Goal: Transaction & Acquisition: Book appointment/travel/reservation

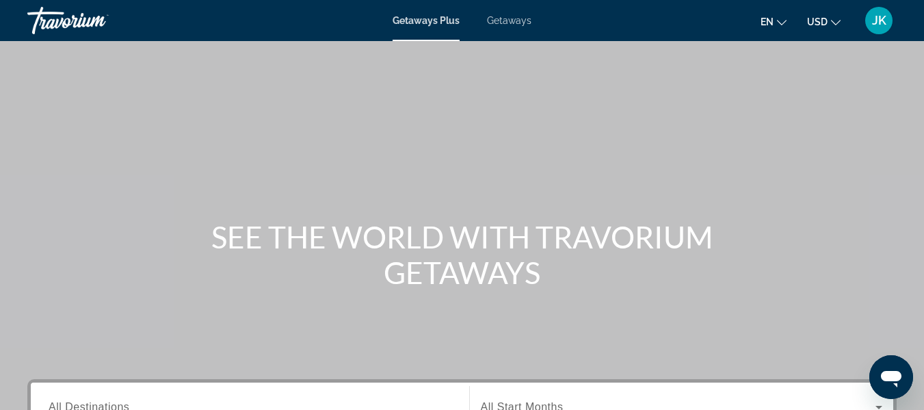
click at [834, 18] on icon "Change currency" at bounding box center [836, 23] width 10 height 10
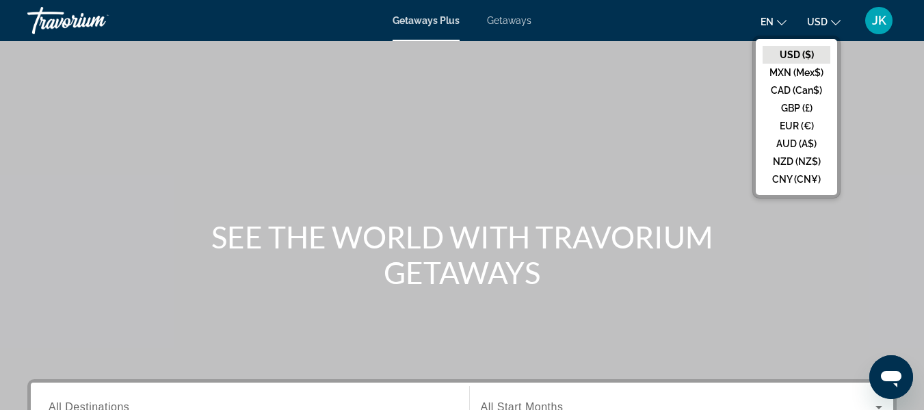
click at [834, 18] on icon "Change currency" at bounding box center [836, 23] width 10 height 10
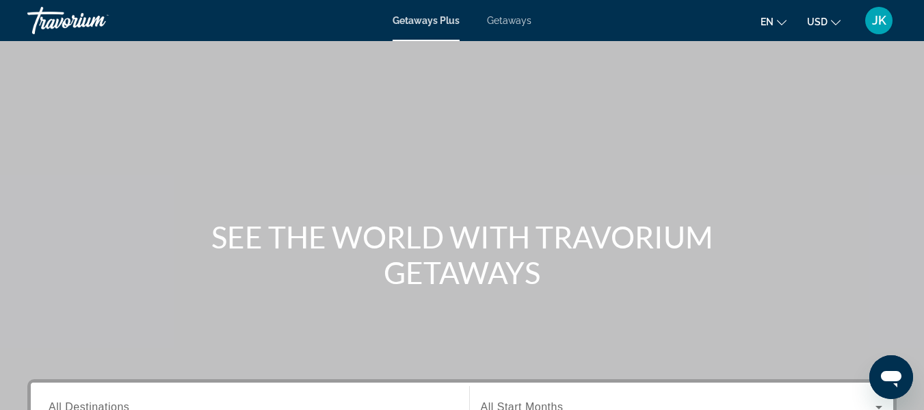
click at [834, 18] on icon "Change currency" at bounding box center [836, 23] width 10 height 10
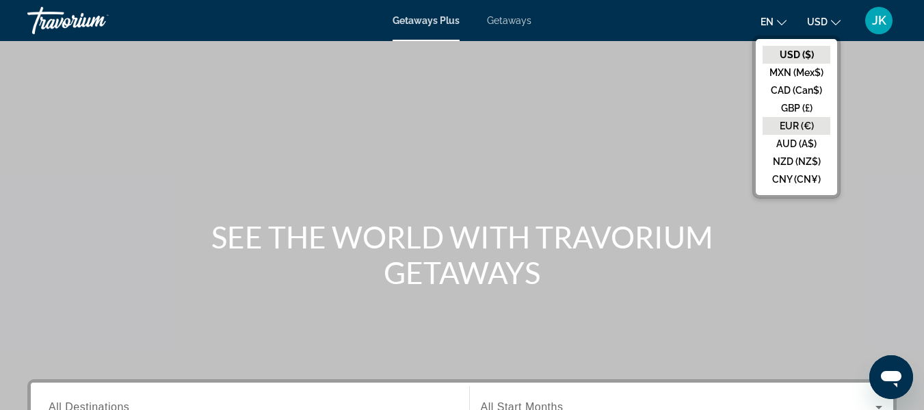
click at [795, 124] on button "EUR (€)" at bounding box center [797, 126] width 68 height 18
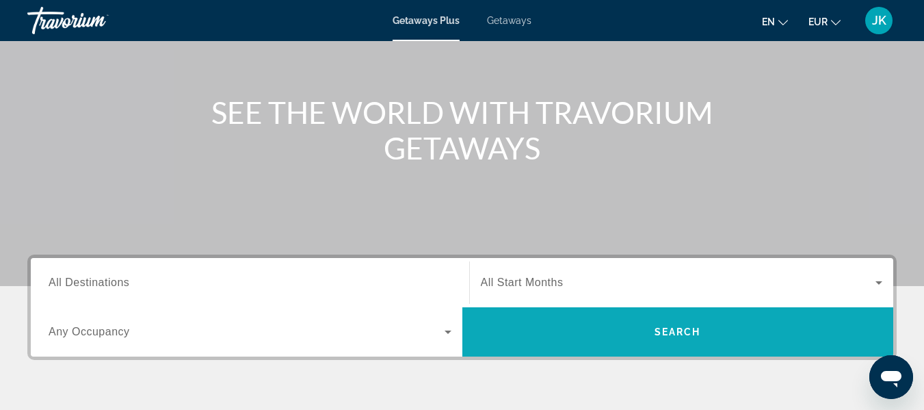
scroll to position [274, 0]
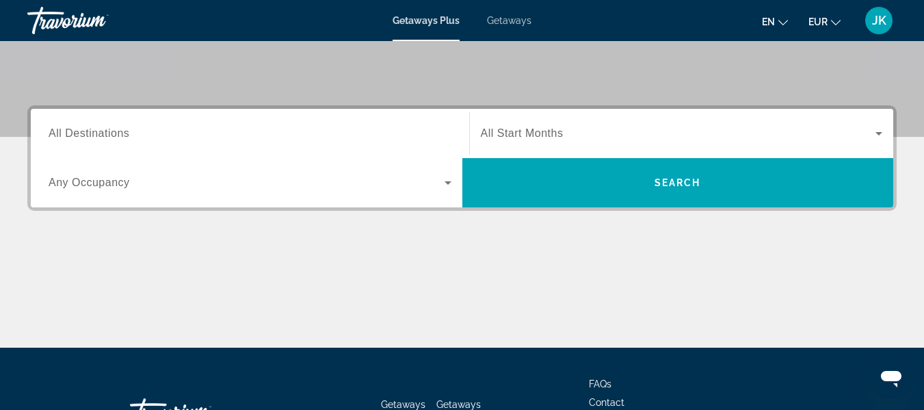
click at [156, 185] on span "Search widget" at bounding box center [247, 182] width 396 height 16
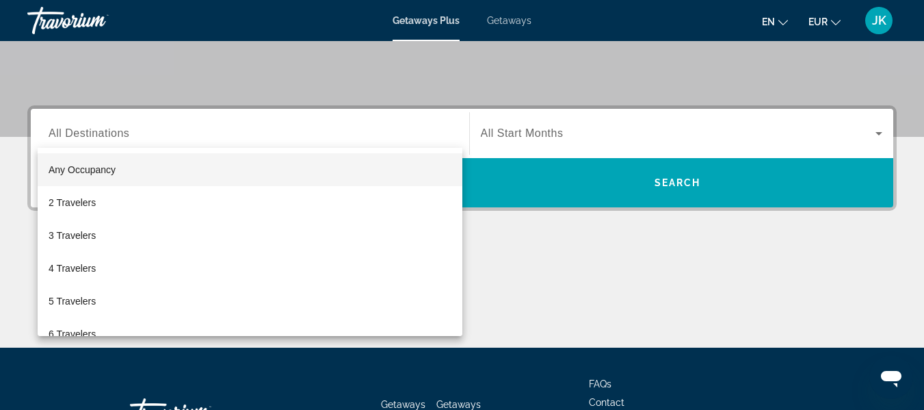
scroll to position [335, 0]
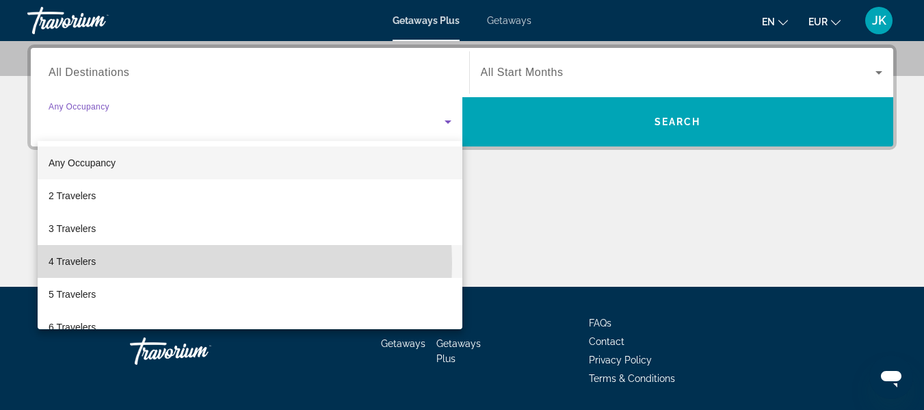
click at [151, 260] on mat-option "4 Travelers" at bounding box center [250, 261] width 425 height 33
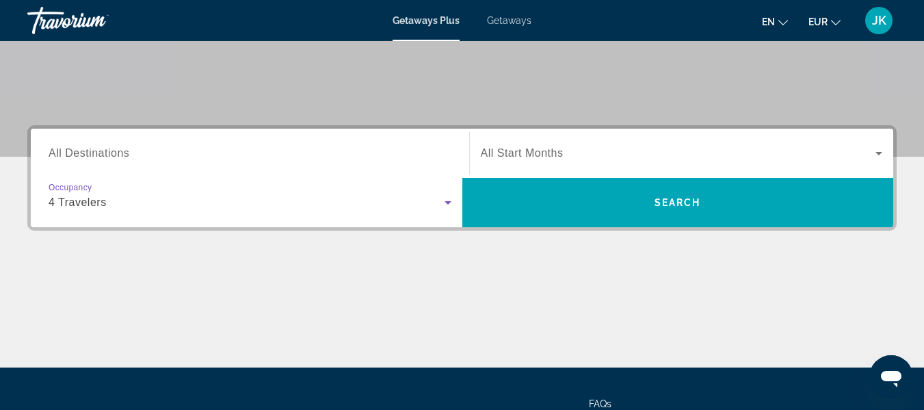
scroll to position [198, 0]
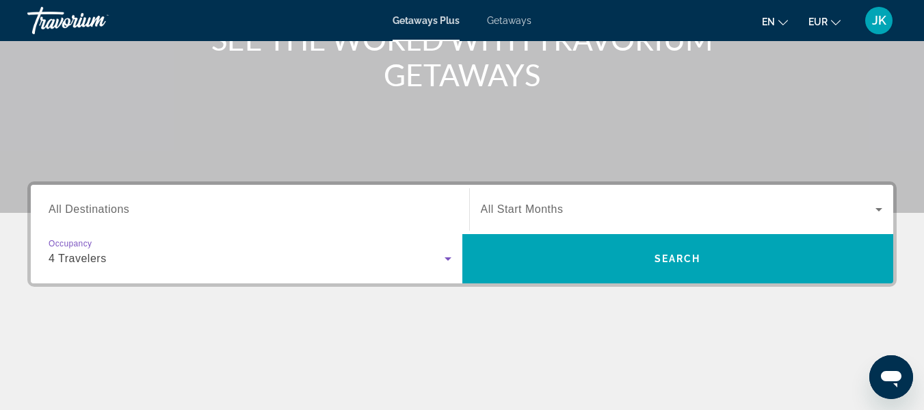
click at [239, 197] on div "Search widget" at bounding box center [250, 209] width 403 height 39
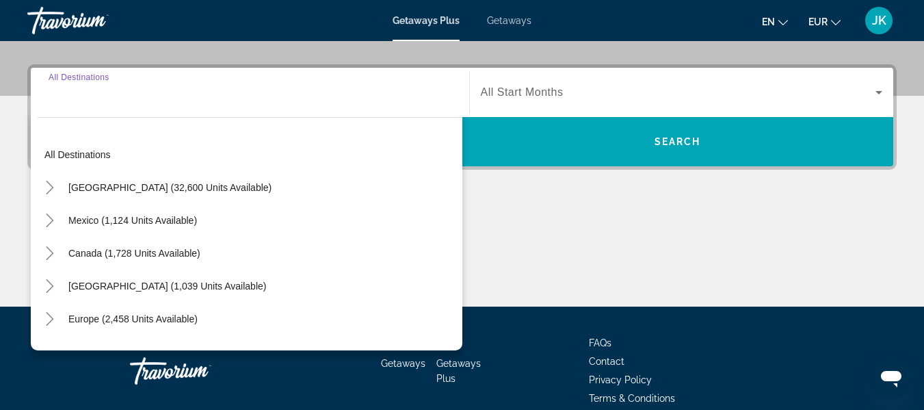
scroll to position [335, 0]
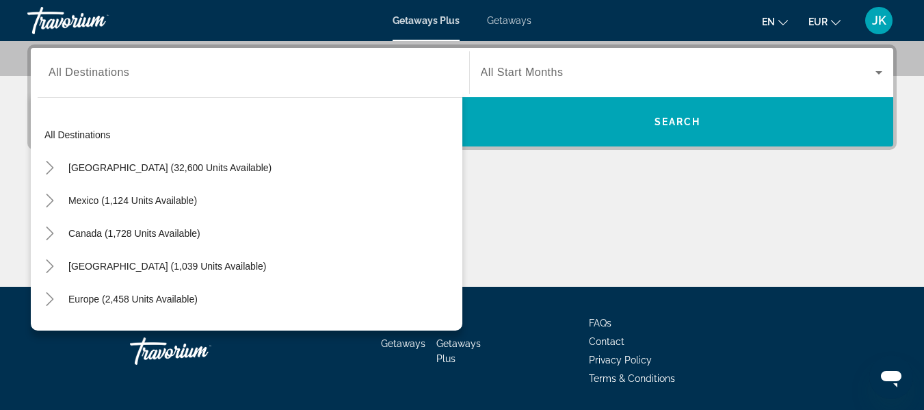
click at [132, 81] on div "Search widget" at bounding box center [250, 72] width 403 height 39
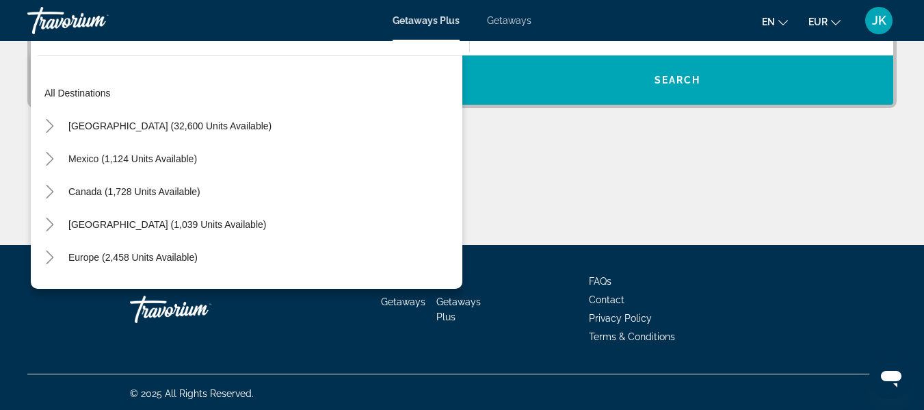
scroll to position [379, 0]
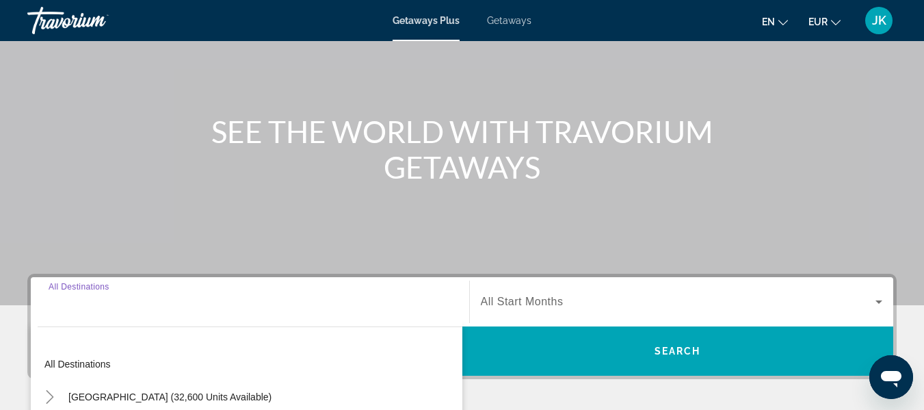
click at [111, 307] on input "Destination All Destinations" at bounding box center [250, 302] width 403 height 16
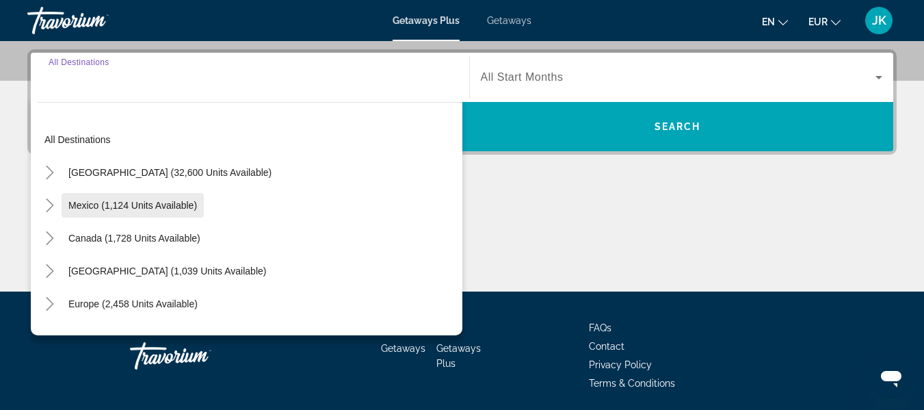
scroll to position [335, 0]
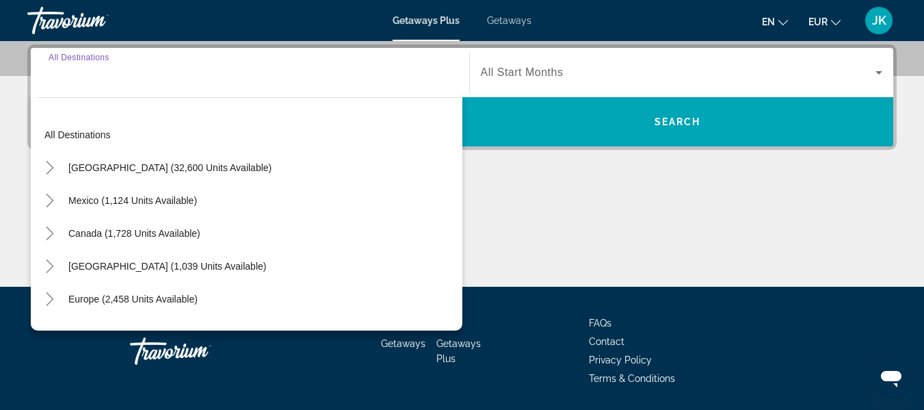
click at [151, 79] on input "Destination All Destinations" at bounding box center [250, 73] width 403 height 16
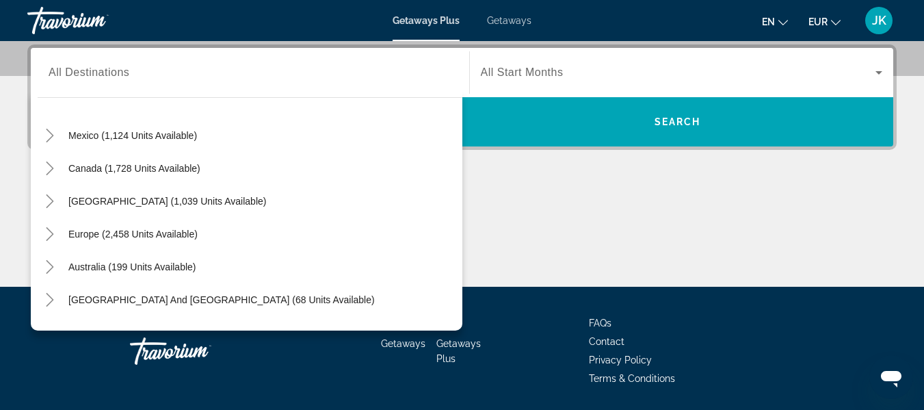
scroll to position [0, 0]
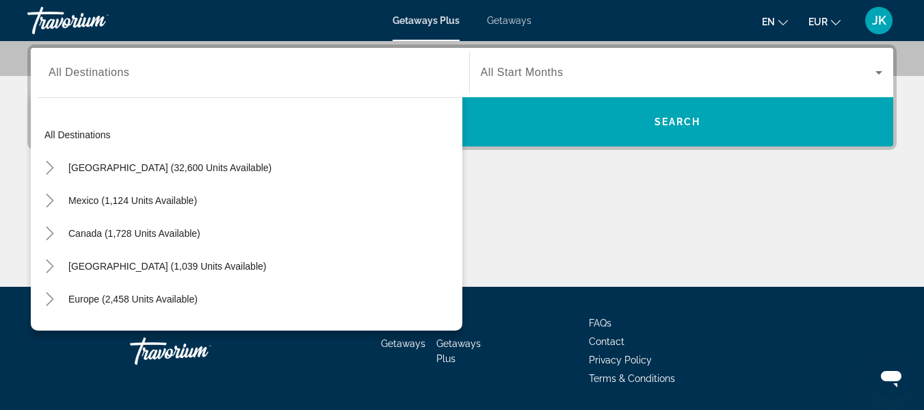
click at [120, 84] on div "Search widget" at bounding box center [250, 72] width 403 height 39
click at [123, 88] on div "Search widget" at bounding box center [250, 72] width 403 height 39
click at [151, 65] on input "Destination All Destinations" at bounding box center [250, 73] width 403 height 16
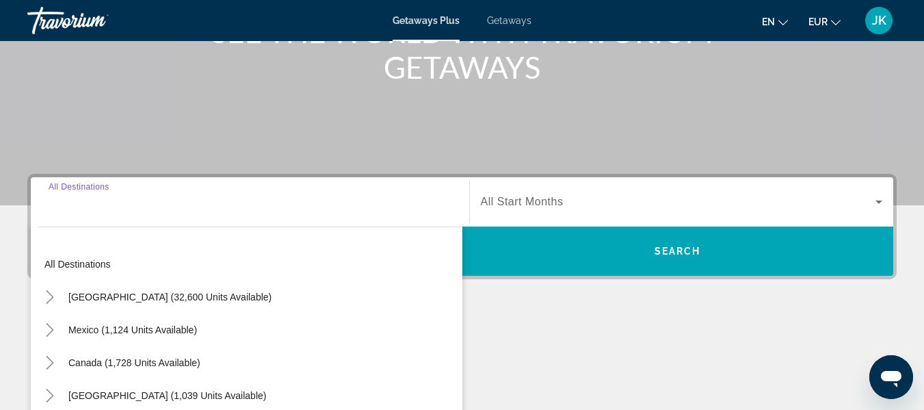
scroll to position [274, 0]
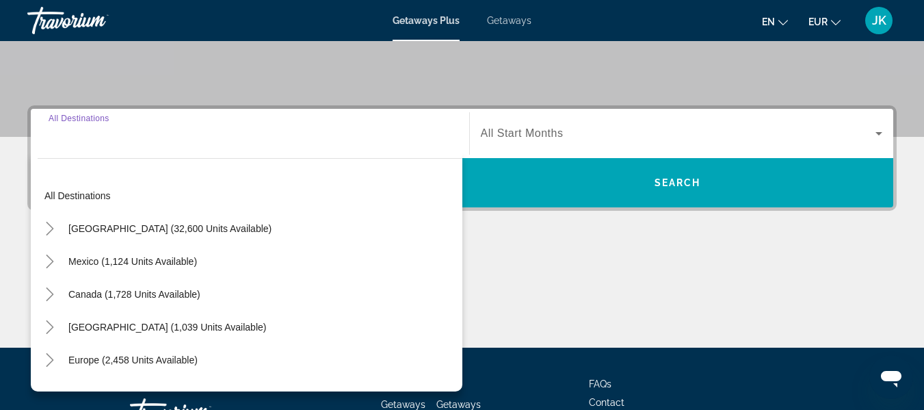
click at [821, 338] on div "Main content" at bounding box center [462, 296] width 870 height 103
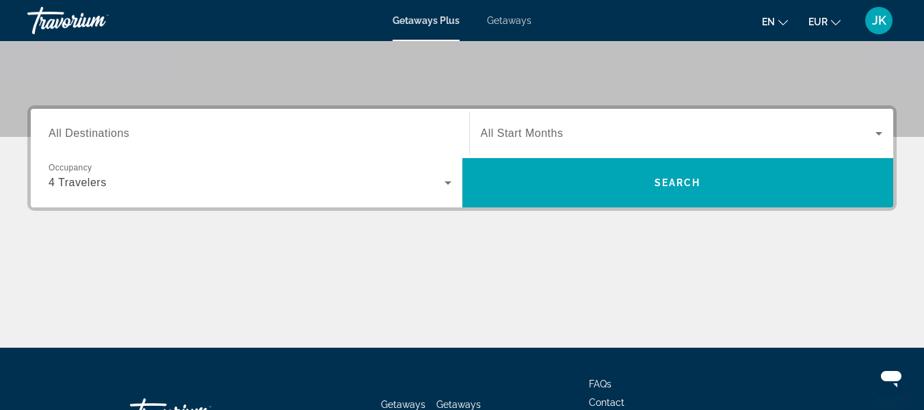
click at [549, 123] on div "Search widget" at bounding box center [682, 133] width 402 height 38
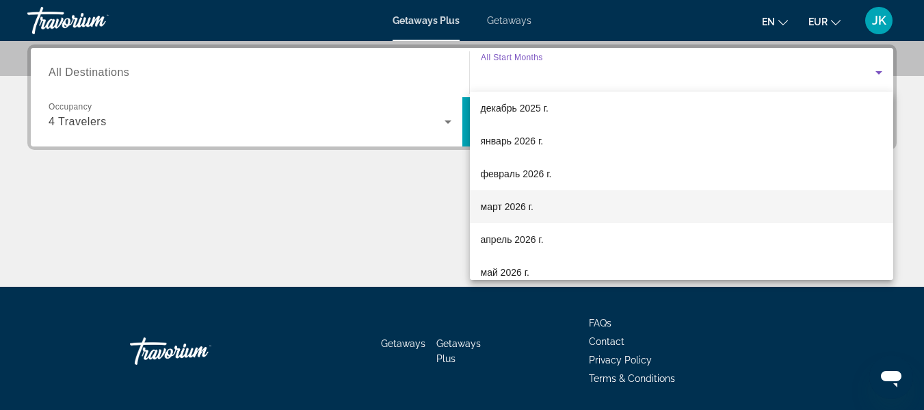
scroll to position [205, 0]
click at [527, 203] on span "май 2026 г." at bounding box center [505, 204] width 49 height 16
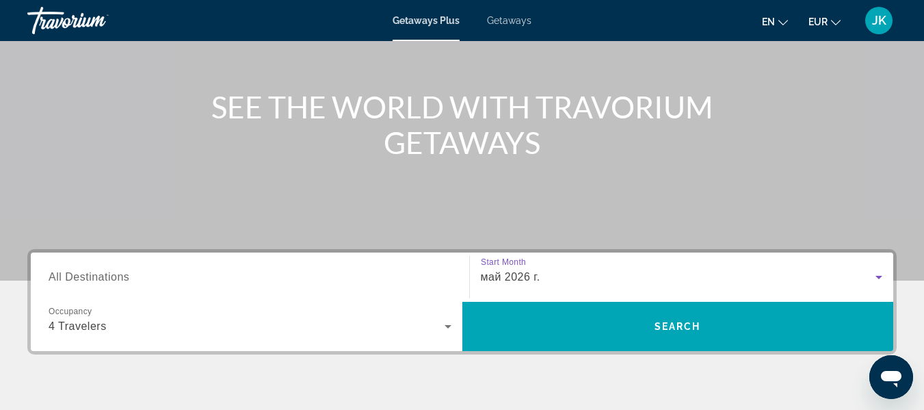
scroll to position [129, 0]
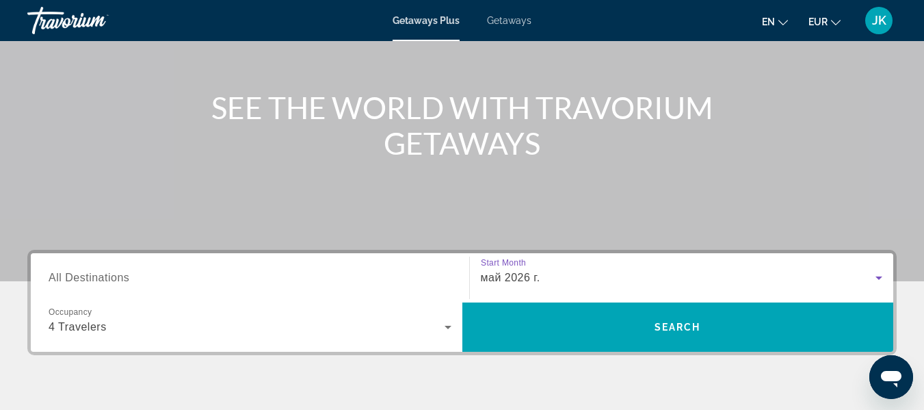
click at [222, 272] on input "Destination All Destinations" at bounding box center [250, 278] width 403 height 16
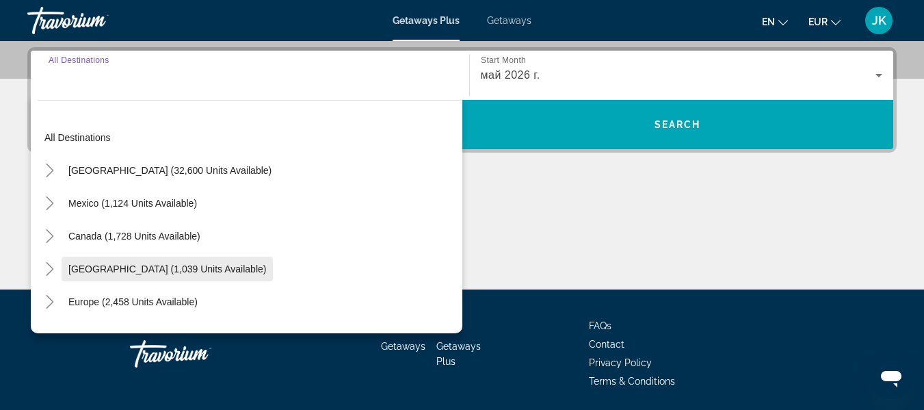
scroll to position [335, 0]
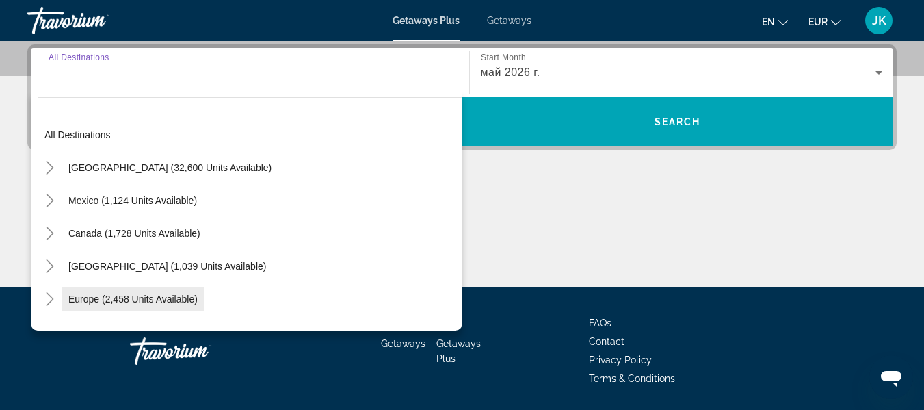
click at [153, 291] on span "Search widget" at bounding box center [133, 299] width 143 height 33
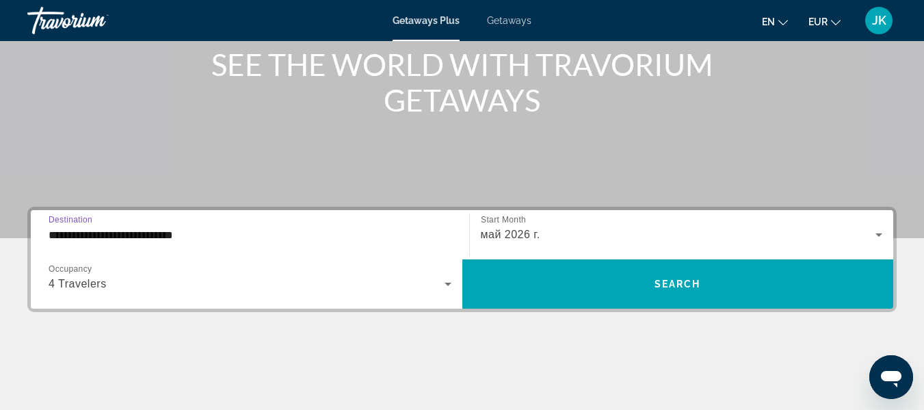
scroll to position [174, 0]
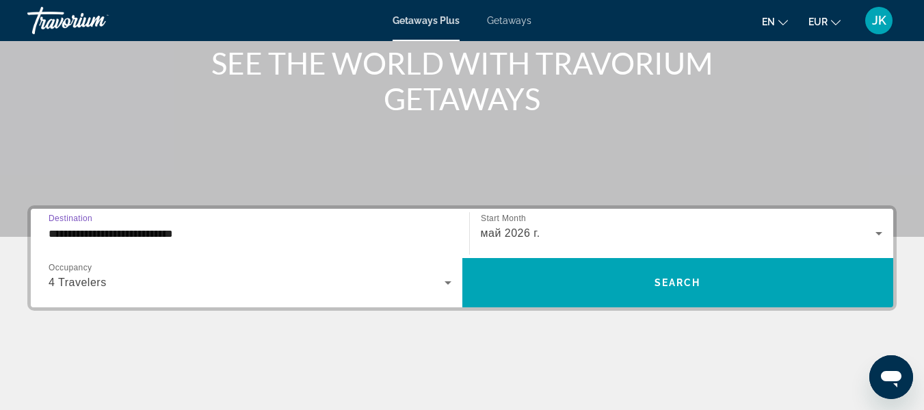
click at [198, 228] on input "**********" at bounding box center [250, 234] width 403 height 16
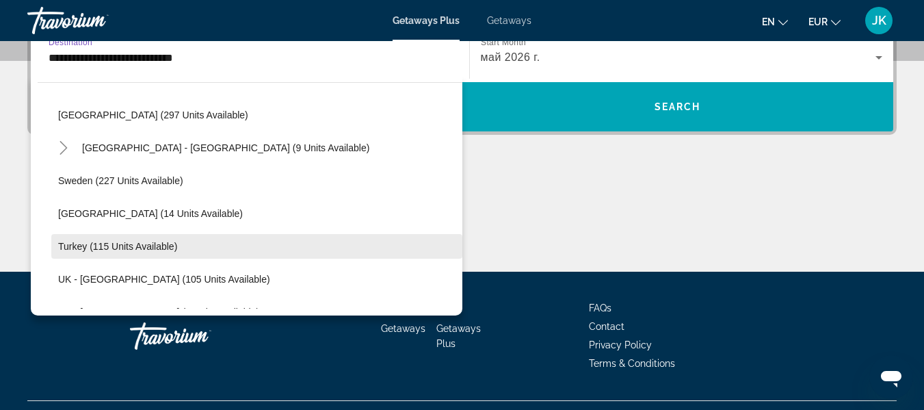
scroll to position [560, 0]
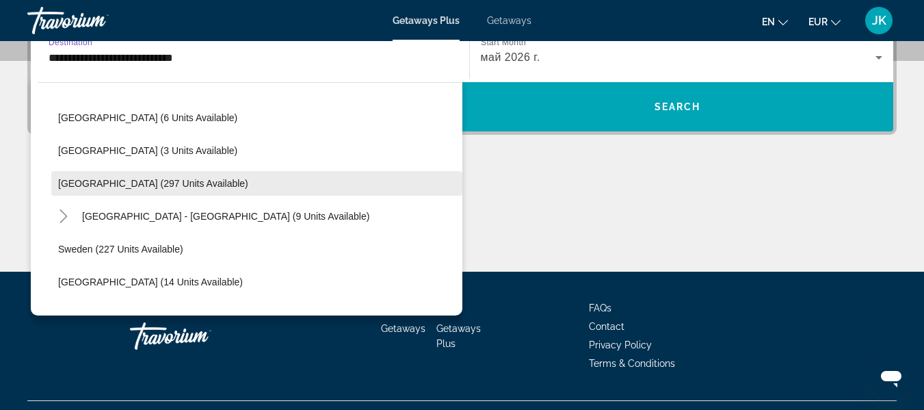
click at [159, 186] on span "[GEOGRAPHIC_DATA] (297 units available)" at bounding box center [153, 183] width 190 height 11
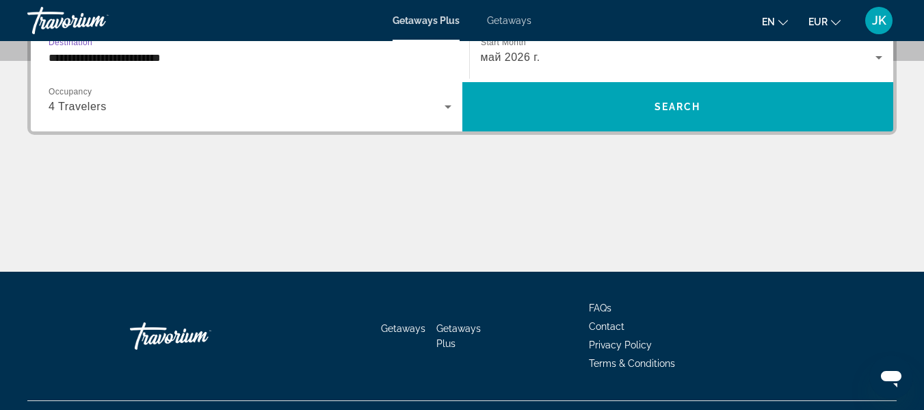
scroll to position [335, 0]
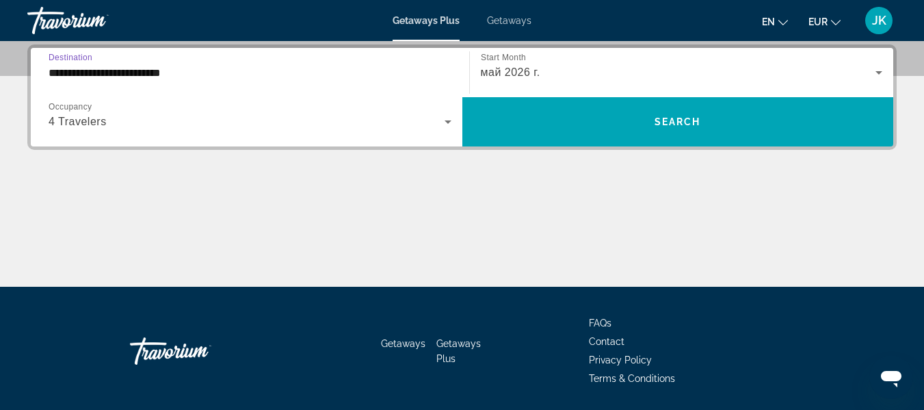
click at [129, 75] on input "**********" at bounding box center [250, 73] width 403 height 16
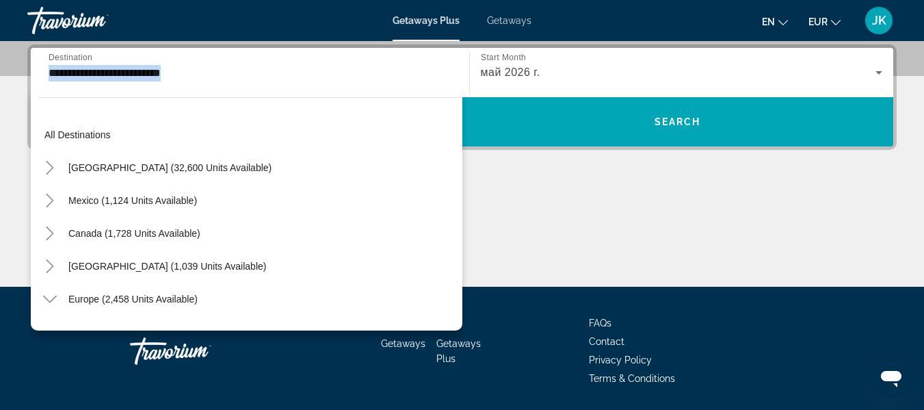
scroll to position [348, 0]
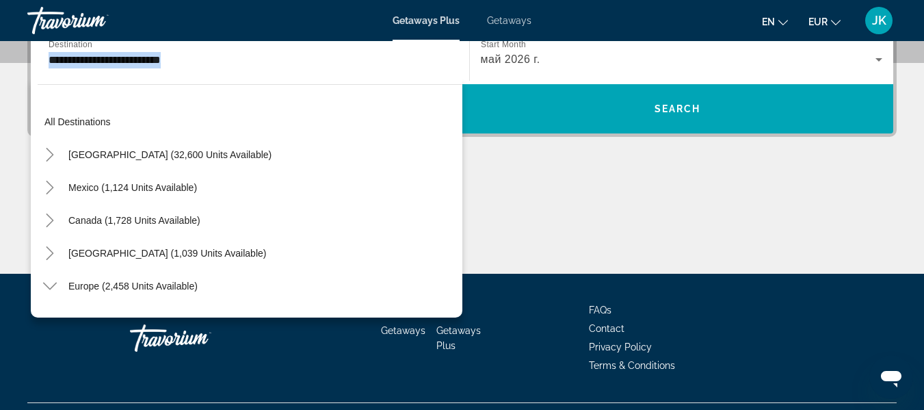
click at [129, 75] on div "**********" at bounding box center [250, 59] width 403 height 39
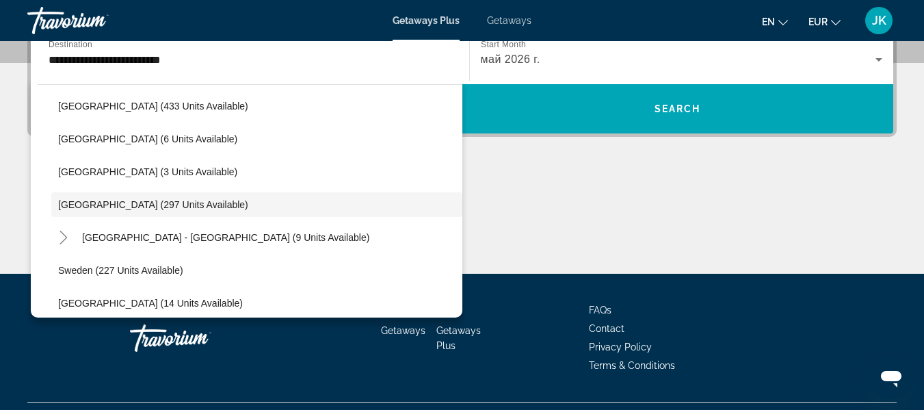
scroll to position [335, 0]
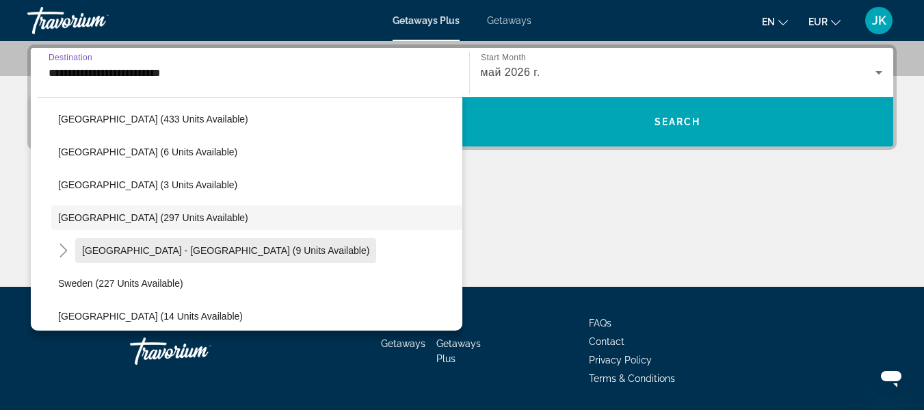
click at [147, 241] on span "Search widget" at bounding box center [225, 250] width 301 height 33
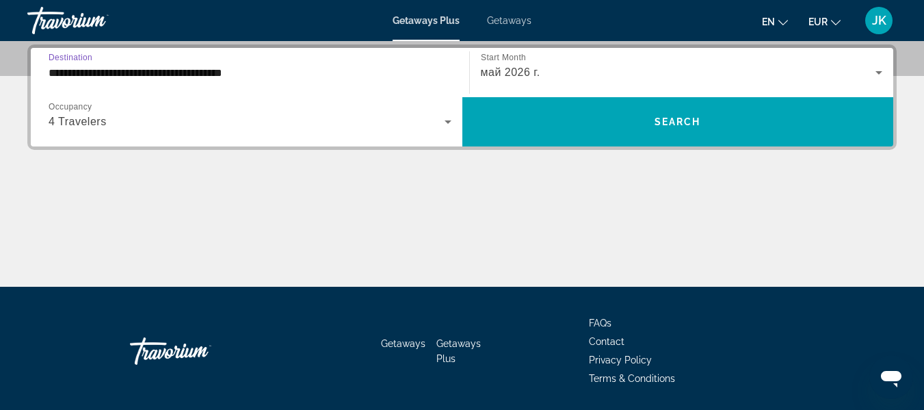
click at [109, 67] on input "**********" at bounding box center [250, 73] width 403 height 16
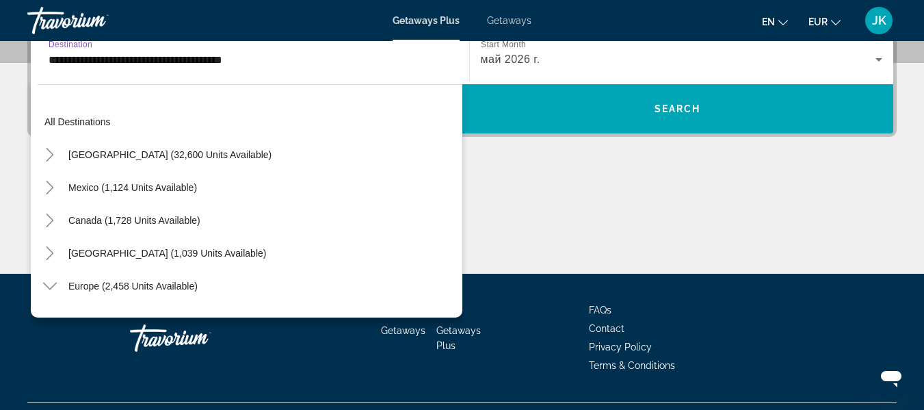
scroll to position [574, 0]
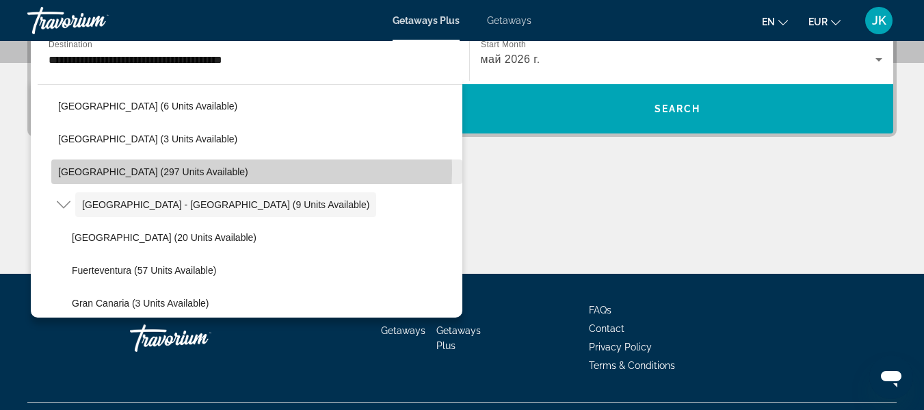
click at [112, 168] on span "[GEOGRAPHIC_DATA] (297 units available)" at bounding box center [153, 171] width 190 height 11
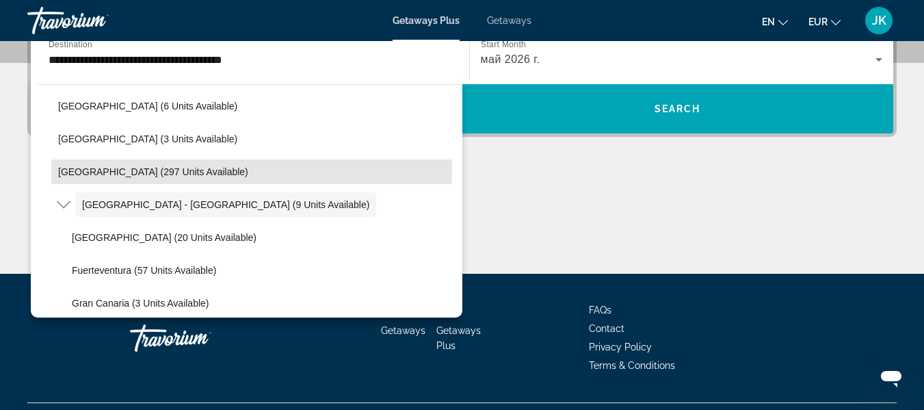
type input "**********"
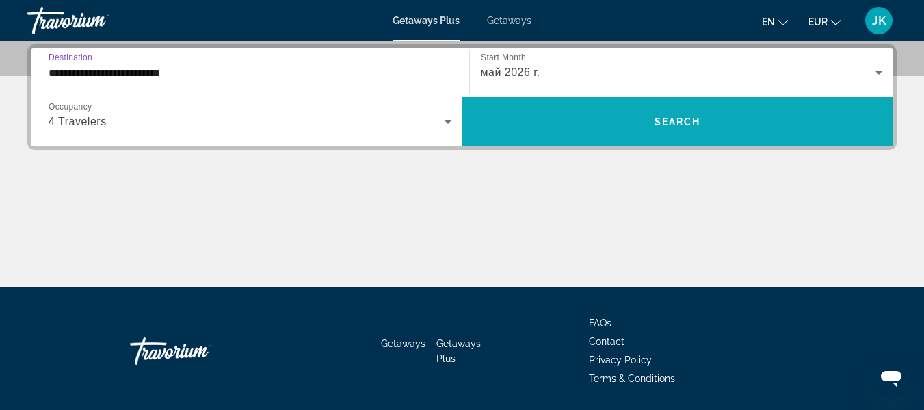
click at [557, 129] on span "Search widget" at bounding box center [678, 121] width 432 height 33
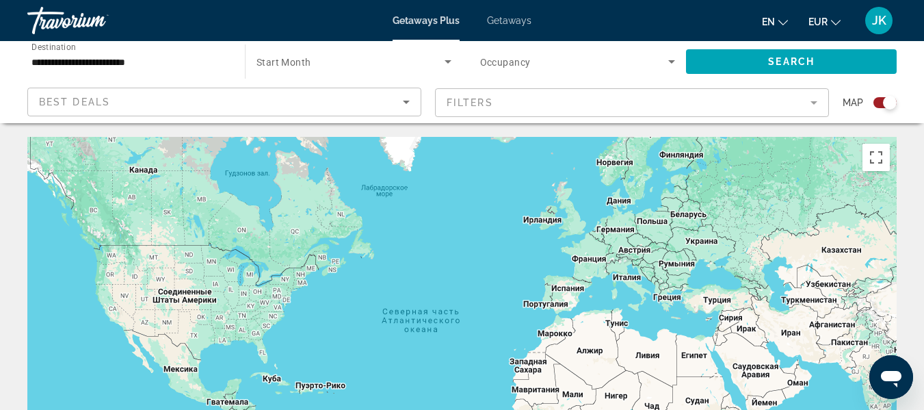
click at [813, 102] on mat-form-field "Filters" at bounding box center [632, 102] width 394 height 29
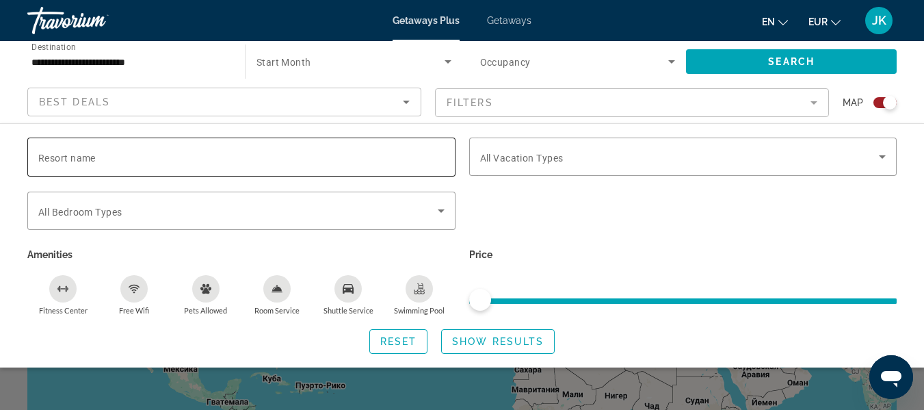
click at [102, 151] on input "Resort name" at bounding box center [241, 157] width 406 height 16
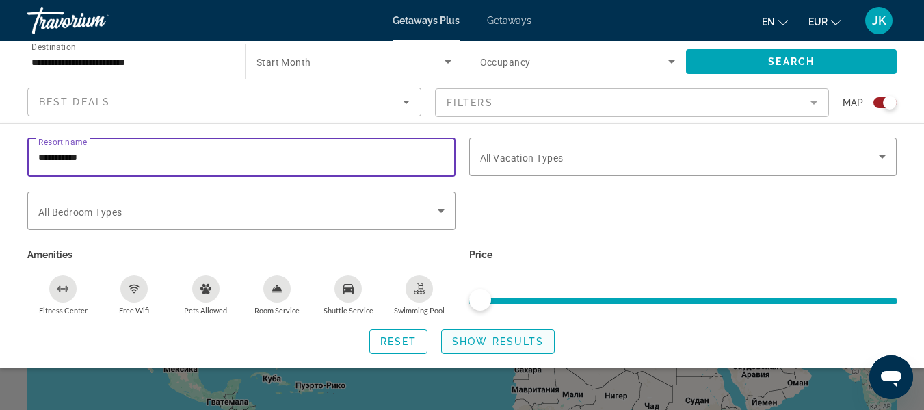
type input "**********"
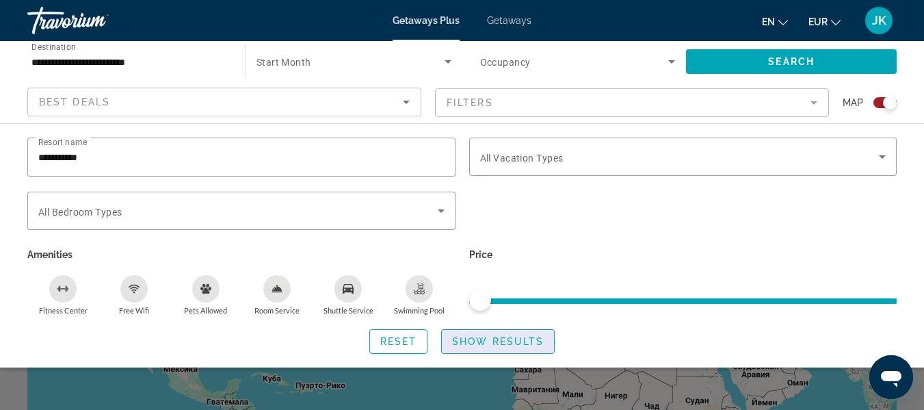
click at [478, 341] on span "Show Results" at bounding box center [498, 341] width 92 height 11
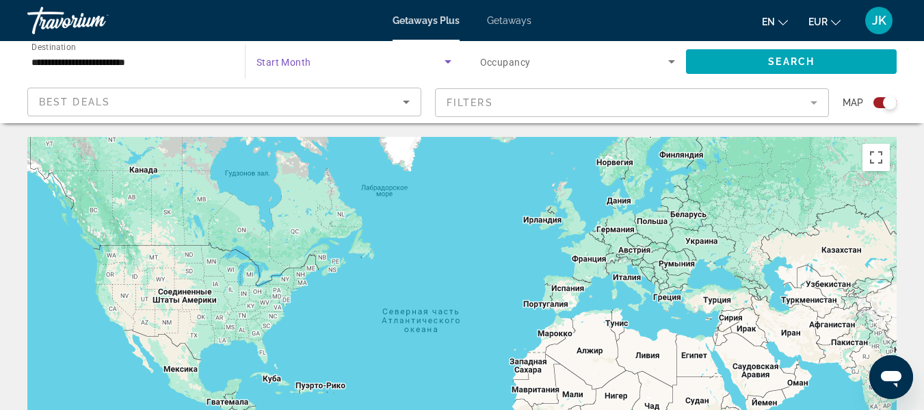
click at [440, 58] on icon "Search widget" at bounding box center [448, 61] width 16 height 16
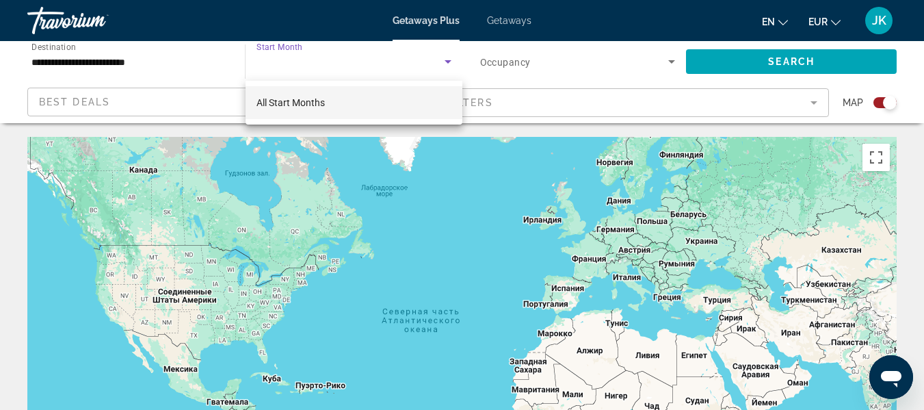
click at [309, 58] on div at bounding box center [462, 205] width 924 height 410
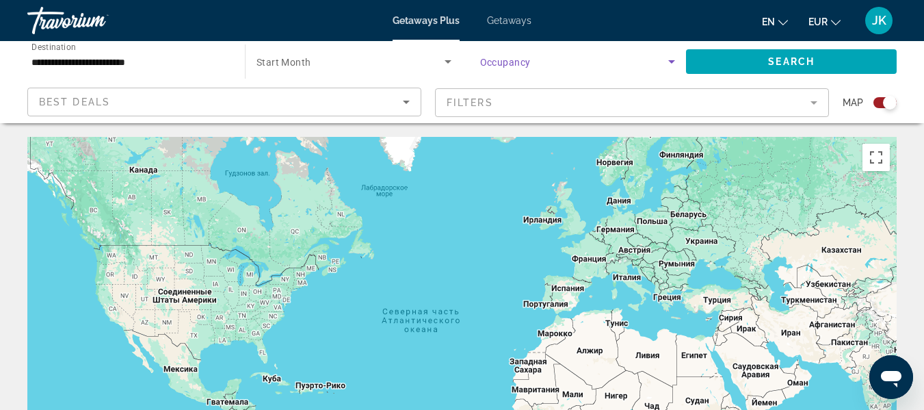
click at [673, 60] on icon "Search widget" at bounding box center [671, 61] width 7 height 3
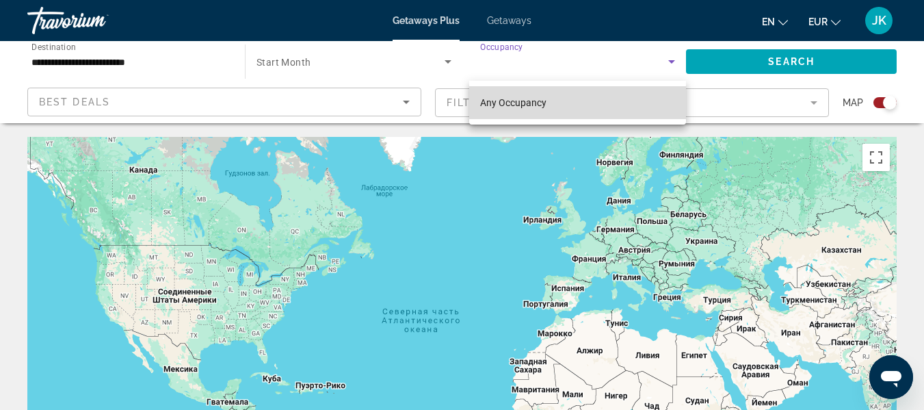
click at [567, 103] on mat-option "Any Occupancy" at bounding box center [578, 102] width 218 height 33
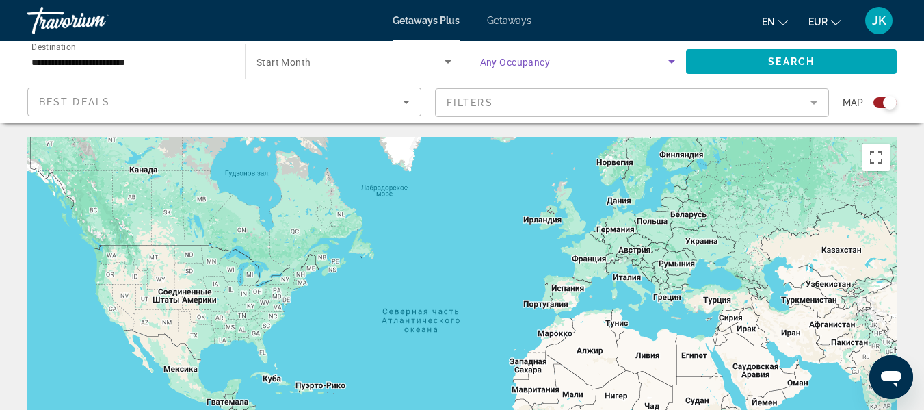
click at [412, 102] on icon "Sort by" at bounding box center [406, 102] width 16 height 16
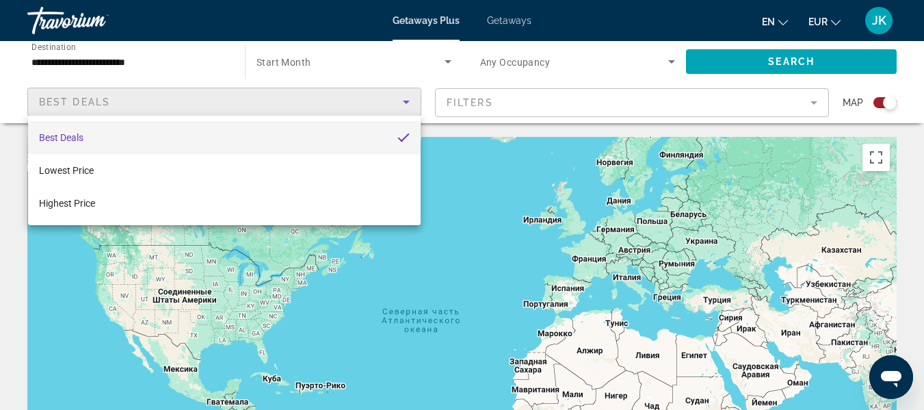
click at [411, 103] on div at bounding box center [462, 205] width 924 height 410
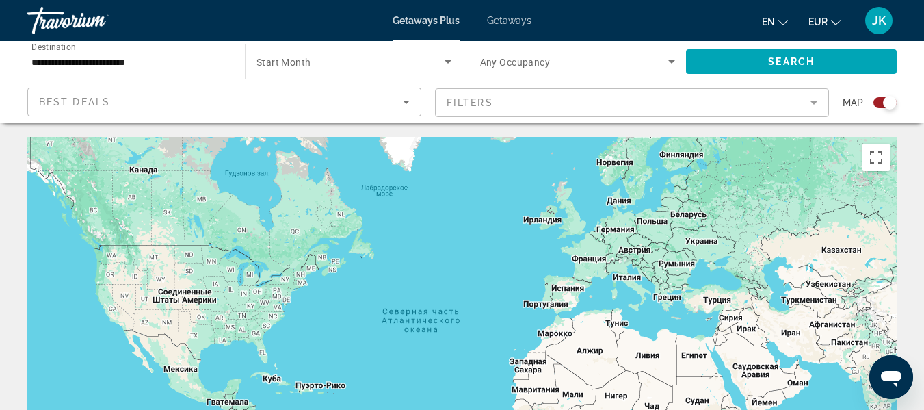
click at [450, 62] on icon "Search widget" at bounding box center [448, 61] width 16 height 16
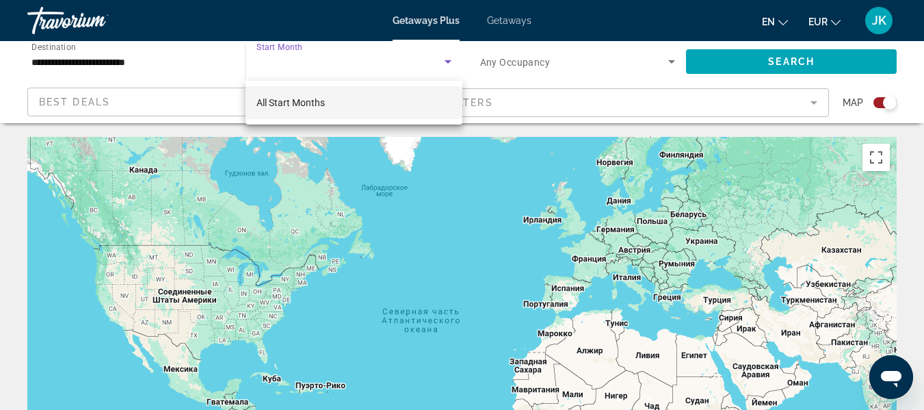
click at [450, 62] on div at bounding box center [462, 205] width 924 height 410
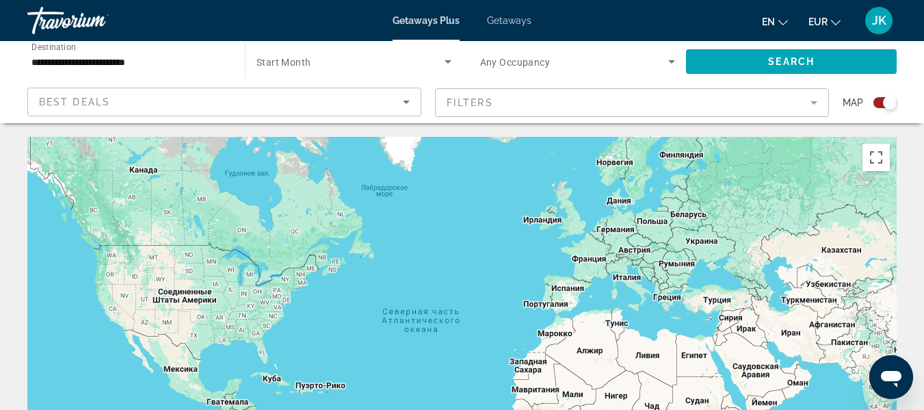
click at [450, 62] on icon "Search widget" at bounding box center [448, 61] width 16 height 16
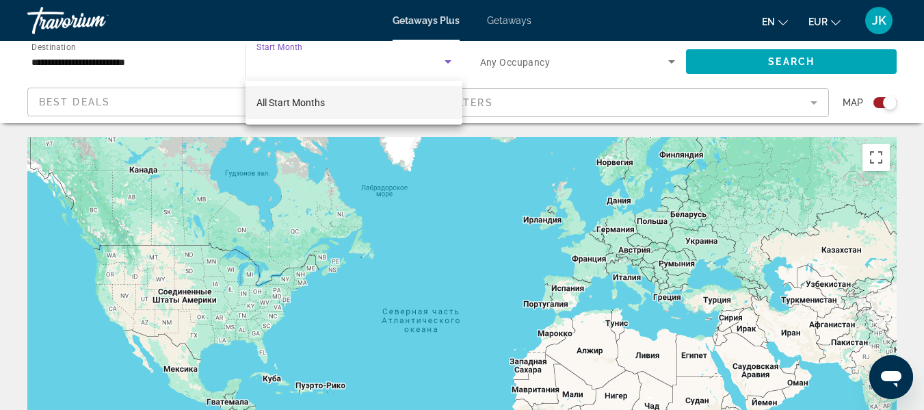
click at [300, 101] on span "All Start Months" at bounding box center [291, 102] width 68 height 11
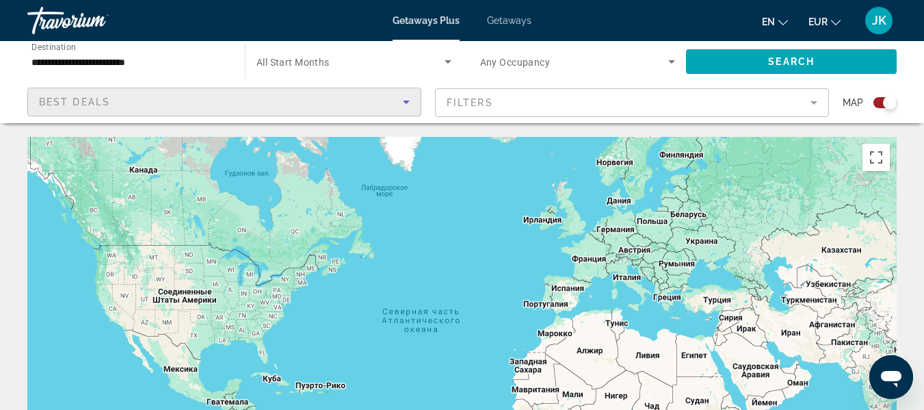
click at [291, 101] on div "Best Deals" at bounding box center [221, 102] width 364 height 16
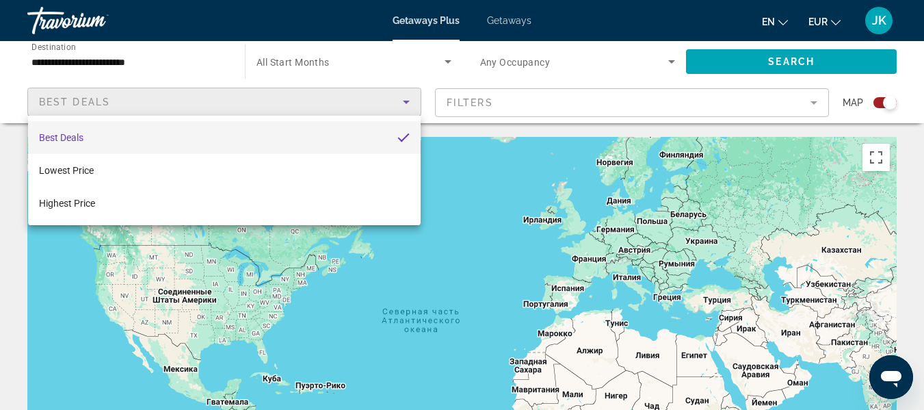
click at [291, 101] on div at bounding box center [462, 205] width 924 height 410
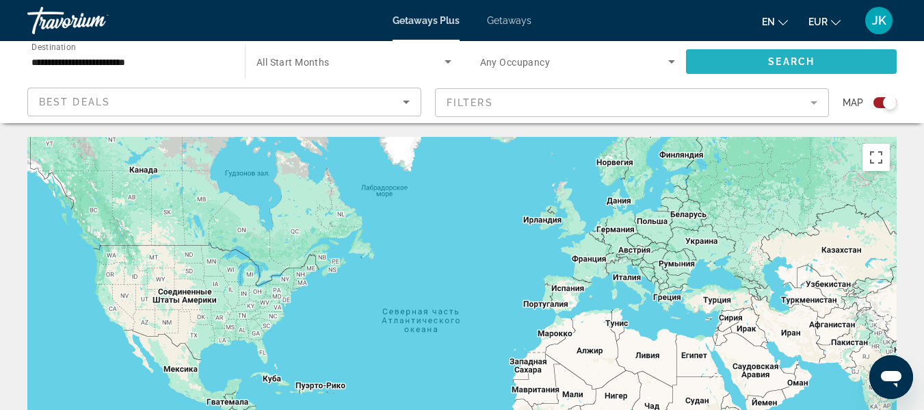
click at [791, 66] on span "Search" at bounding box center [791, 61] width 47 height 11
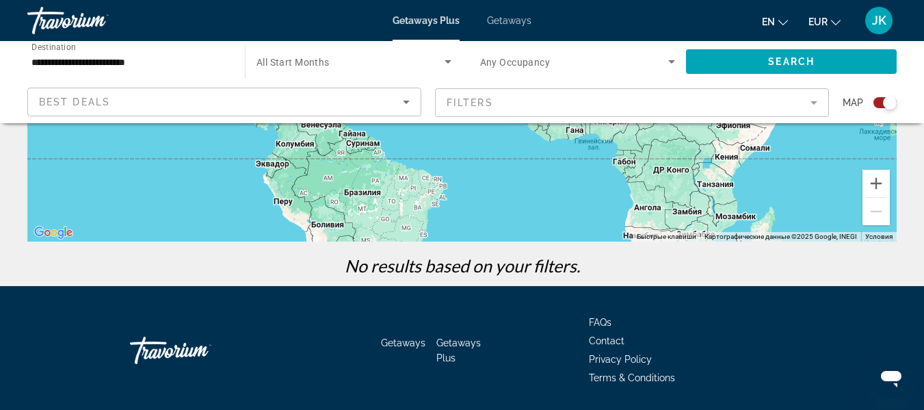
scroll to position [281, 0]
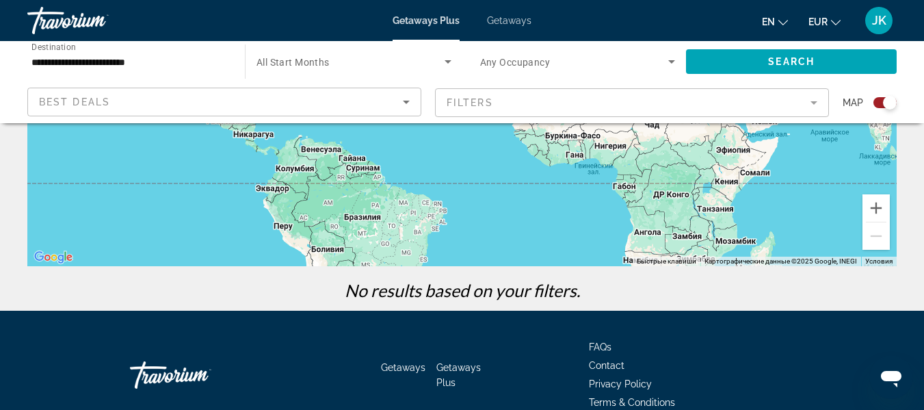
click at [820, 107] on mat-form-field "Filters" at bounding box center [632, 102] width 394 height 29
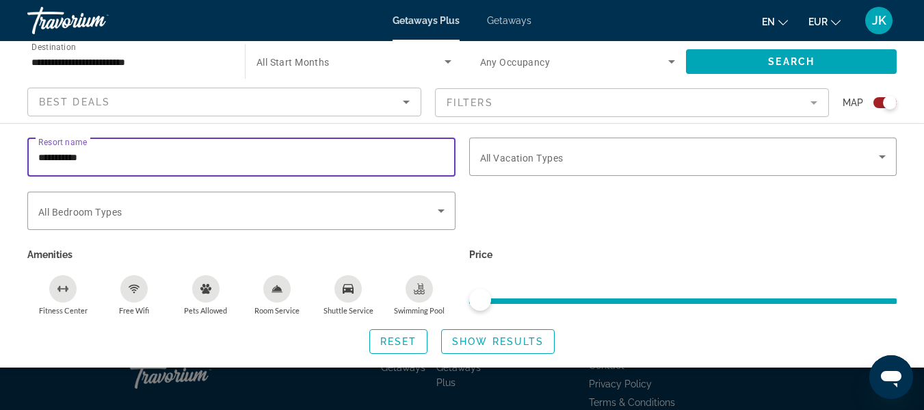
drag, startPoint x: 99, startPoint y: 157, endPoint x: 19, endPoint y: 164, distance: 80.4
click at [20, 164] on div "**********" at bounding box center [462, 246] width 924 height 216
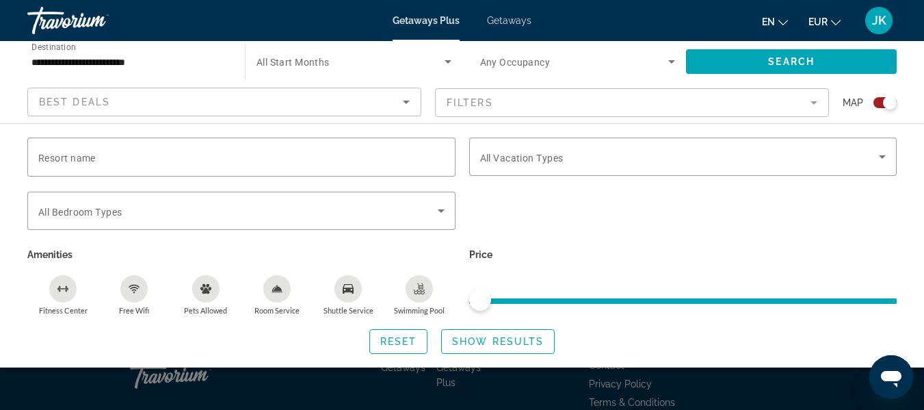
click at [753, 230] on div "Search widget" at bounding box center [683, 218] width 442 height 53
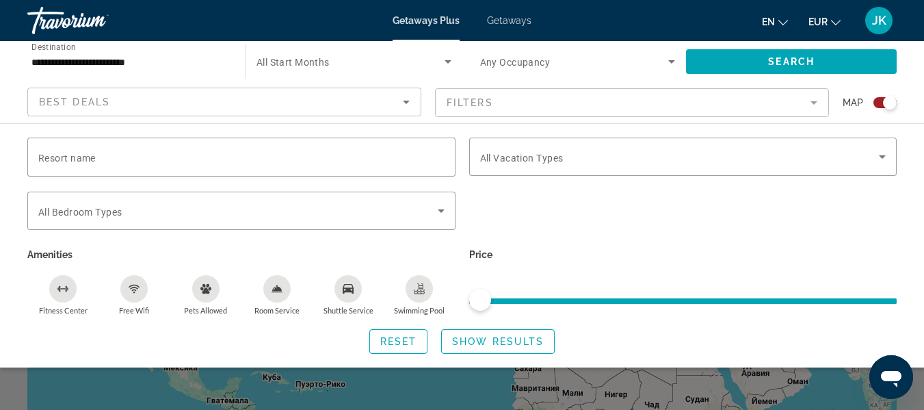
scroll to position [0, 0]
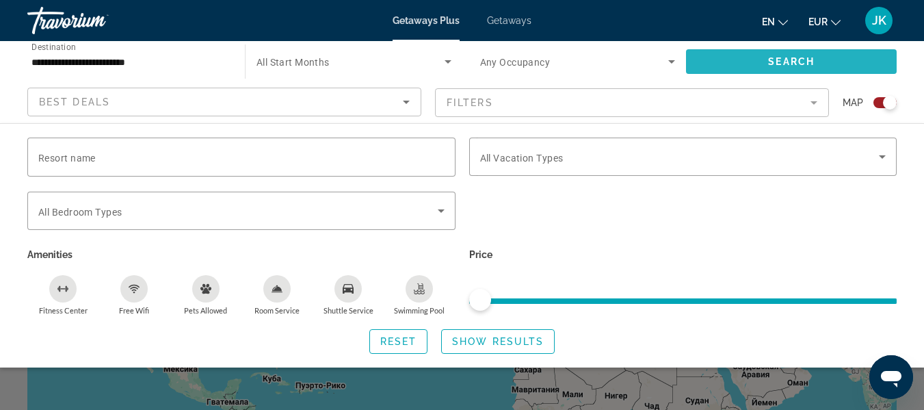
click at [800, 61] on span "Search" at bounding box center [791, 61] width 47 height 11
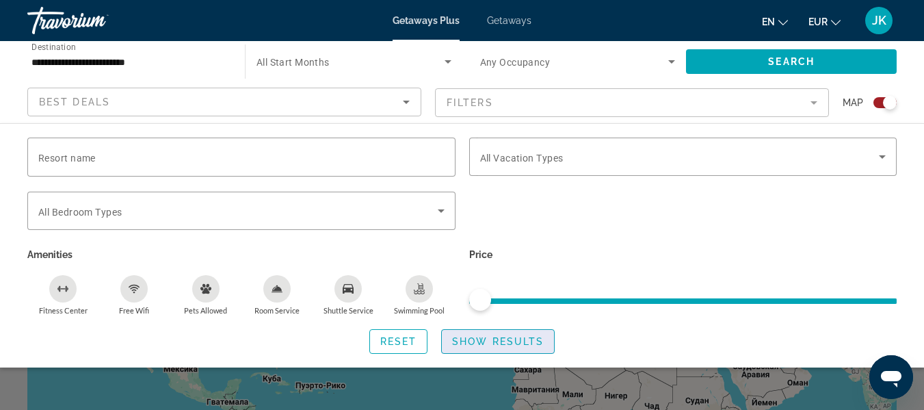
click at [482, 343] on span "Show Results" at bounding box center [498, 341] width 92 height 11
click at [793, 66] on span "Search" at bounding box center [791, 61] width 47 height 11
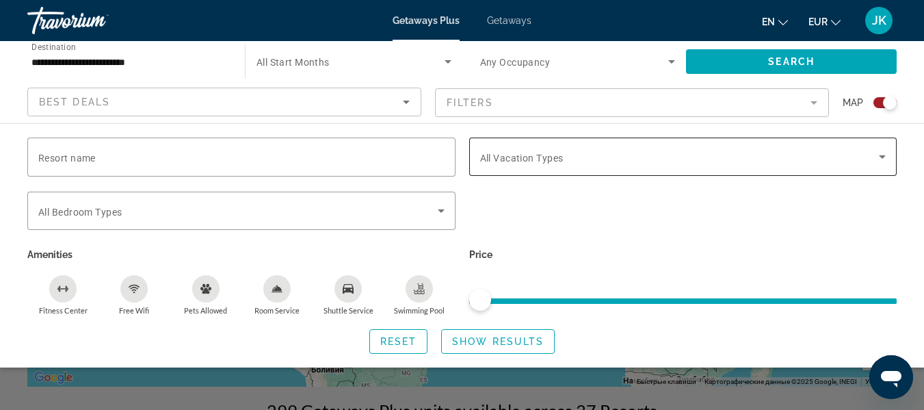
scroll to position [342, 0]
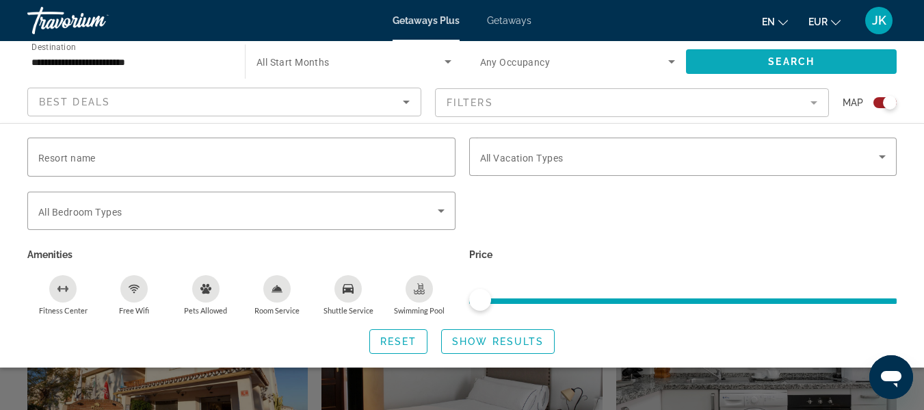
click at [830, 64] on span "Search widget" at bounding box center [791, 61] width 211 height 33
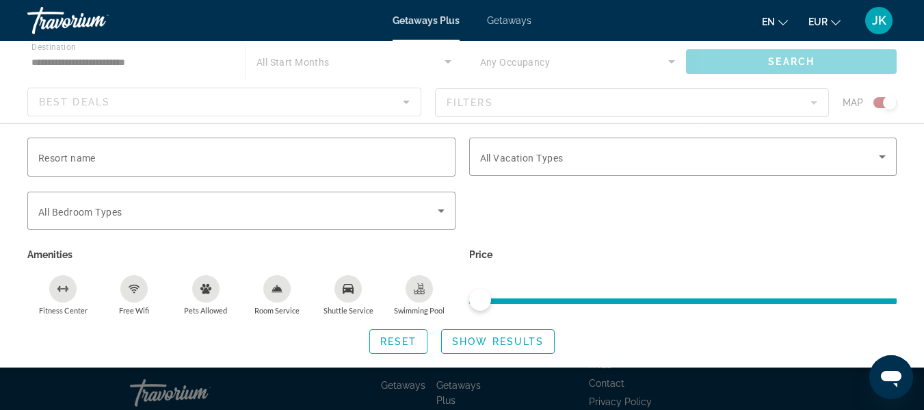
scroll to position [0, 0]
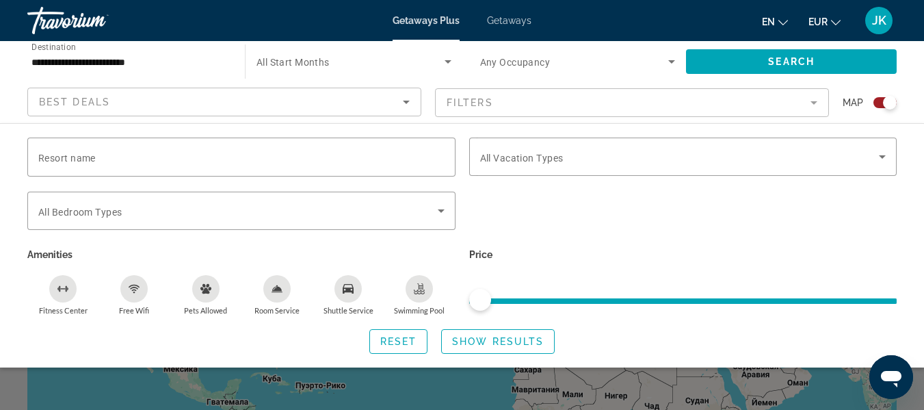
click at [212, 53] on div "**********" at bounding box center [129, 61] width 196 height 39
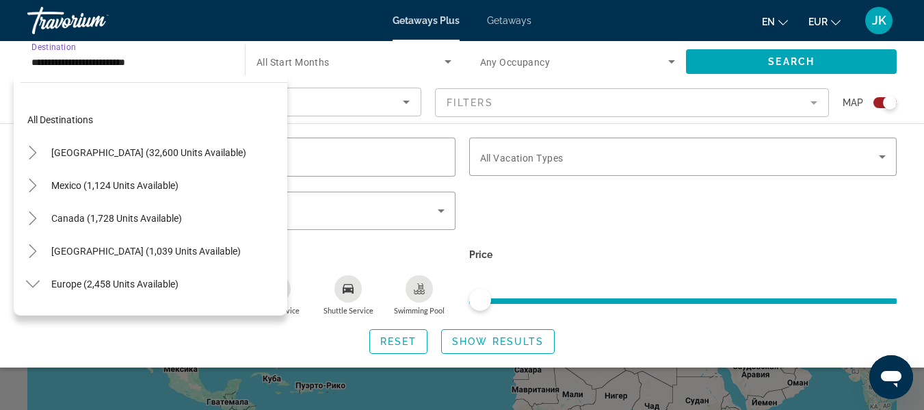
scroll to position [541, 0]
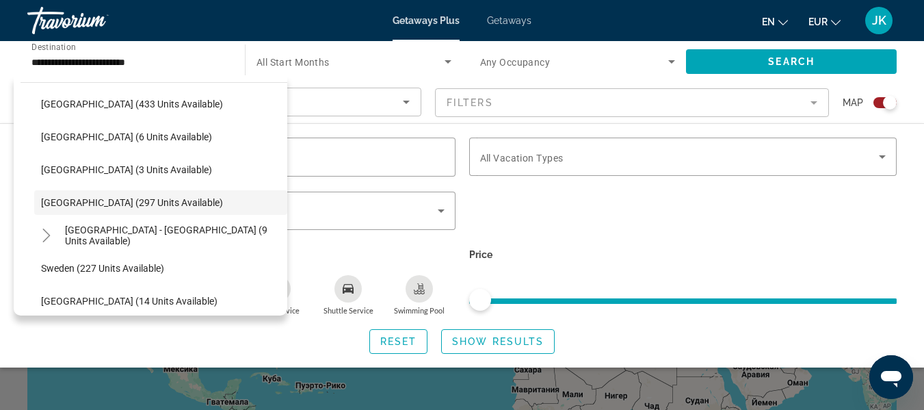
click at [513, 18] on span "Getaways" at bounding box center [509, 20] width 44 height 11
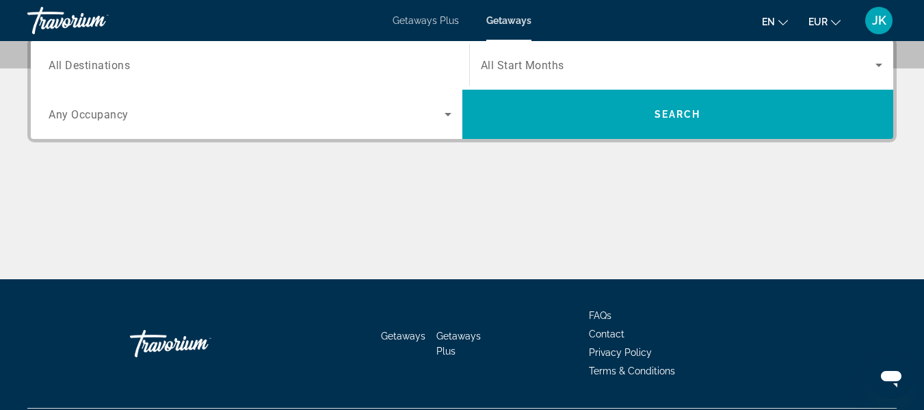
scroll to position [274, 0]
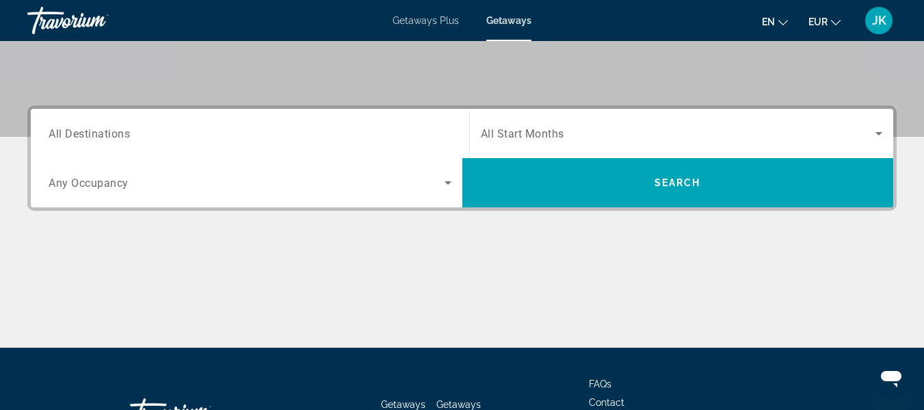
click at [527, 125] on div "Search widget" at bounding box center [682, 133] width 402 height 38
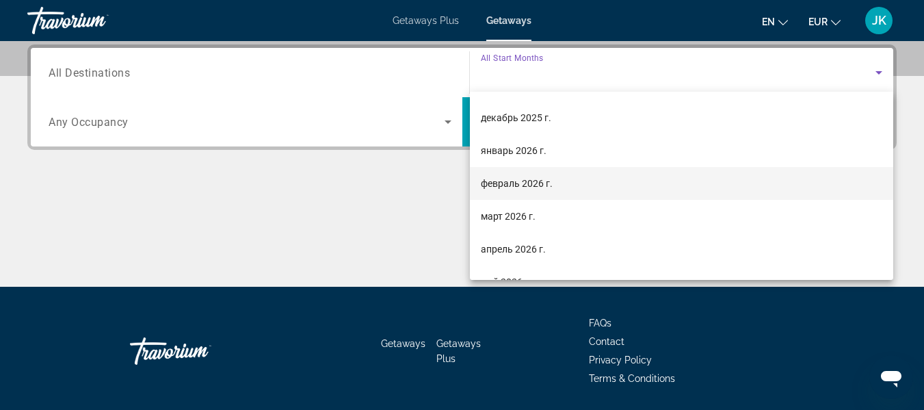
scroll to position [137, 0]
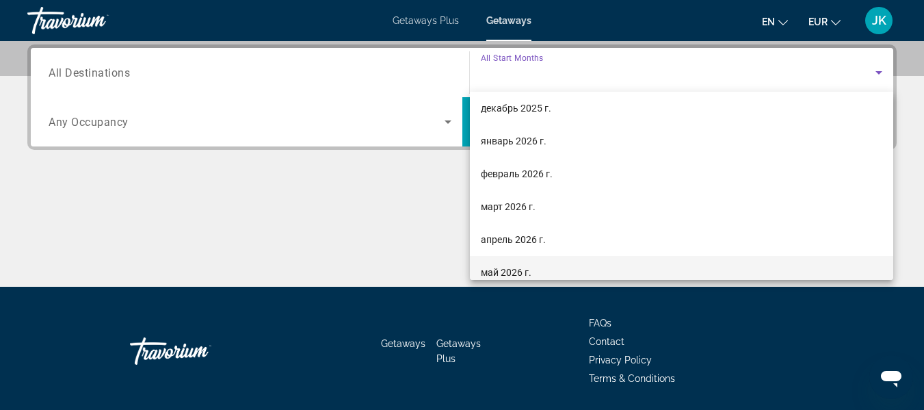
click at [509, 268] on span "май 2026 г." at bounding box center [506, 272] width 51 height 16
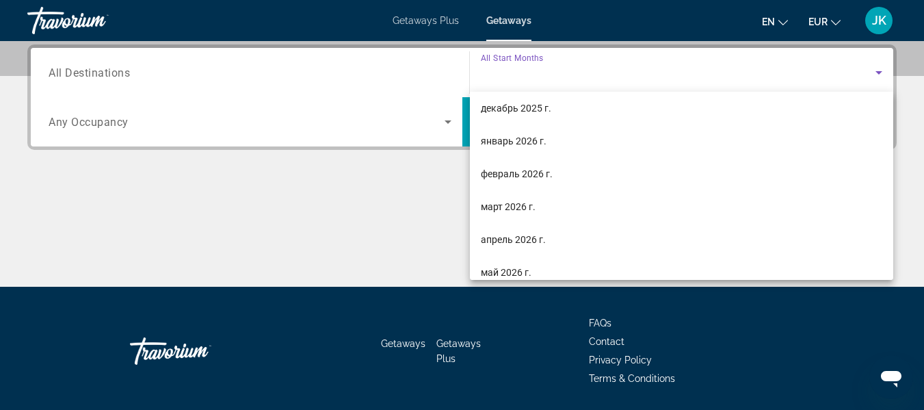
scroll to position [0, 0]
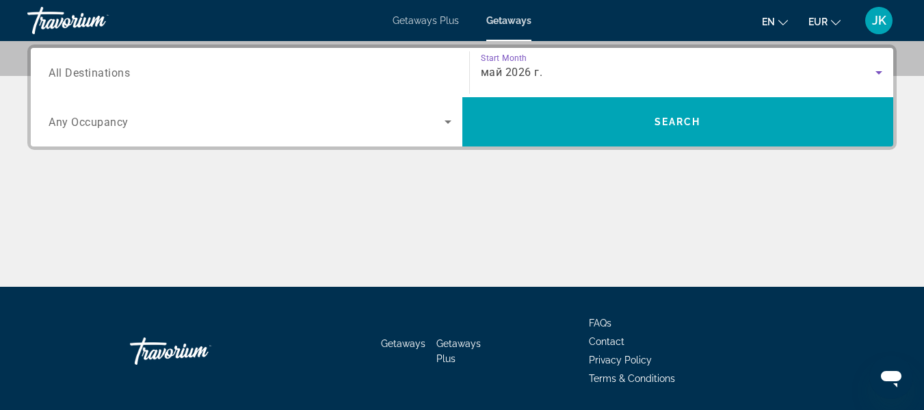
click at [320, 69] on input "Destination All Destinations" at bounding box center [250, 73] width 403 height 16
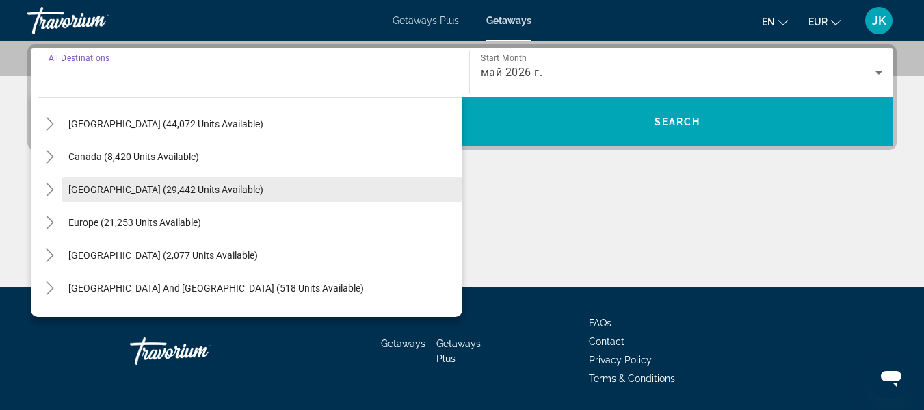
scroll to position [137, 0]
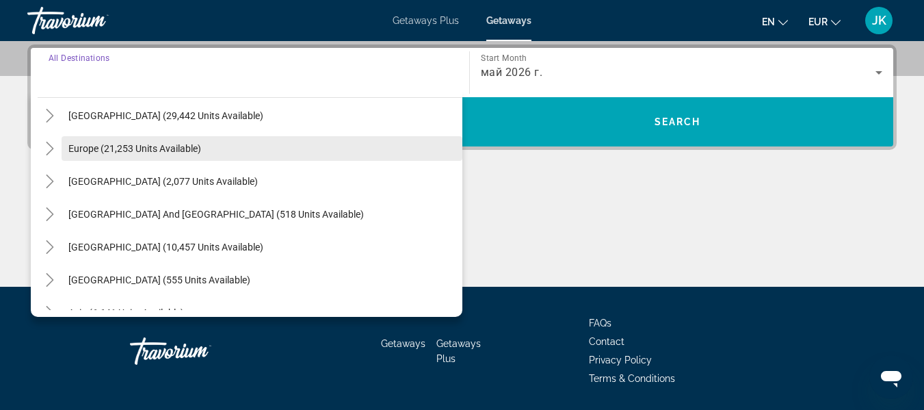
click at [144, 150] on span "Europe (21,253 units available)" at bounding box center [134, 148] width 133 height 11
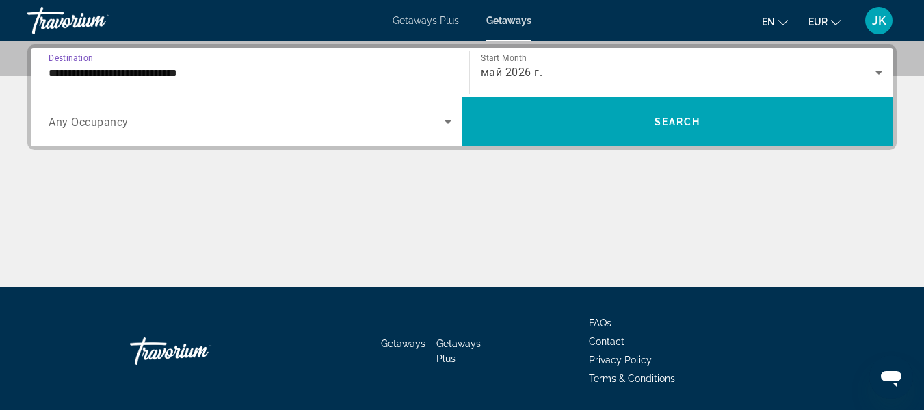
click at [351, 76] on input "**********" at bounding box center [250, 73] width 403 height 16
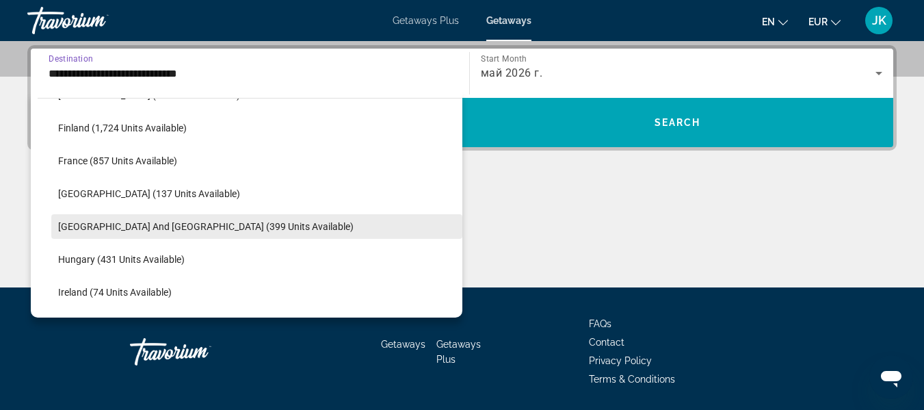
scroll to position [629, 0]
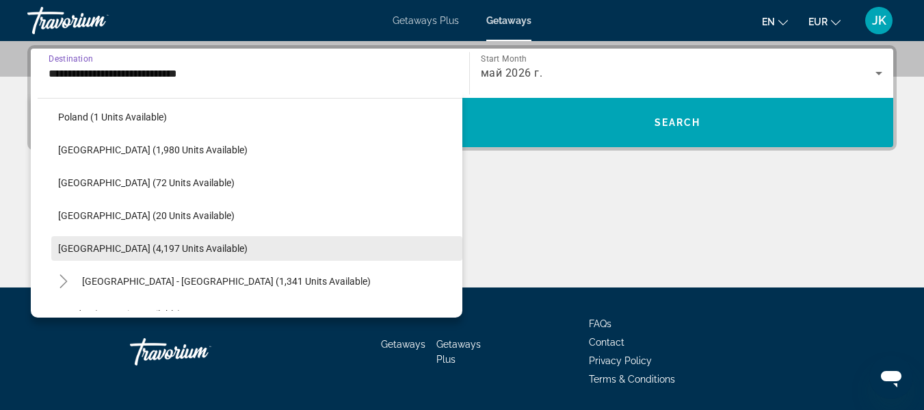
click at [116, 248] on span "[GEOGRAPHIC_DATA] (4,197 units available)" at bounding box center [153, 248] width 190 height 11
type input "**********"
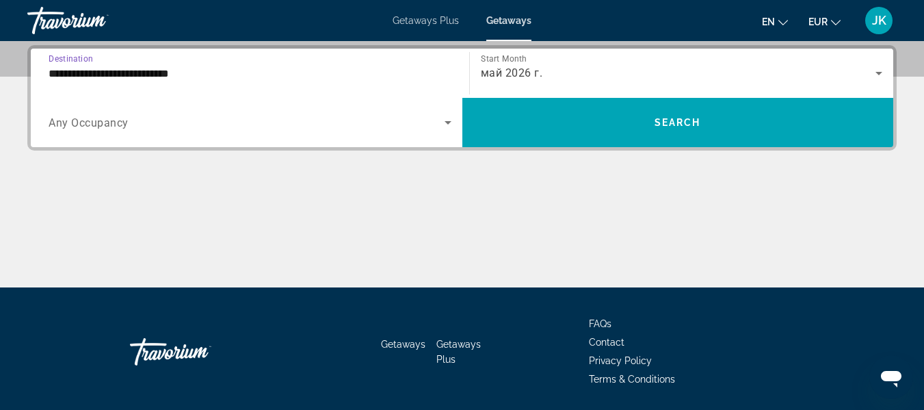
scroll to position [335, 0]
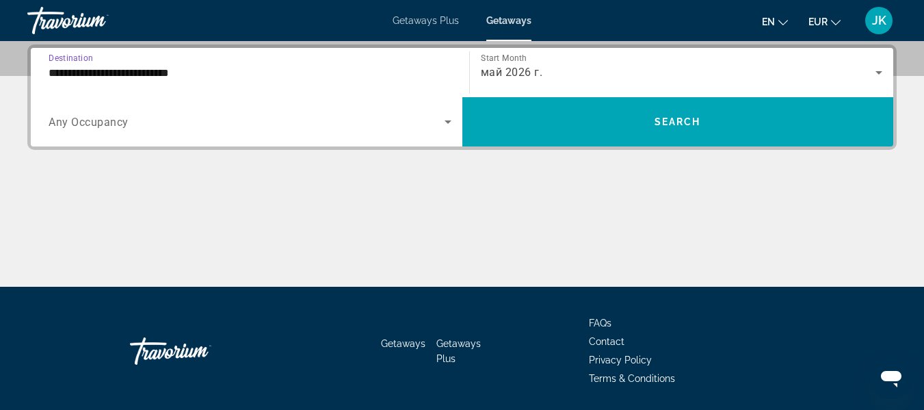
click at [449, 114] on icon "Search widget" at bounding box center [448, 122] width 16 height 16
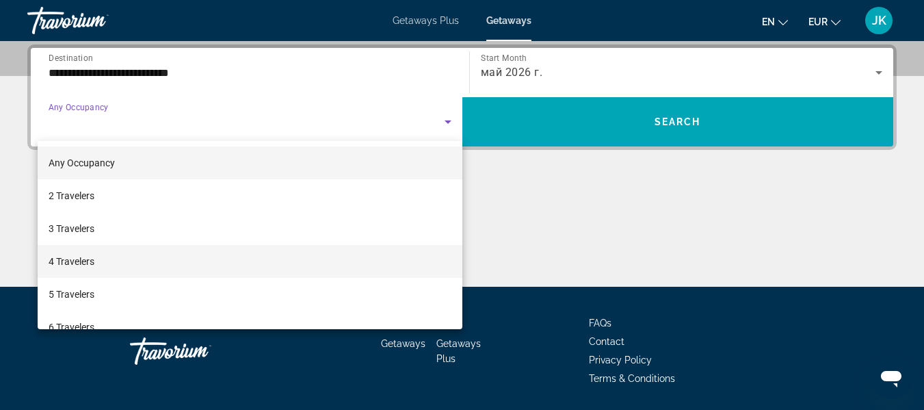
click at [138, 266] on mat-option "4 Travelers" at bounding box center [250, 261] width 425 height 33
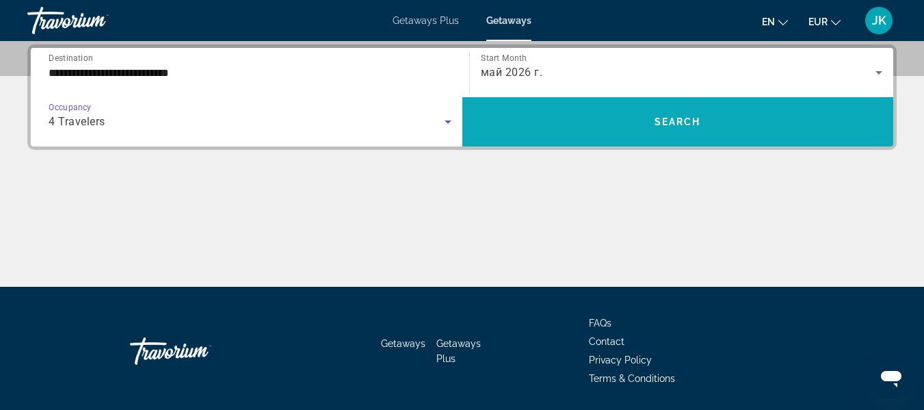
click at [640, 124] on span "Search widget" at bounding box center [678, 121] width 432 height 33
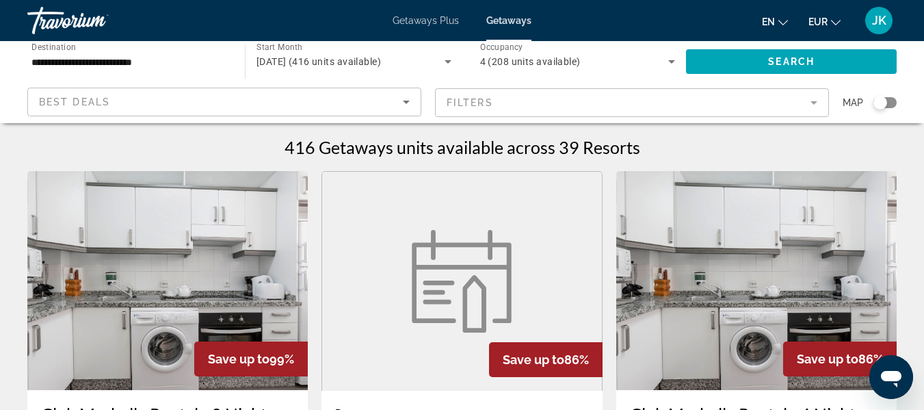
click at [805, 101] on mat-form-field "Filters" at bounding box center [632, 102] width 394 height 29
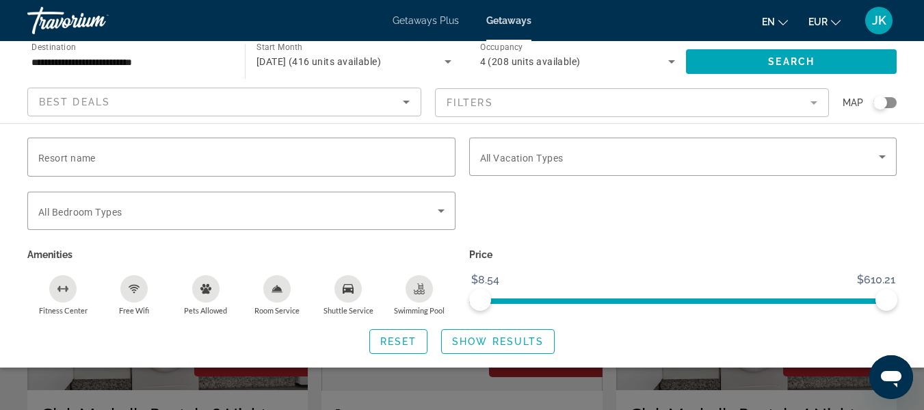
click at [822, 90] on mat-form-field "Filters" at bounding box center [632, 102] width 394 height 29
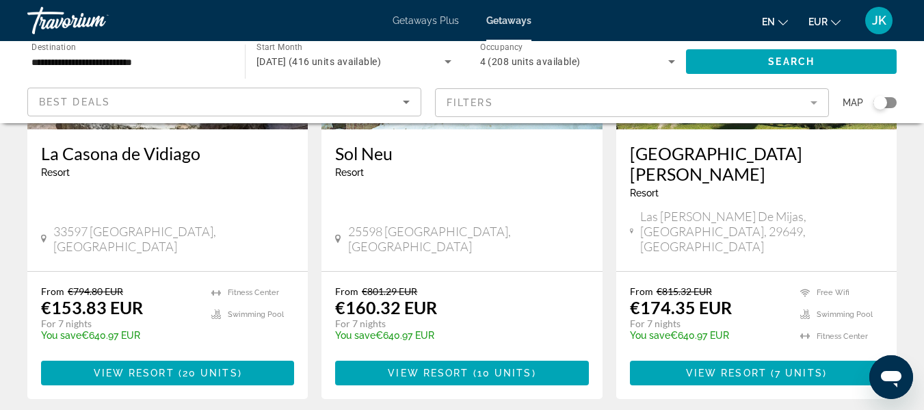
scroll to position [517, 0]
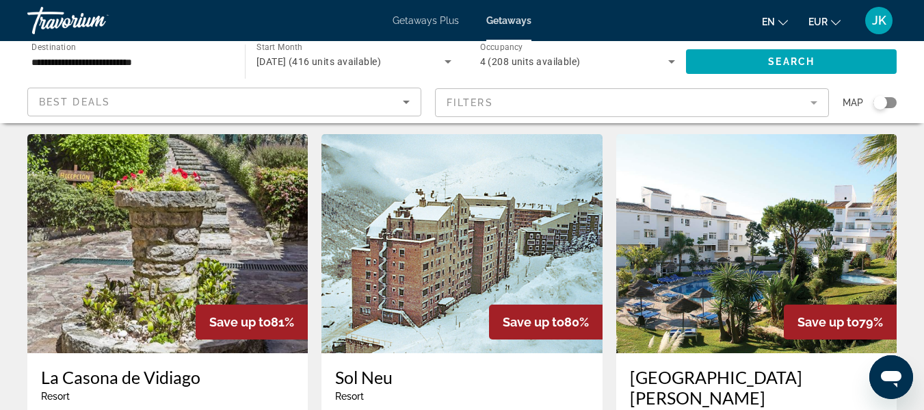
click at [316, 103] on div "Best Deals" at bounding box center [221, 102] width 364 height 16
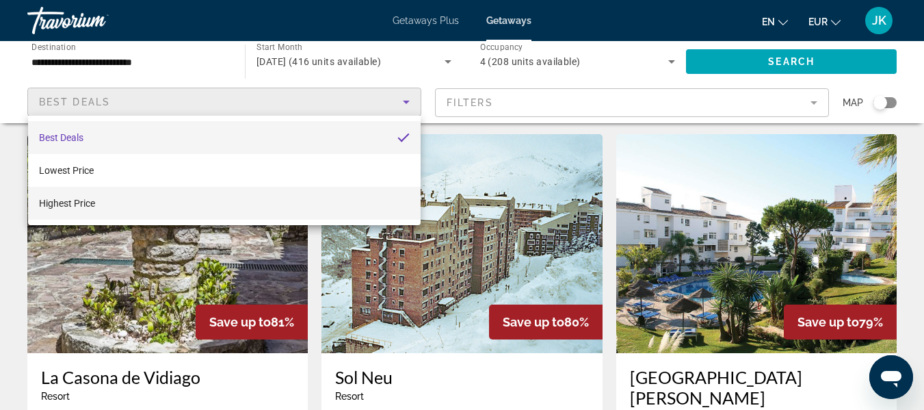
click at [326, 208] on mat-option "Highest Price" at bounding box center [224, 203] width 393 height 33
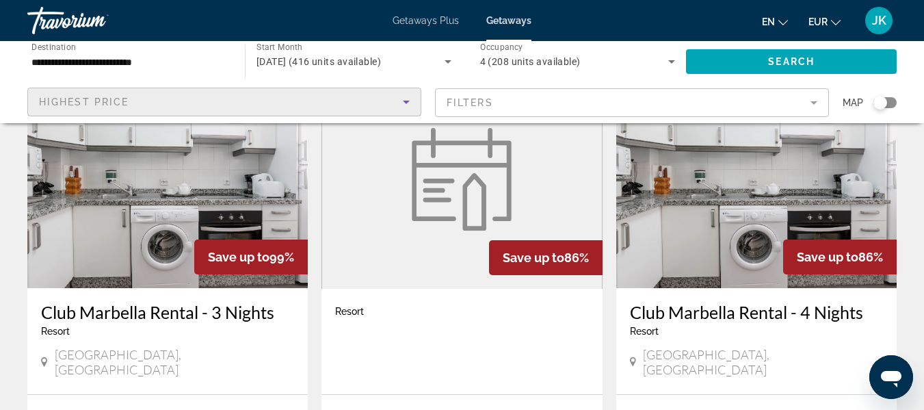
scroll to position [0, 0]
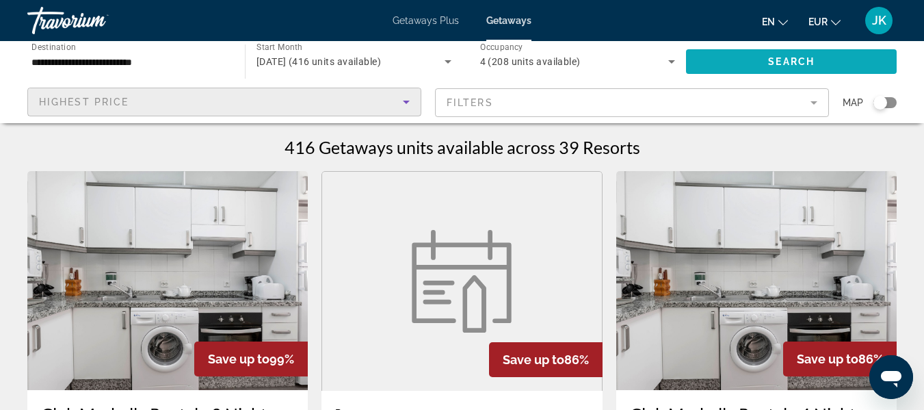
click at [836, 65] on span "Search widget" at bounding box center [791, 61] width 211 height 33
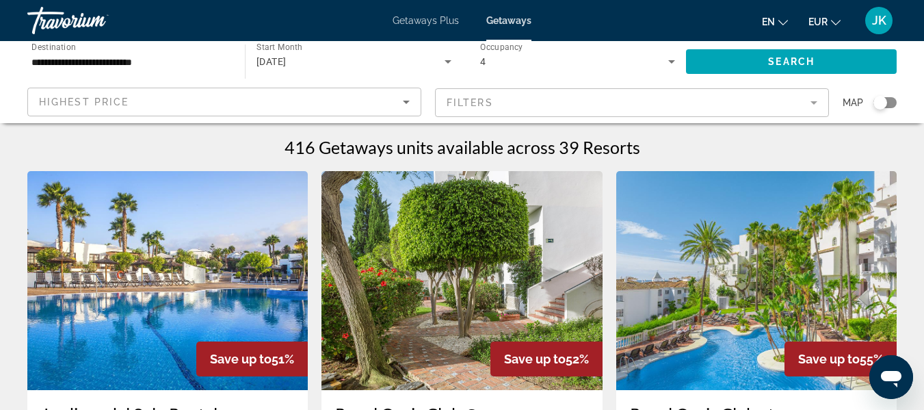
click at [816, 111] on mat-form-field "Filters" at bounding box center [632, 102] width 394 height 29
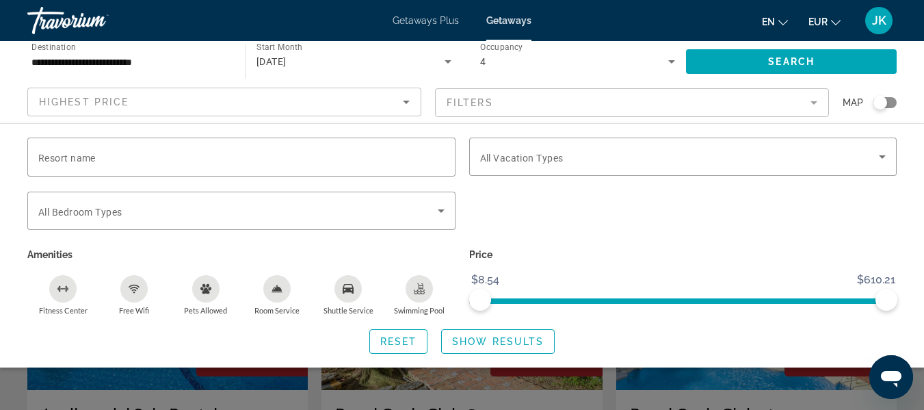
click at [816, 111] on mat-form-field "Filters" at bounding box center [632, 102] width 394 height 29
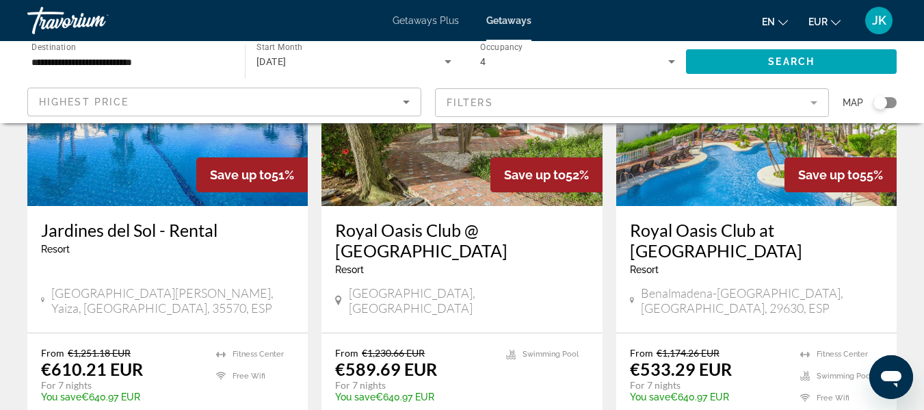
scroll to position [205, 0]
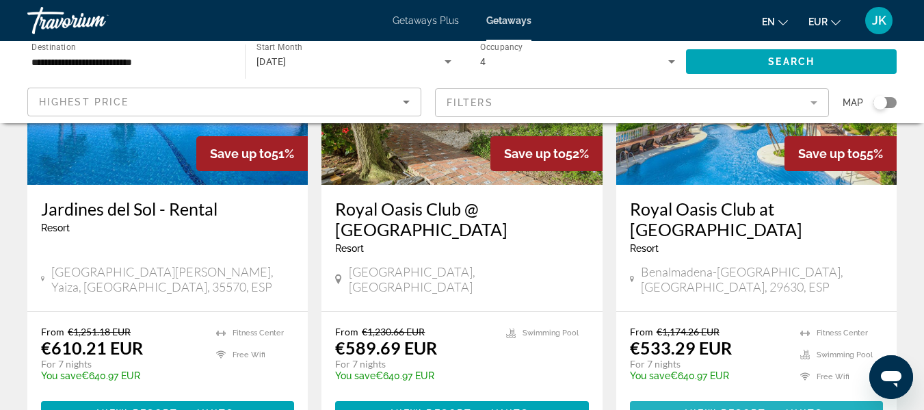
click at [714, 408] on span "View Resort" at bounding box center [726, 413] width 81 height 11
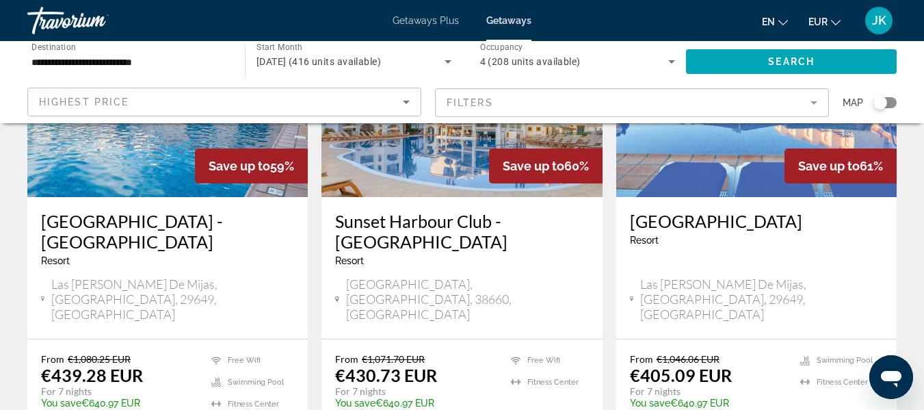
scroll to position [1838, 0]
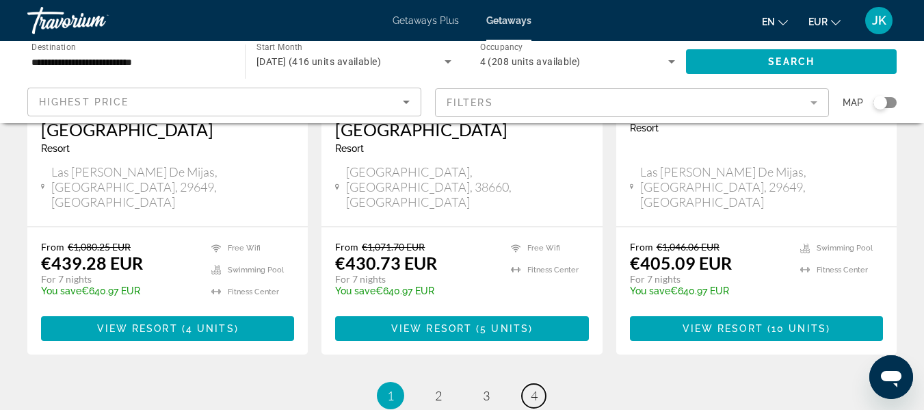
click at [537, 388] on span "4" at bounding box center [534, 395] width 7 height 15
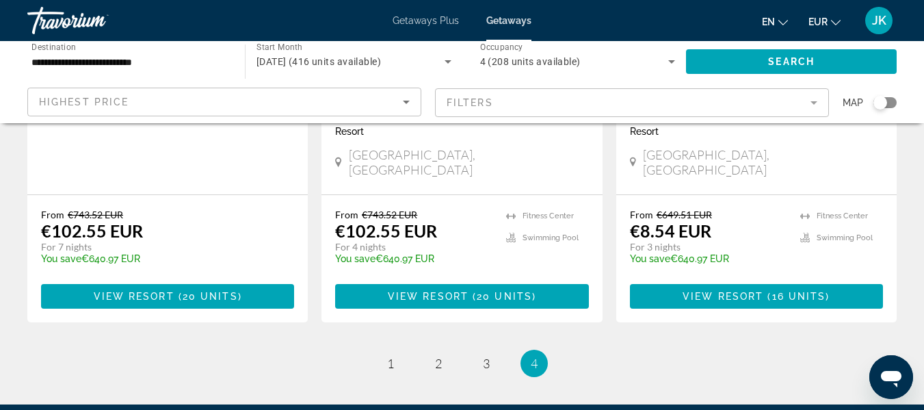
scroll to position [411, 0]
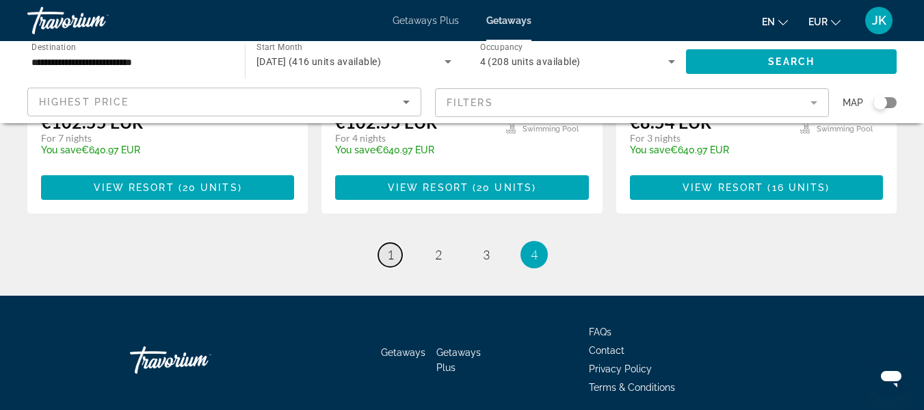
click at [394, 243] on link "page 1" at bounding box center [390, 255] width 24 height 24
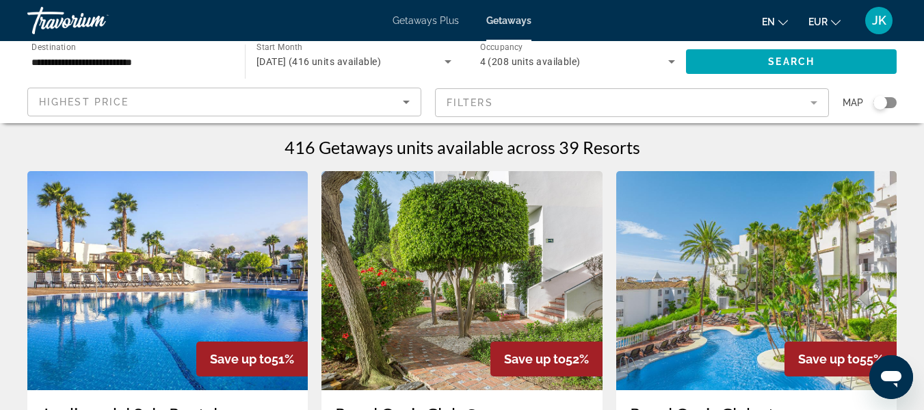
click at [507, 103] on mat-form-field "Filters" at bounding box center [632, 102] width 394 height 29
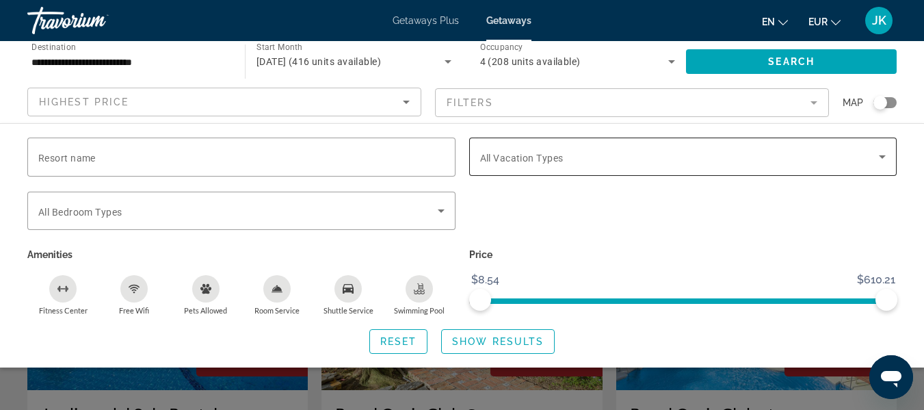
click at [605, 158] on span "Search widget" at bounding box center [680, 156] width 400 height 16
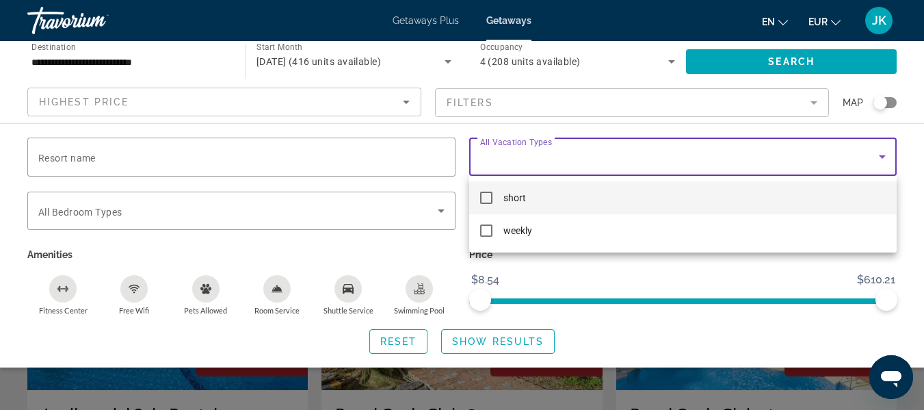
click at [882, 155] on div at bounding box center [462, 205] width 924 height 410
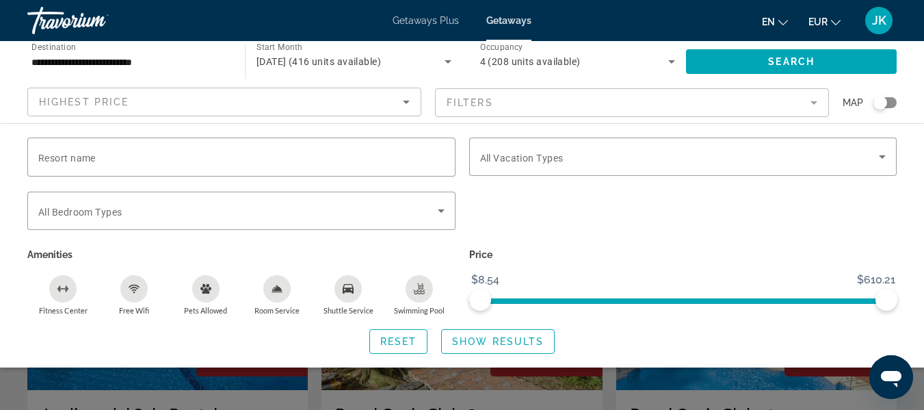
click at [664, 109] on mat-form-field "Filters" at bounding box center [632, 102] width 394 height 29
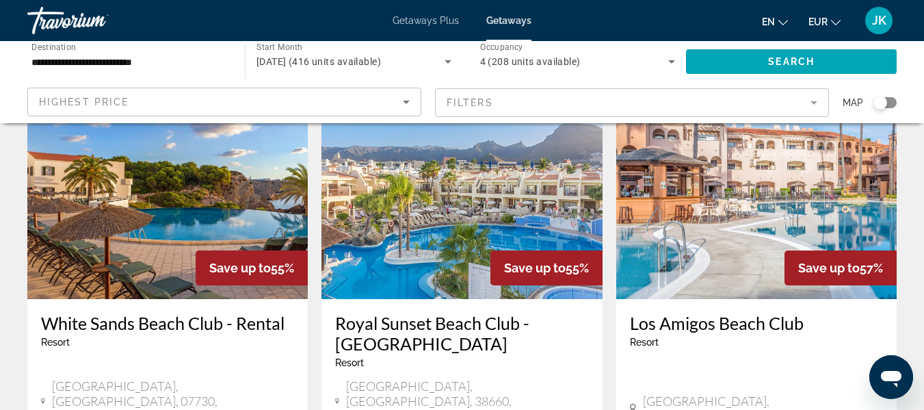
scroll to position [616, 0]
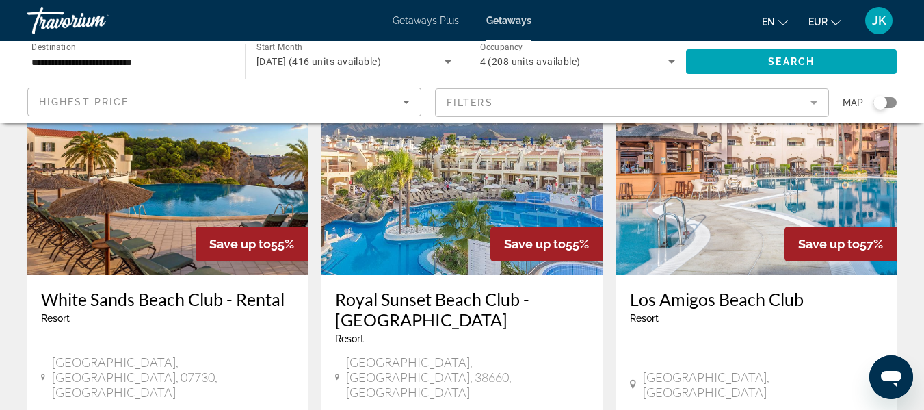
click at [812, 106] on mat-form-field "Filters" at bounding box center [632, 102] width 394 height 29
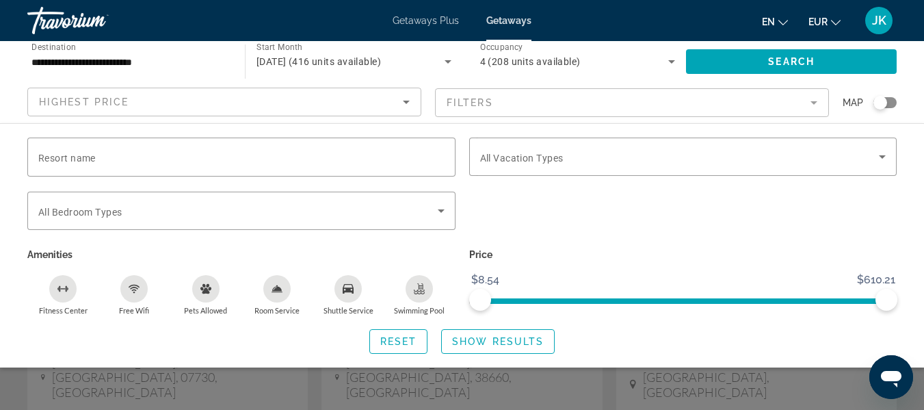
click at [816, 107] on mat-form-field "Filters" at bounding box center [632, 102] width 394 height 29
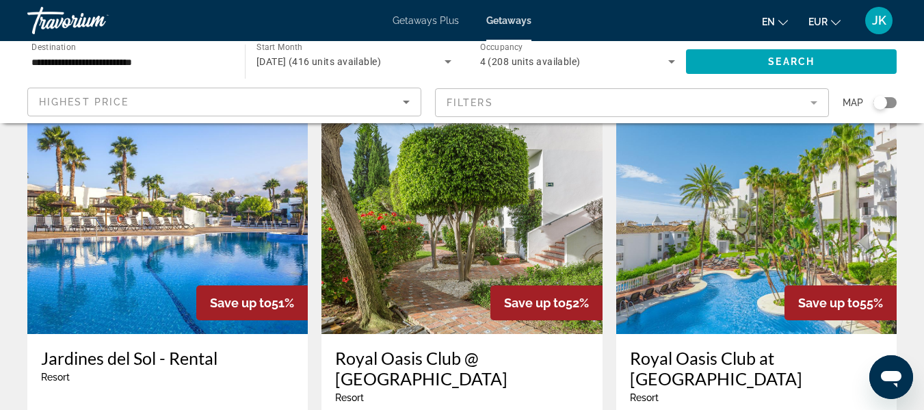
scroll to position [0, 0]
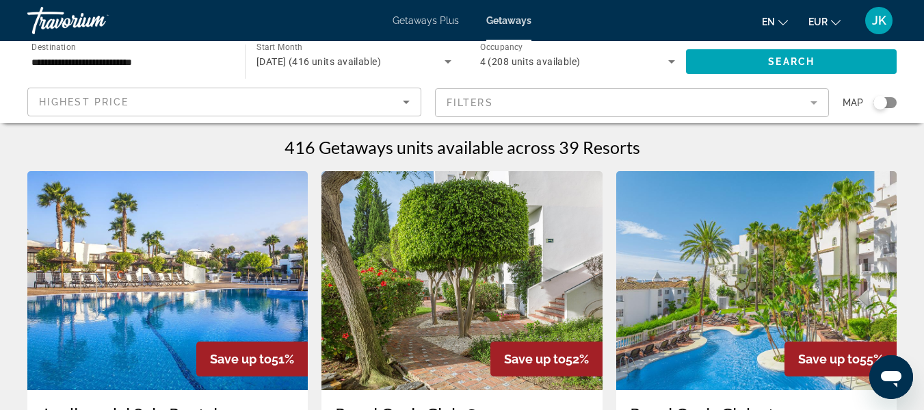
click at [675, 64] on icon "Search widget" at bounding box center [672, 61] width 16 height 16
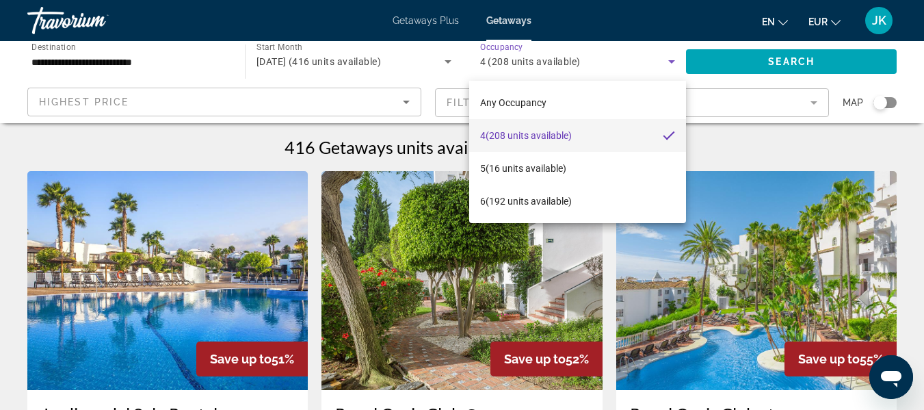
click at [655, 130] on mat-option "4 (208 units available)" at bounding box center [578, 135] width 218 height 33
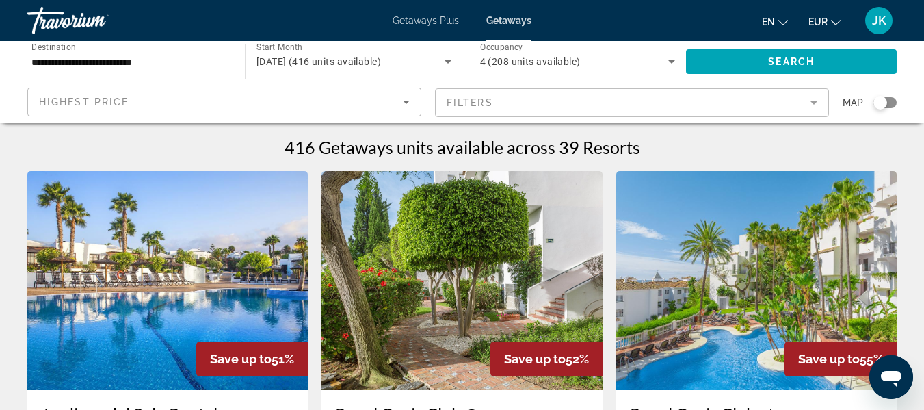
click at [456, 62] on div "Start Month All Start Months [DATE] (416 units available)" at bounding box center [354, 61] width 217 height 38
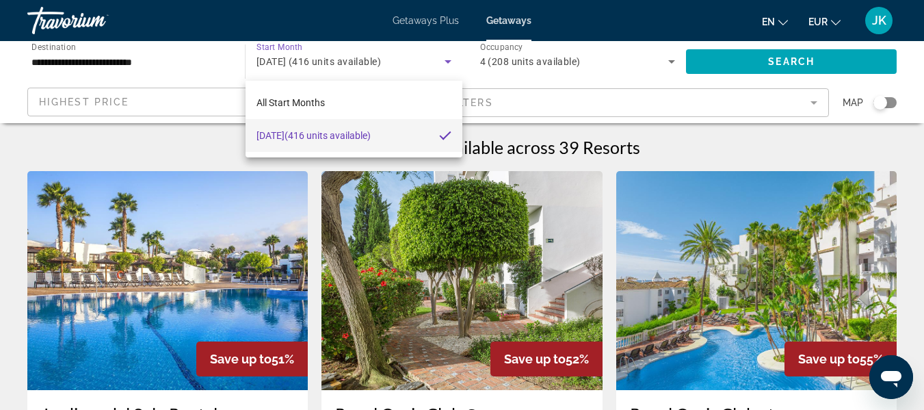
click at [452, 62] on div at bounding box center [462, 205] width 924 height 410
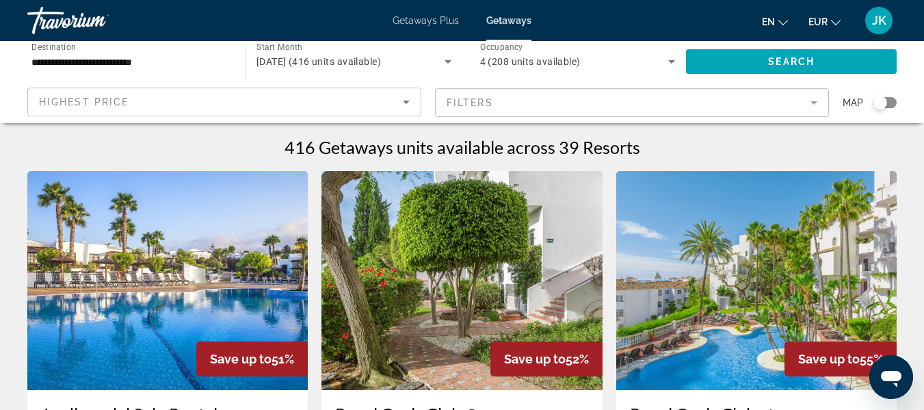
click at [816, 104] on mat-form-field "Filters" at bounding box center [632, 102] width 394 height 29
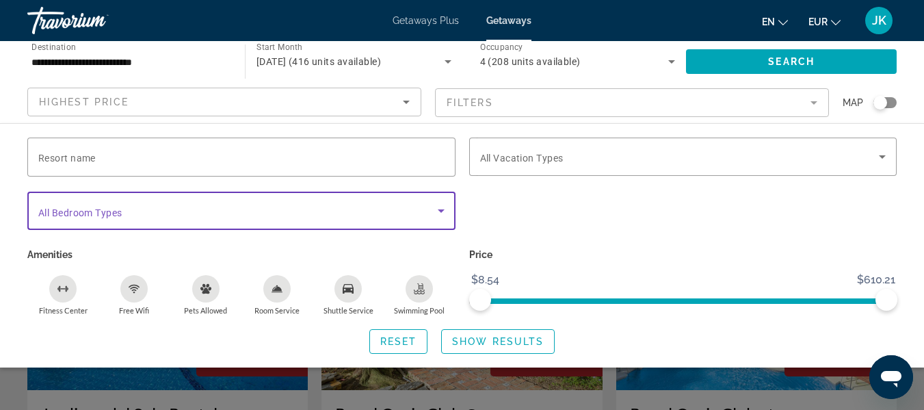
click at [443, 211] on icon "Search widget" at bounding box center [441, 211] width 16 height 16
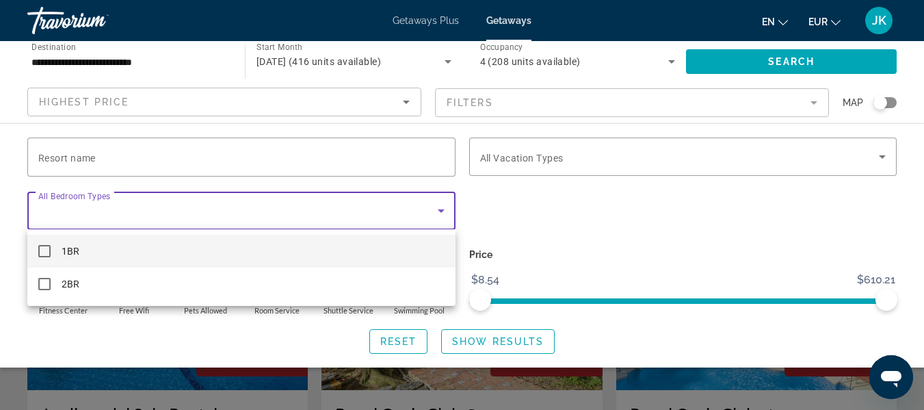
click at [443, 211] on div at bounding box center [462, 205] width 924 height 410
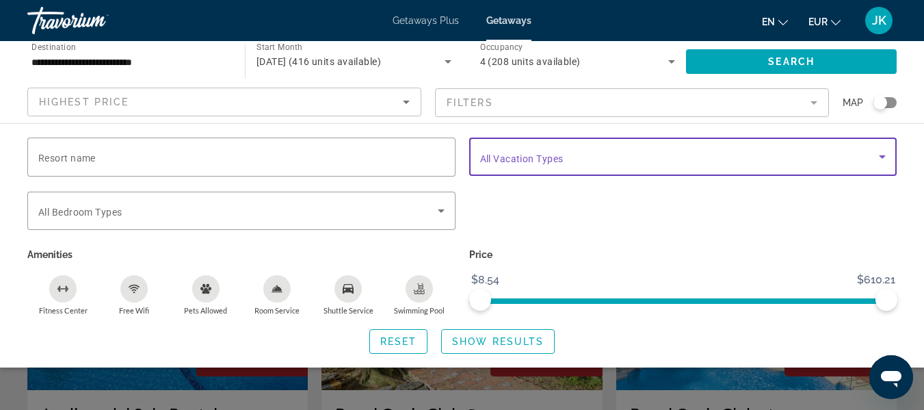
click at [744, 154] on span "Search widget" at bounding box center [680, 156] width 400 height 16
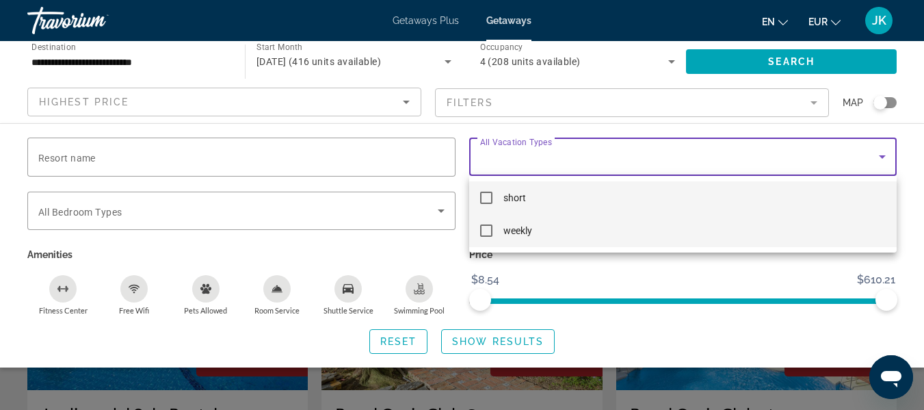
click at [481, 228] on mat-pseudo-checkbox at bounding box center [486, 230] width 12 height 12
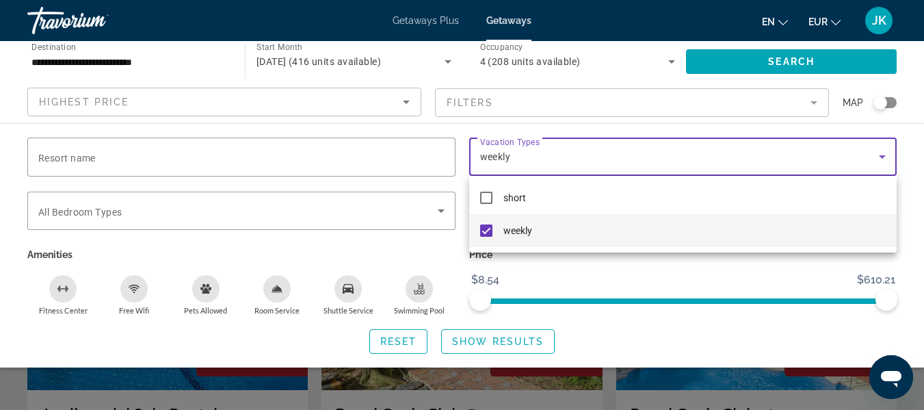
click at [483, 336] on div at bounding box center [462, 205] width 924 height 410
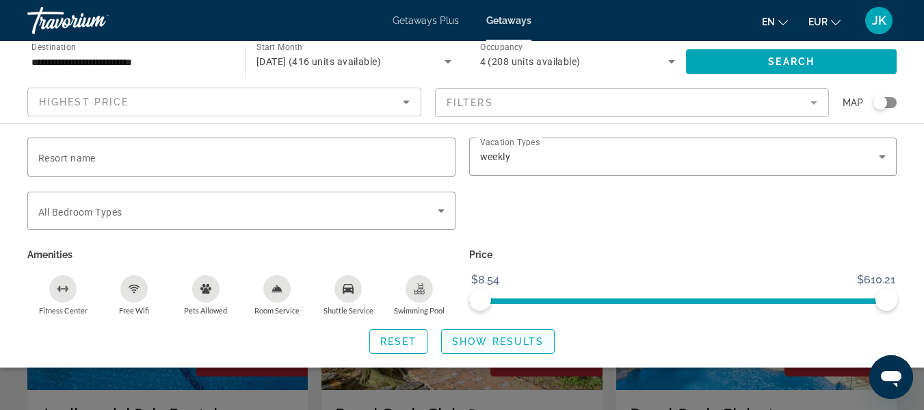
click at [518, 336] on span "Show Results" at bounding box center [498, 341] width 92 height 11
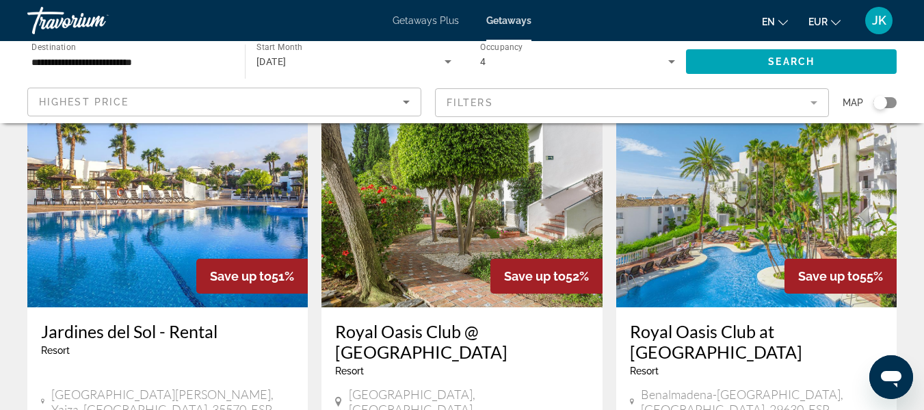
scroll to position [274, 0]
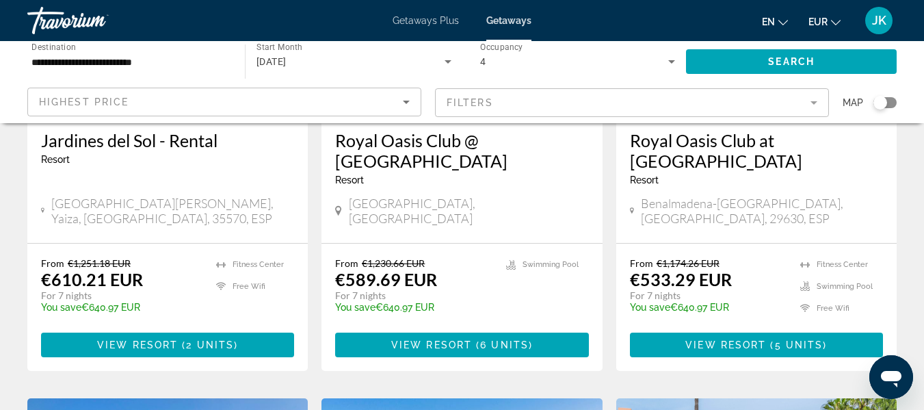
click at [728, 339] on span "View Resort" at bounding box center [726, 344] width 81 height 11
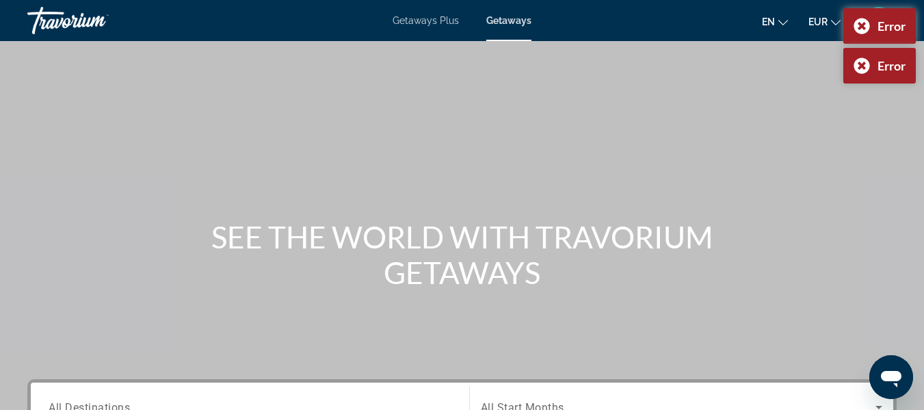
click at [428, 18] on span "Getaways Plus" at bounding box center [426, 20] width 66 height 11
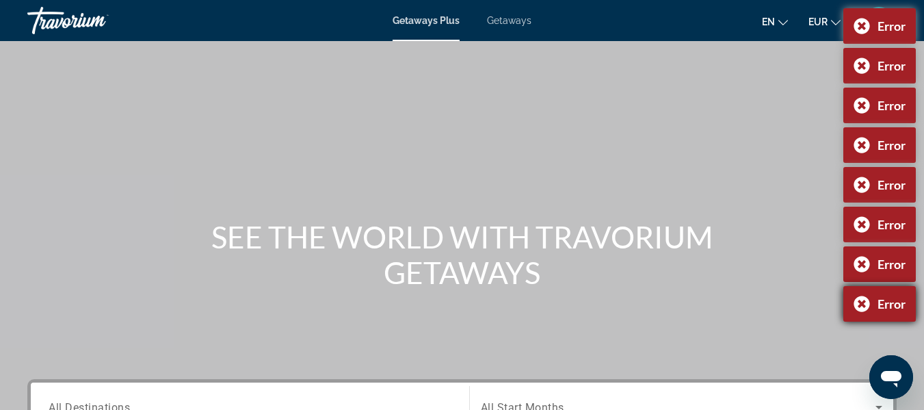
click at [862, 300] on div "Error" at bounding box center [880, 304] width 73 height 36
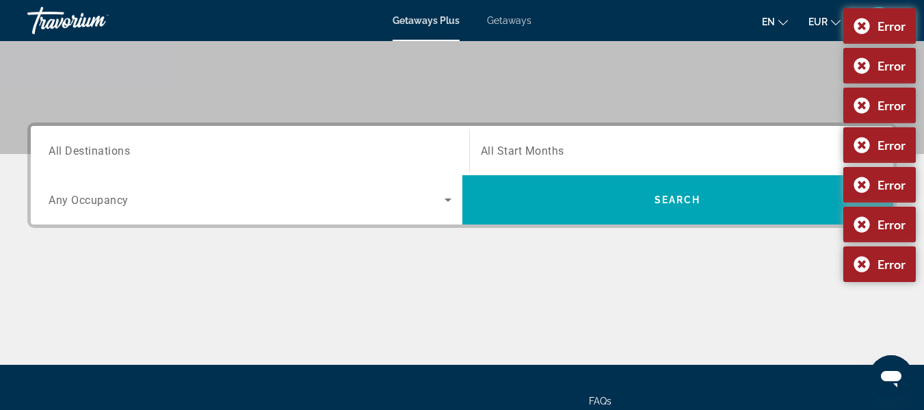
scroll to position [242, 0]
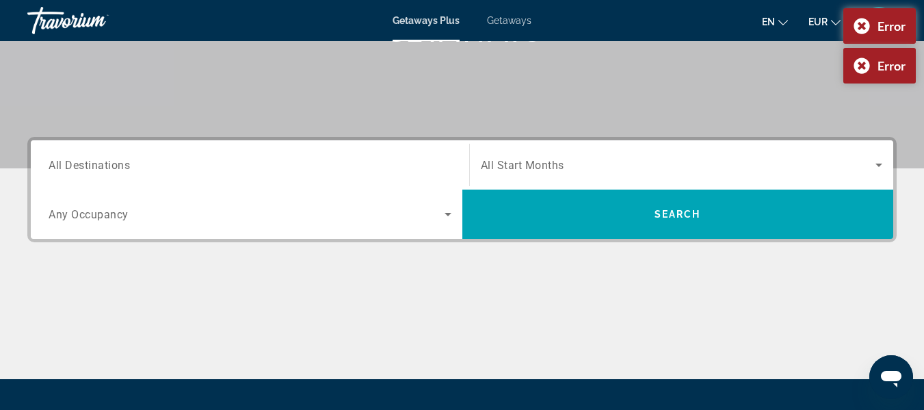
click at [409, 166] on input "Destination All Destinations" at bounding box center [250, 165] width 403 height 16
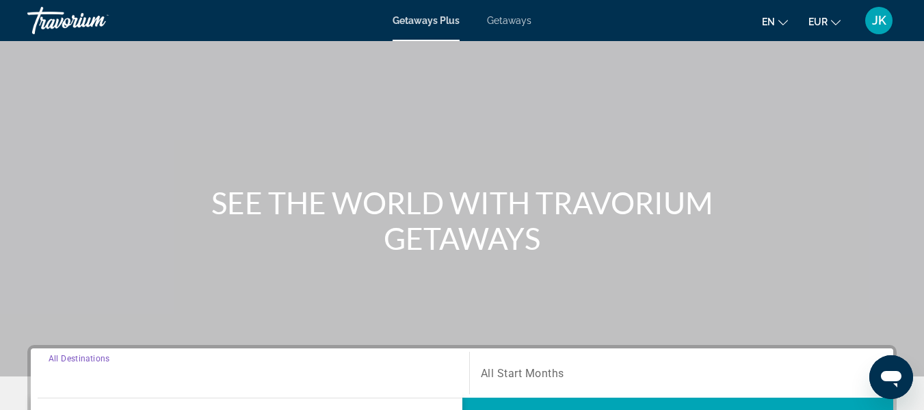
scroll to position [0, 0]
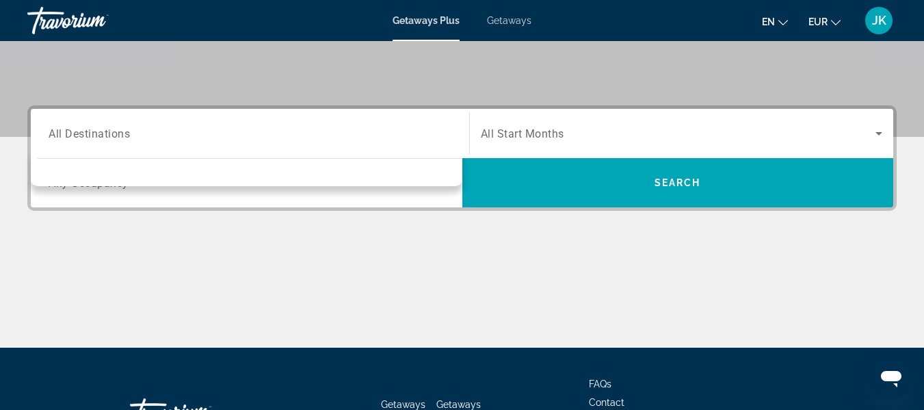
click at [534, 129] on span "All Start Months" at bounding box center [522, 133] width 83 height 13
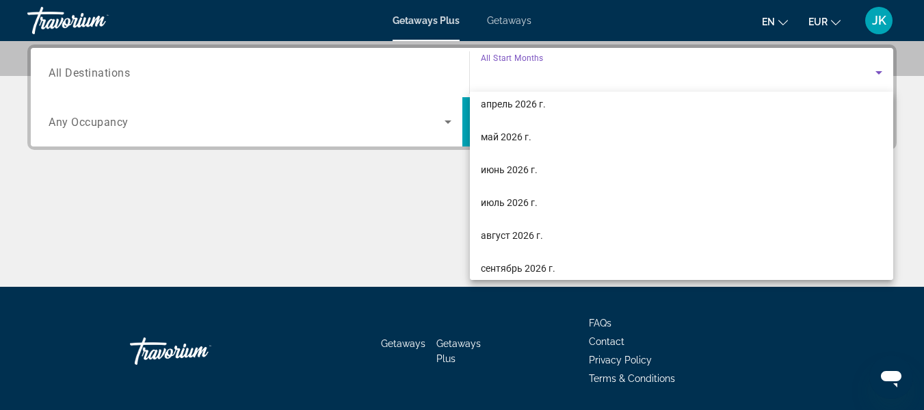
scroll to position [274, 0]
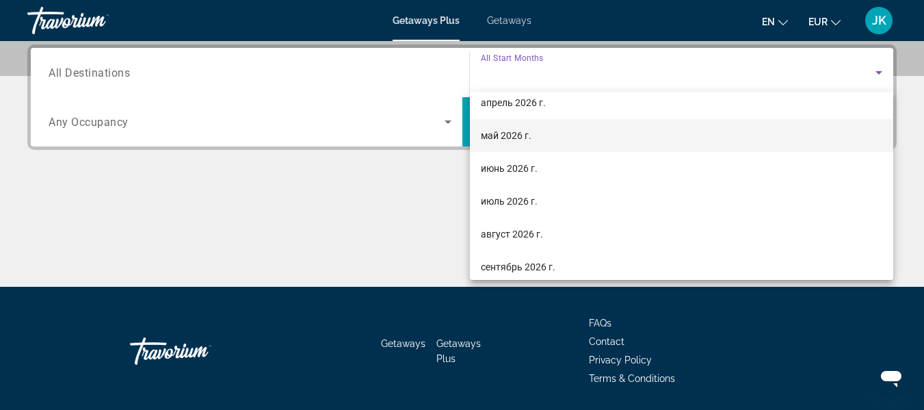
click at [525, 135] on span "май 2026 г." at bounding box center [506, 135] width 51 height 16
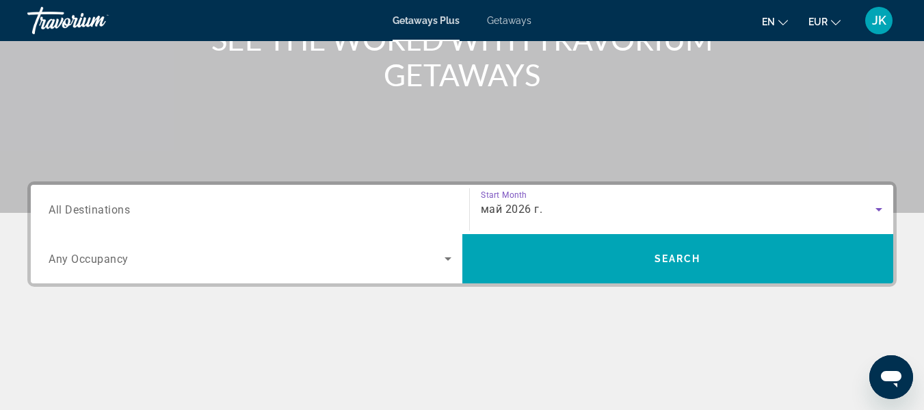
click at [414, 211] on input "Destination All Destinations" at bounding box center [250, 210] width 403 height 16
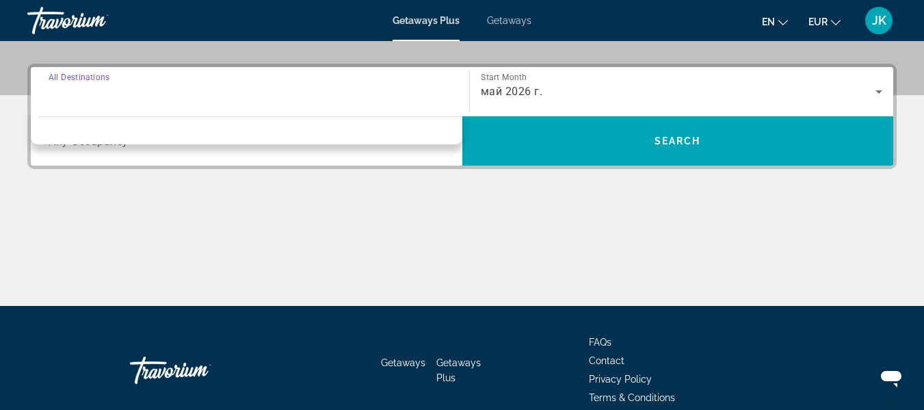
scroll to position [335, 0]
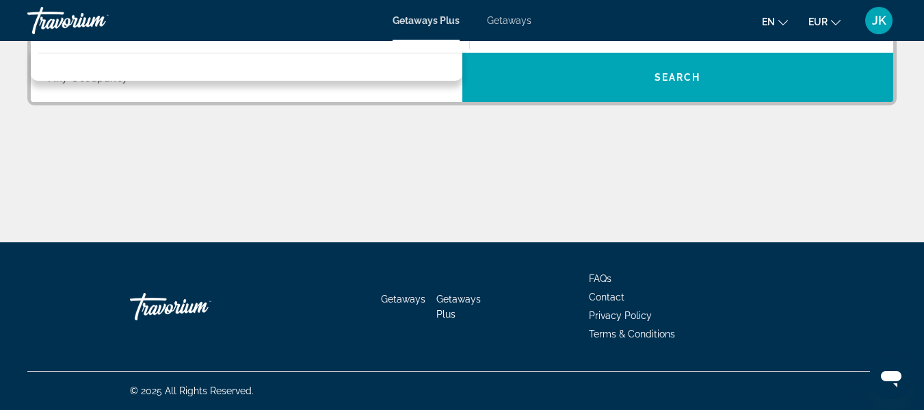
click at [403, 183] on div "Main content" at bounding box center [462, 191] width 870 height 103
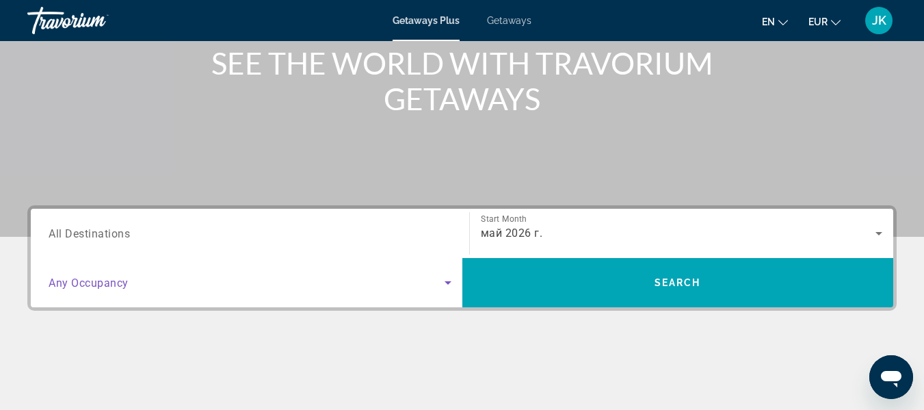
click at [444, 287] on icon "Search widget" at bounding box center [448, 282] width 16 height 16
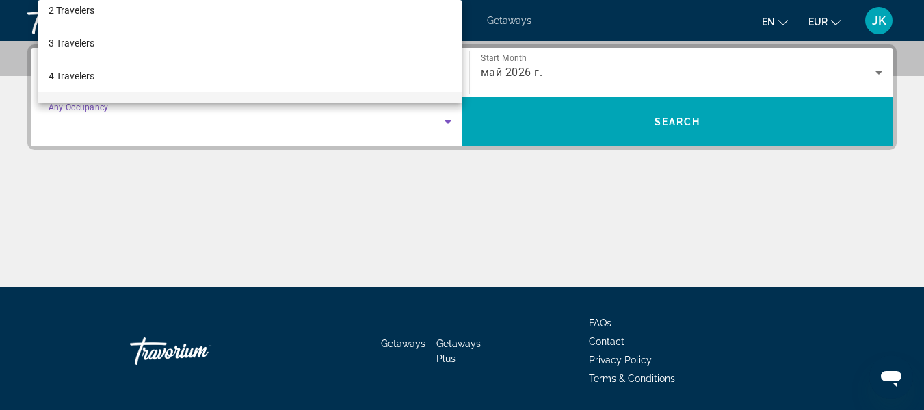
scroll to position [68, 0]
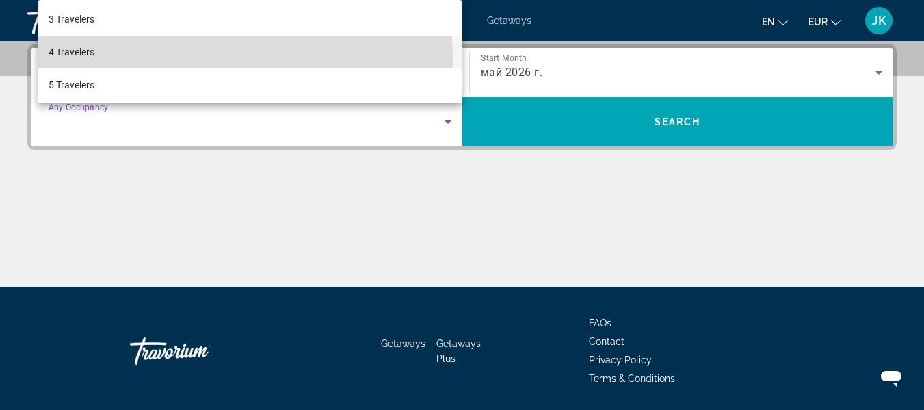
click at [198, 59] on mat-option "4 Travelers" at bounding box center [250, 52] width 425 height 33
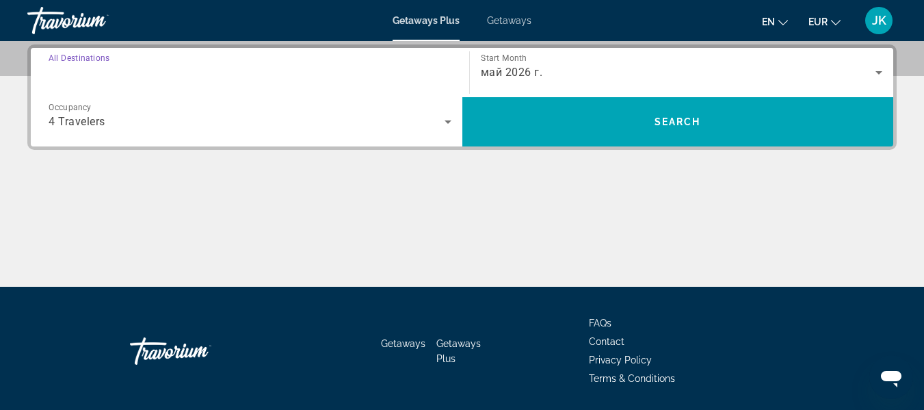
click at [144, 68] on input "Destination All Destinations" at bounding box center [250, 73] width 403 height 16
drag, startPoint x: 374, startPoint y: 325, endPoint x: 374, endPoint y: 294, distance: 30.8
click at [374, 317] on div "Getaways Getaways Plus FAQs Contact Privacy Policy Terms & Conditions" at bounding box center [462, 351] width 870 height 129
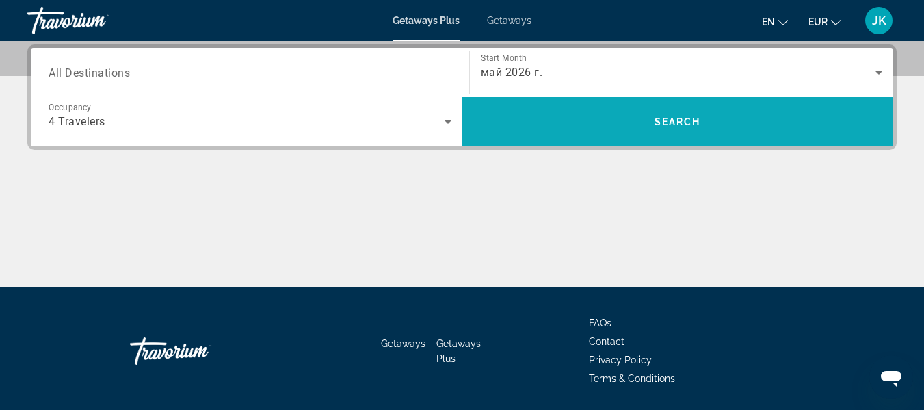
click at [693, 133] on span "Search widget" at bounding box center [678, 121] width 432 height 33
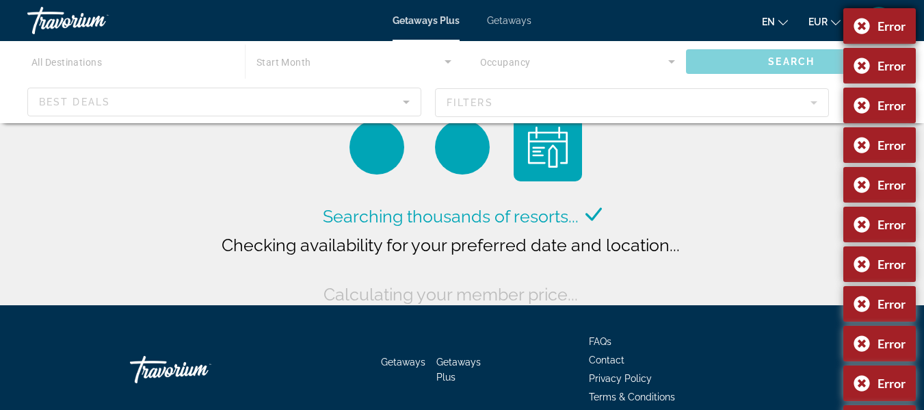
click at [862, 28] on div "Error" at bounding box center [880, 26] width 73 height 36
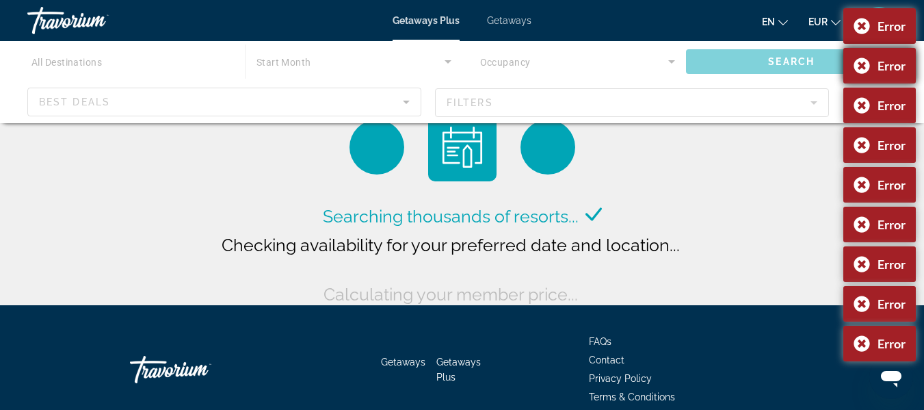
click at [861, 65] on div "Error" at bounding box center [880, 66] width 73 height 36
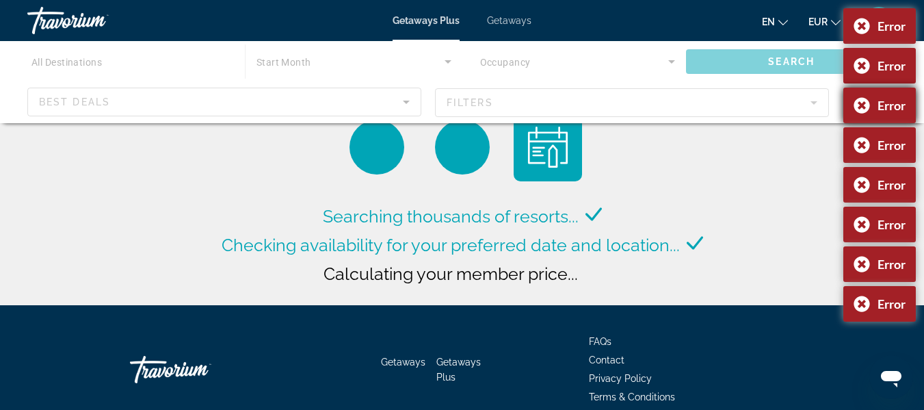
click at [862, 103] on div "Error Error Error Error Error Error Error Error" at bounding box center [880, 166] width 73 height 317
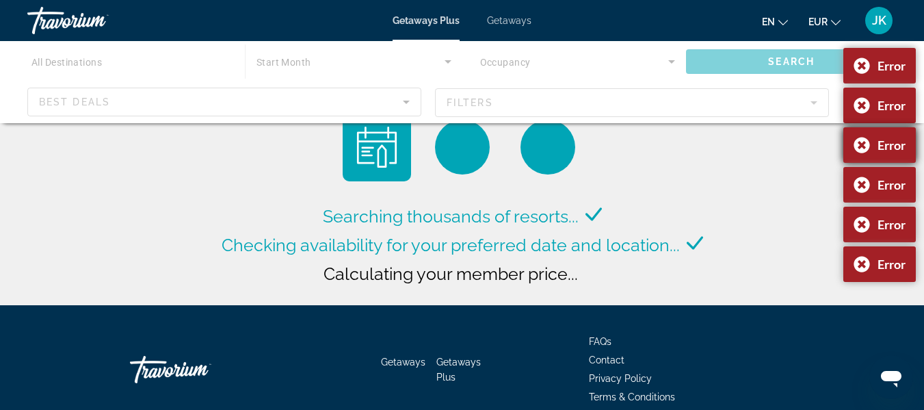
click at [862, 144] on div "Error" at bounding box center [880, 145] width 73 height 36
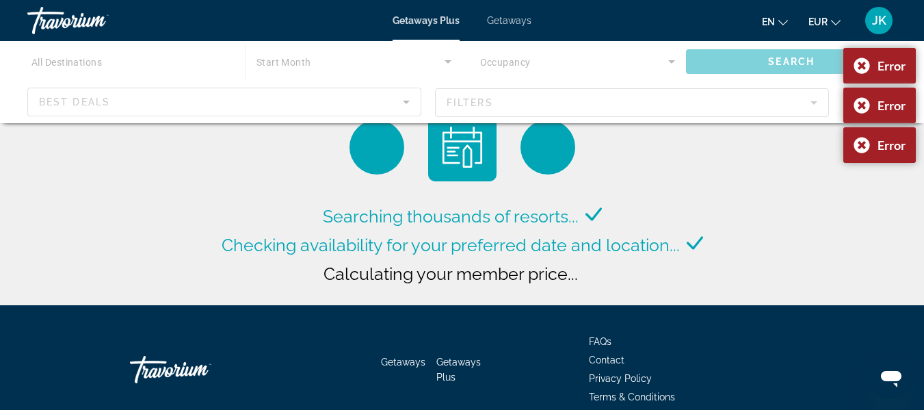
click at [863, 182] on div "Searching thousands of resorts... Checking availability for your preferred date…" at bounding box center [462, 156] width 924 height 312
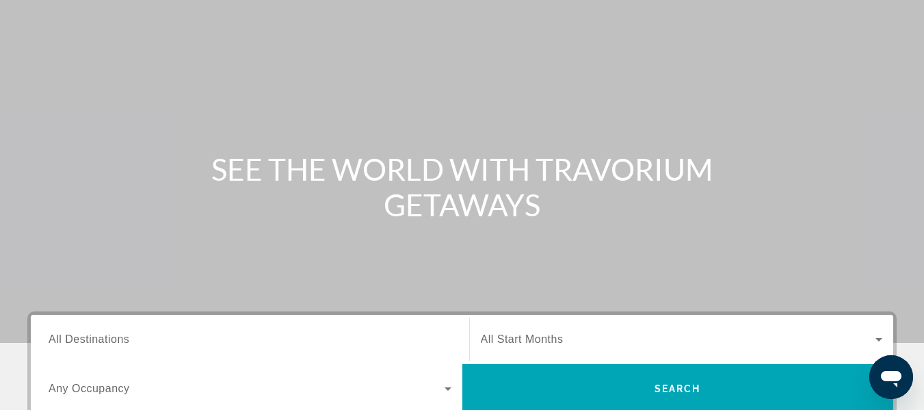
scroll to position [274, 0]
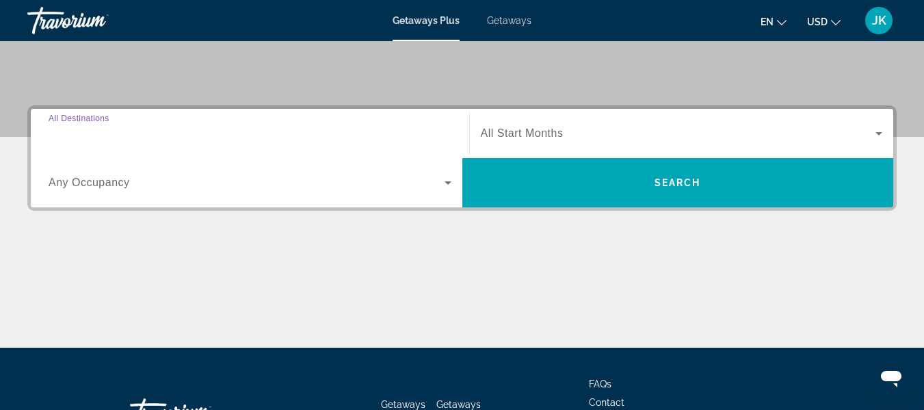
click at [409, 132] on input "Destination All Destinations" at bounding box center [250, 134] width 403 height 16
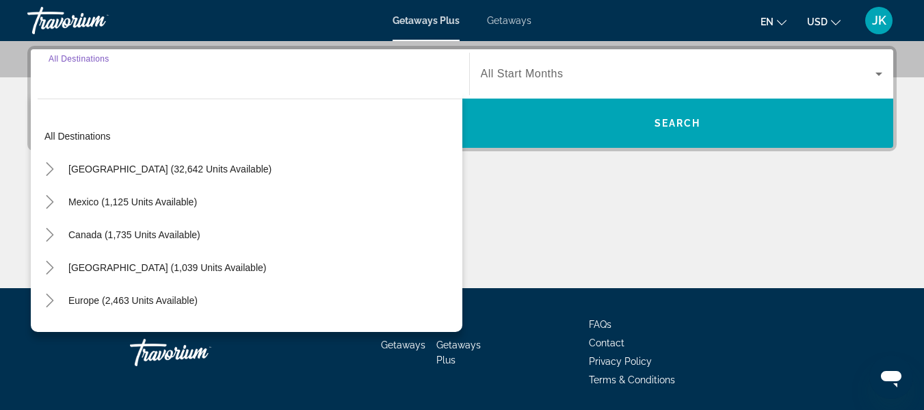
scroll to position [335, 0]
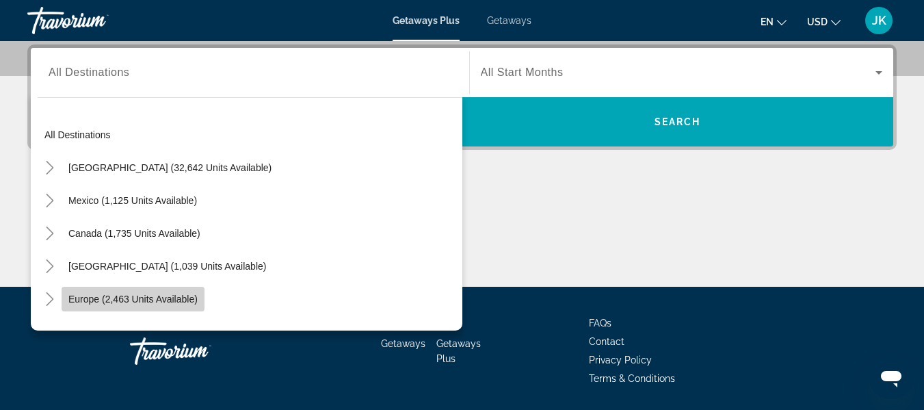
click at [166, 291] on span "Search widget" at bounding box center [133, 299] width 143 height 33
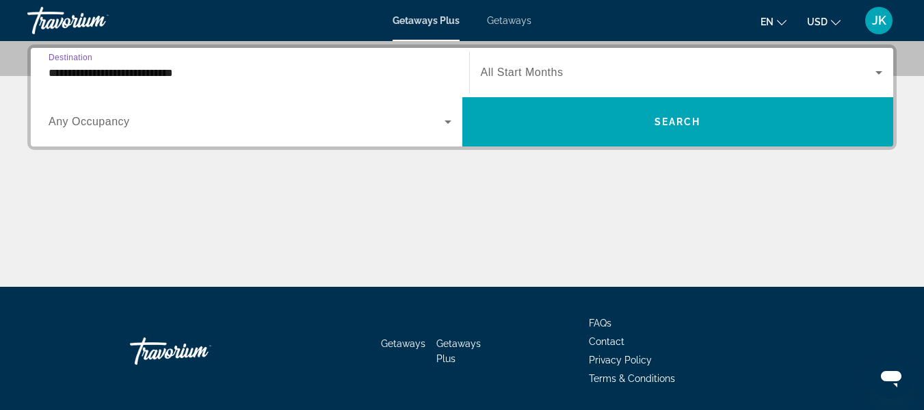
click at [205, 69] on input "**********" at bounding box center [250, 73] width 403 height 16
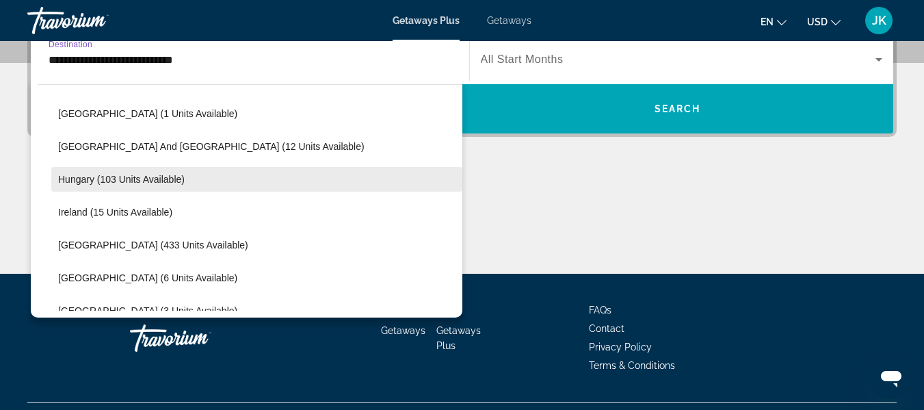
scroll to position [492, 0]
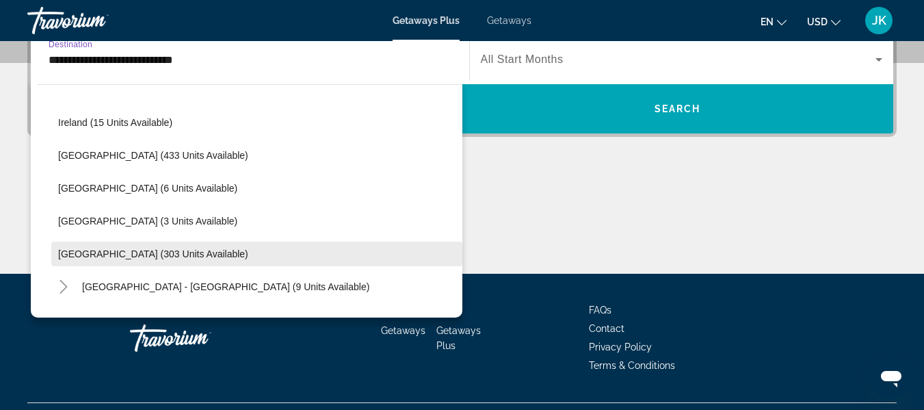
click at [101, 249] on span "[GEOGRAPHIC_DATA] (303 units available)" at bounding box center [153, 253] width 190 height 11
type input "**********"
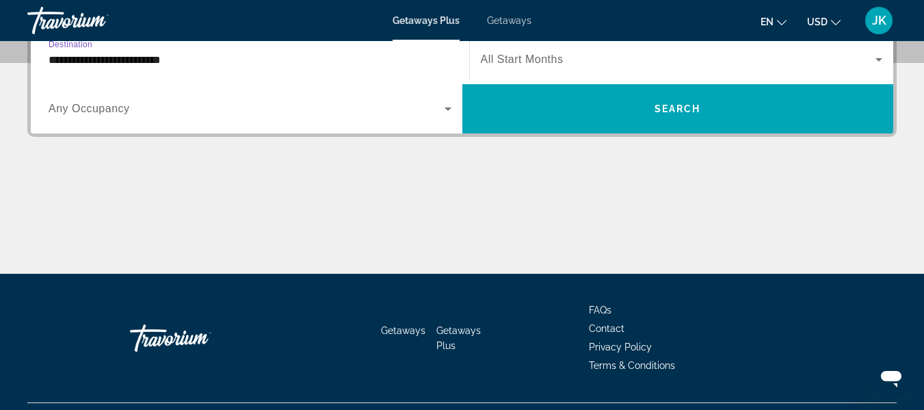
scroll to position [335, 0]
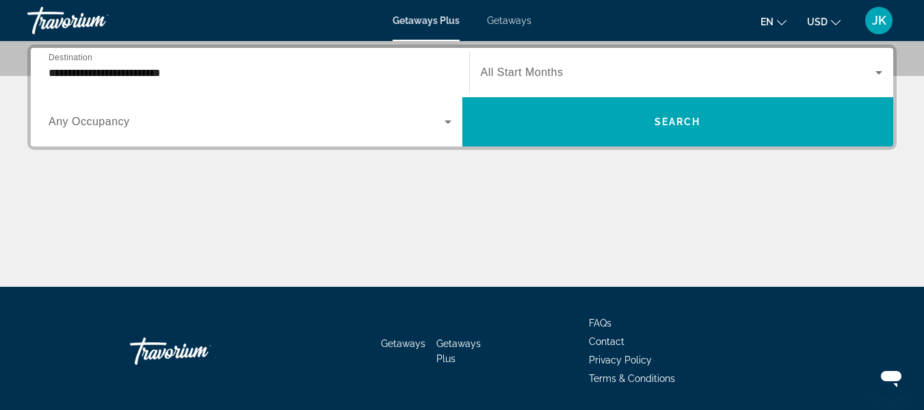
click at [114, 121] on span "Any Occupancy" at bounding box center [89, 122] width 81 height 12
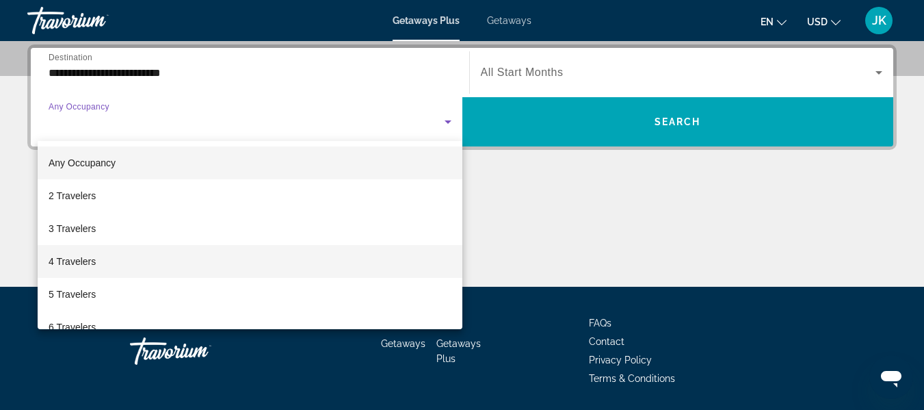
click at [91, 263] on span "4 Travelers" at bounding box center [72, 261] width 47 height 16
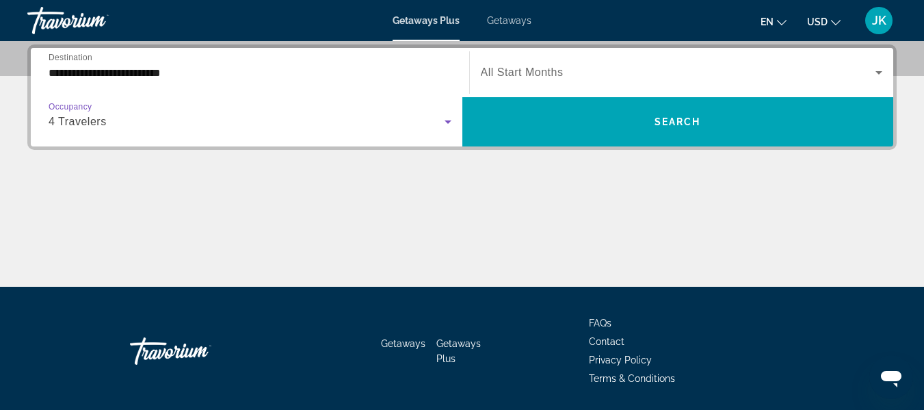
click at [606, 70] on span "Search widget" at bounding box center [678, 72] width 395 height 16
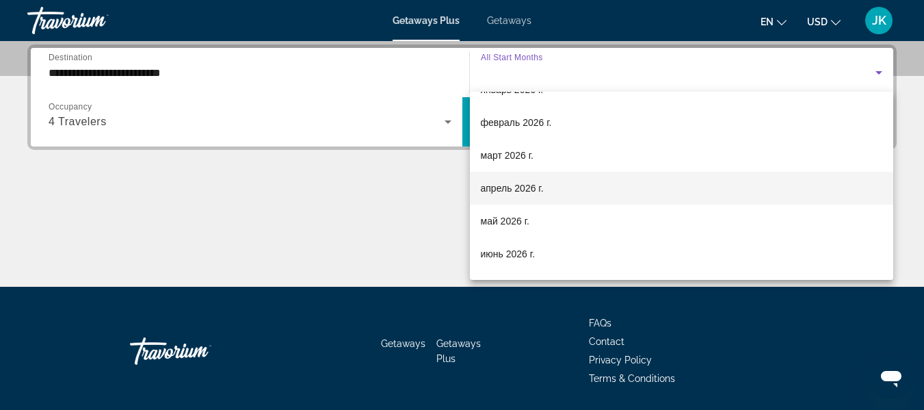
scroll to position [274, 0]
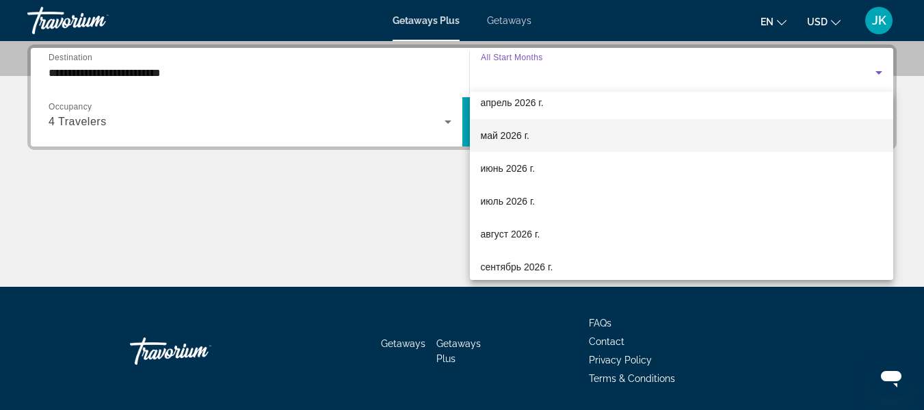
click at [496, 126] on mat-option "май 2026 г." at bounding box center [682, 135] width 424 height 33
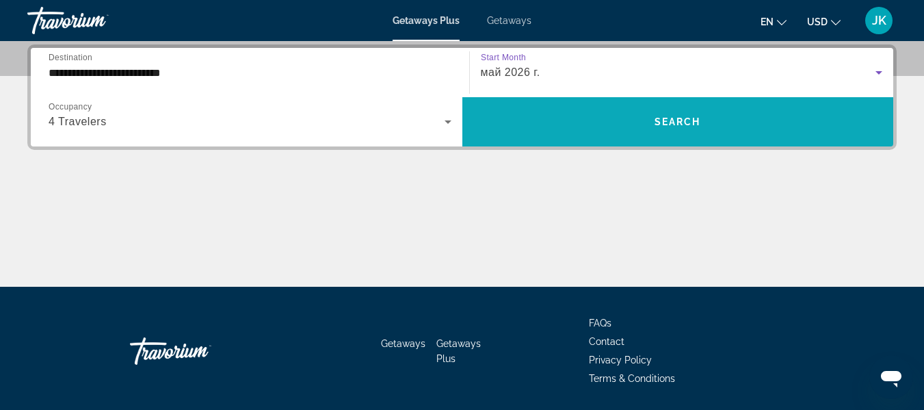
click at [648, 117] on span "Search widget" at bounding box center [678, 121] width 432 height 33
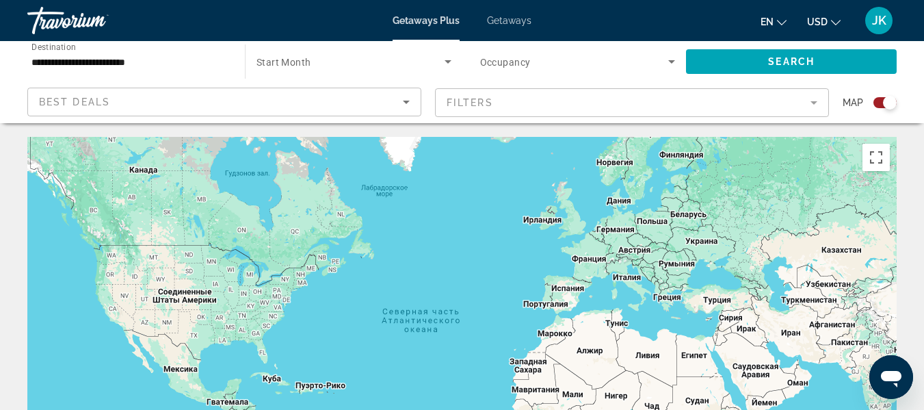
click at [879, 103] on div "Search widget" at bounding box center [885, 102] width 23 height 11
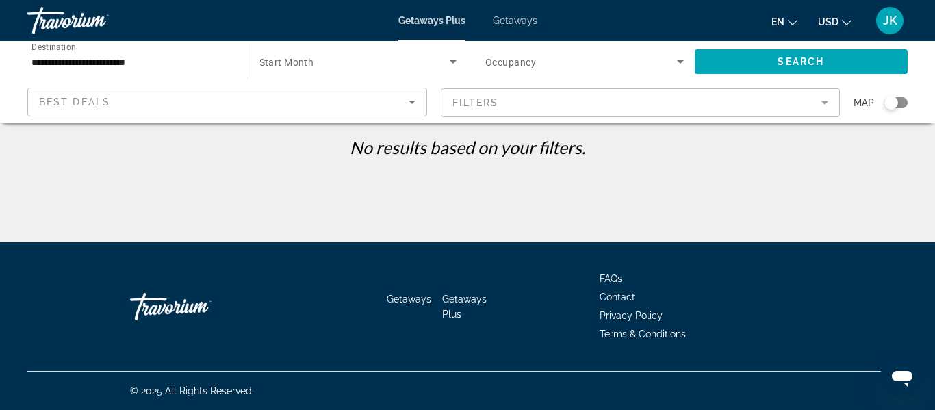
click at [900, 102] on div "Search widget" at bounding box center [895, 102] width 23 height 11
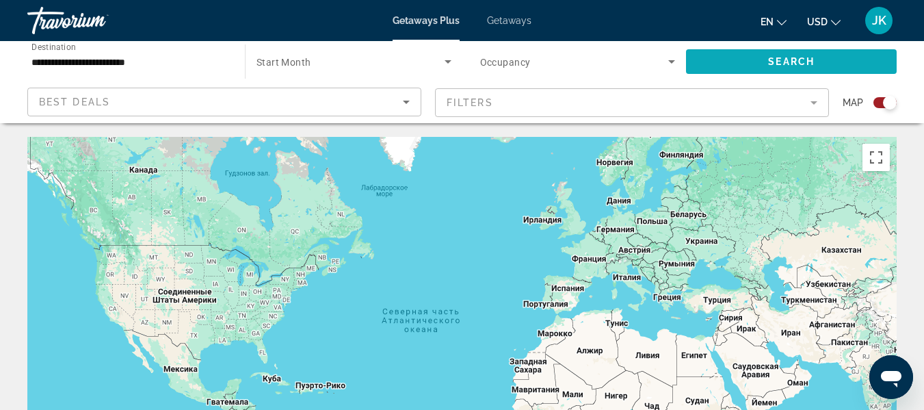
click at [800, 61] on span "Search" at bounding box center [791, 61] width 47 height 11
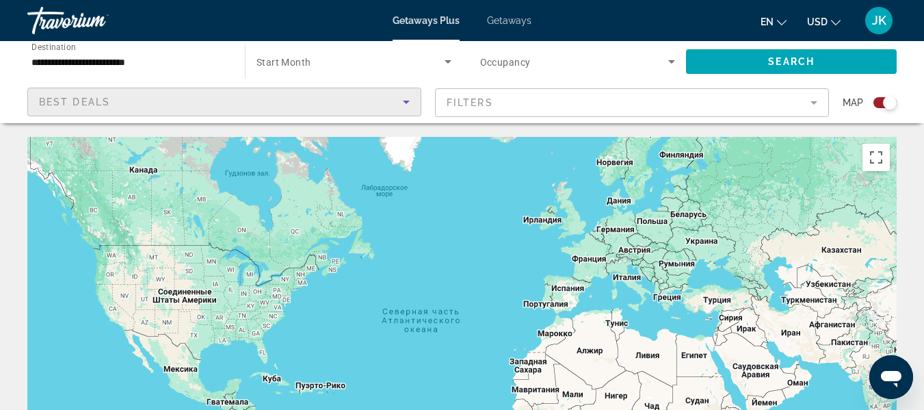
click at [413, 100] on icon "Sort by" at bounding box center [406, 102] width 16 height 16
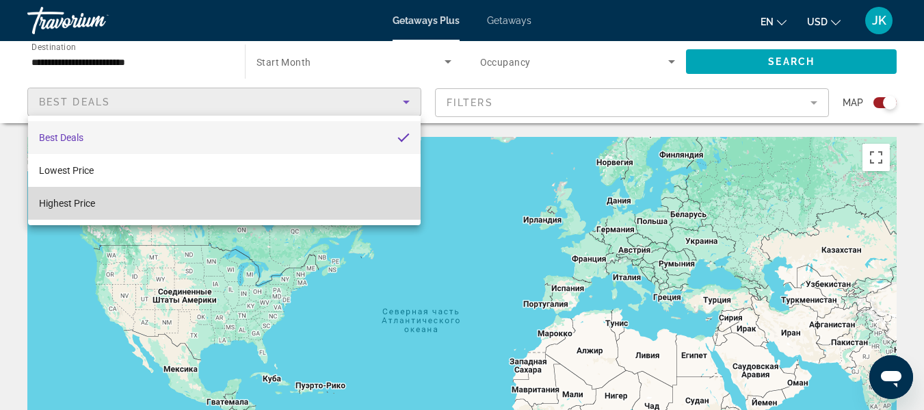
drag, startPoint x: 107, startPoint y: 207, endPoint x: 135, endPoint y: 203, distance: 27.7
click at [108, 207] on mat-option "Highest Price" at bounding box center [224, 203] width 393 height 33
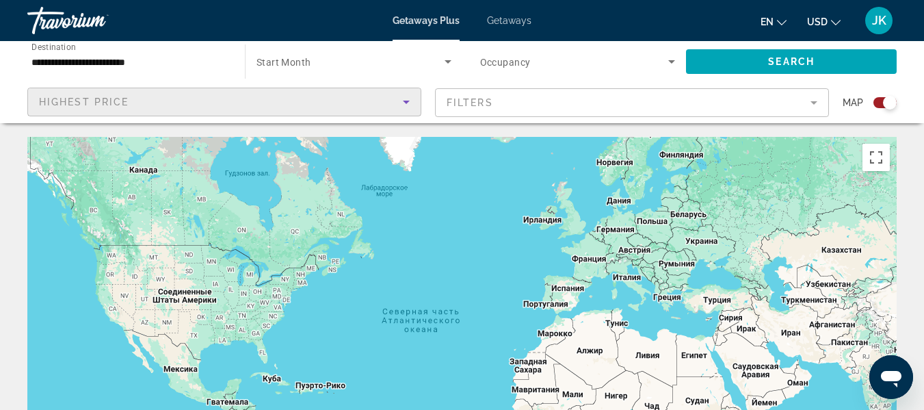
click at [491, 105] on mat-form-field "Filters" at bounding box center [632, 102] width 394 height 29
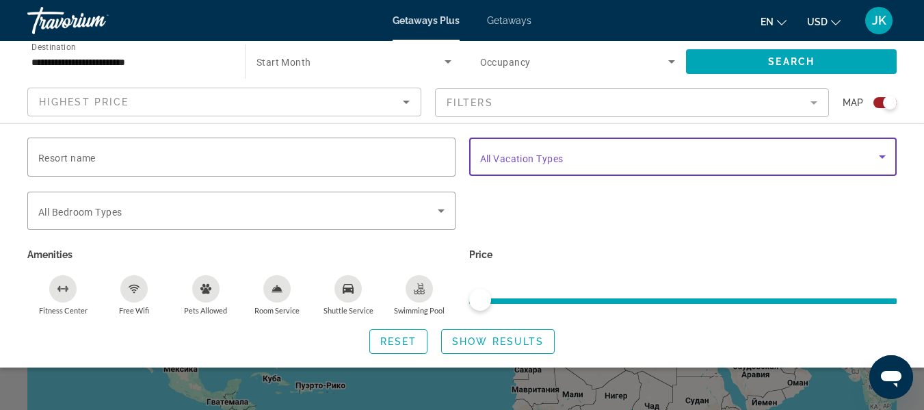
click at [580, 160] on span "Search widget" at bounding box center [680, 156] width 400 height 16
click at [653, 157] on span "Search widget" at bounding box center [680, 156] width 400 height 16
click at [885, 157] on icon "Search widget" at bounding box center [882, 156] width 16 height 16
click at [434, 209] on icon "Search widget" at bounding box center [441, 211] width 16 height 16
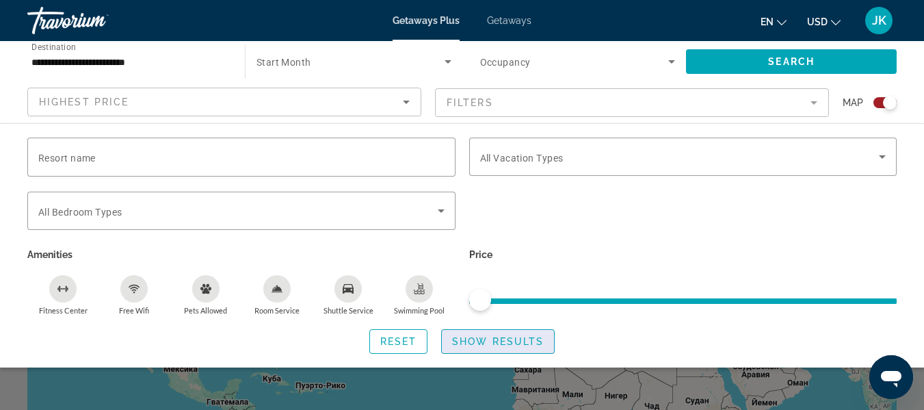
click at [475, 345] on span "Show Results" at bounding box center [498, 341] width 92 height 11
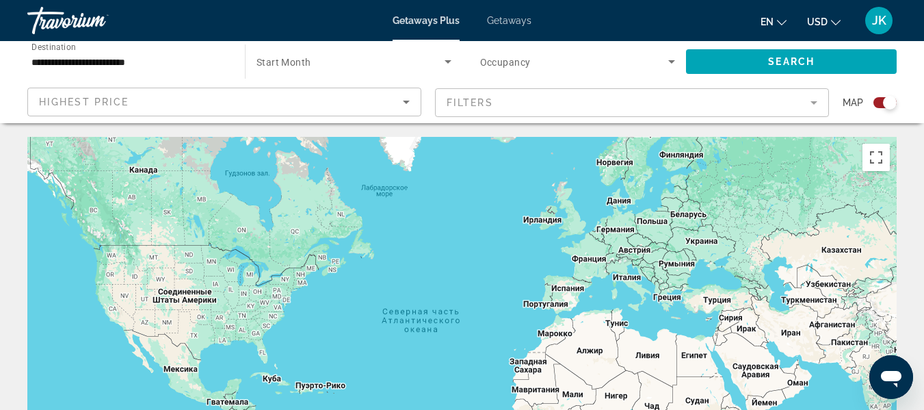
click at [508, 22] on span "Getaways" at bounding box center [509, 20] width 44 height 11
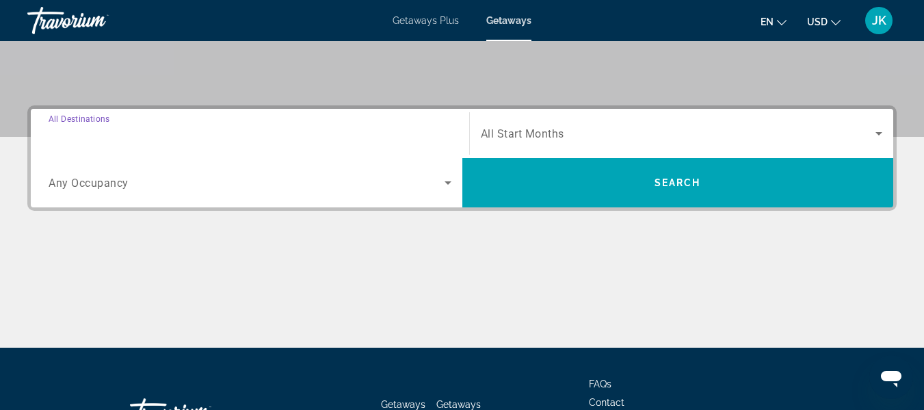
click at [347, 125] on div "Search widget" at bounding box center [250, 133] width 403 height 39
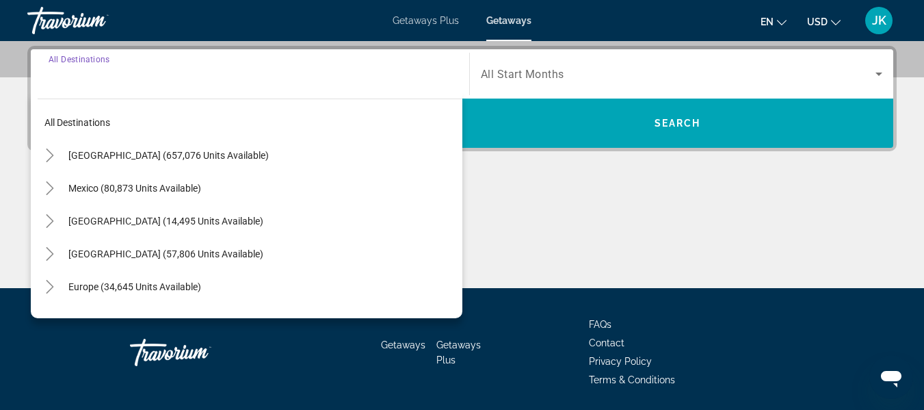
scroll to position [335, 0]
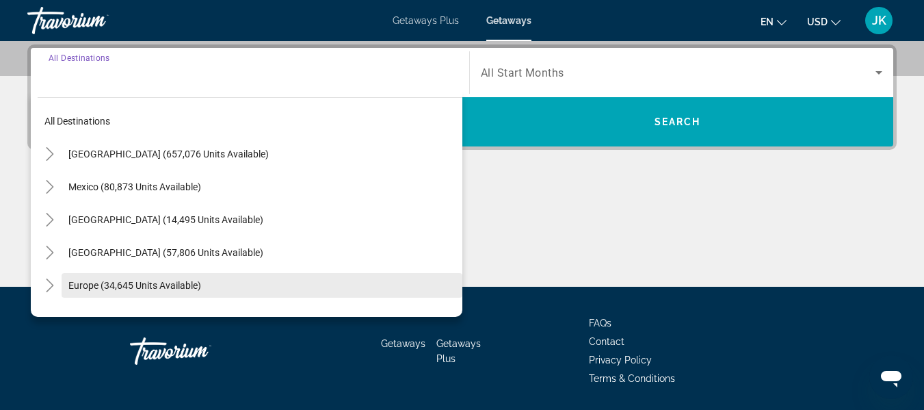
click at [168, 282] on span "Europe (34,645 units available)" at bounding box center [134, 285] width 133 height 11
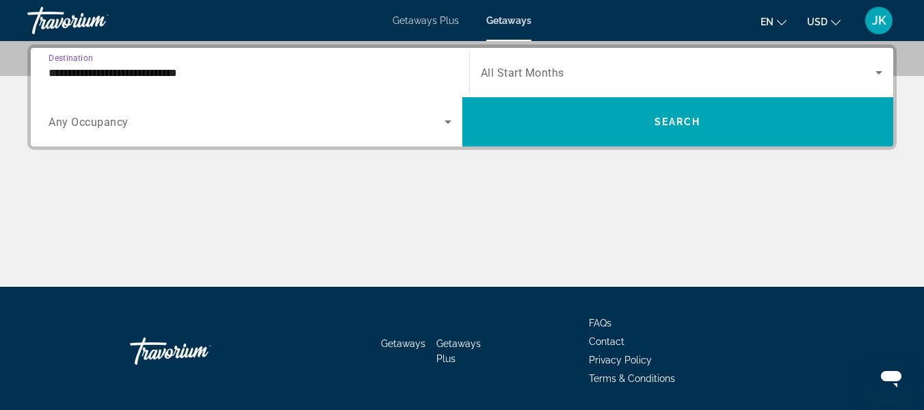
click at [179, 68] on input "**********" at bounding box center [250, 73] width 403 height 16
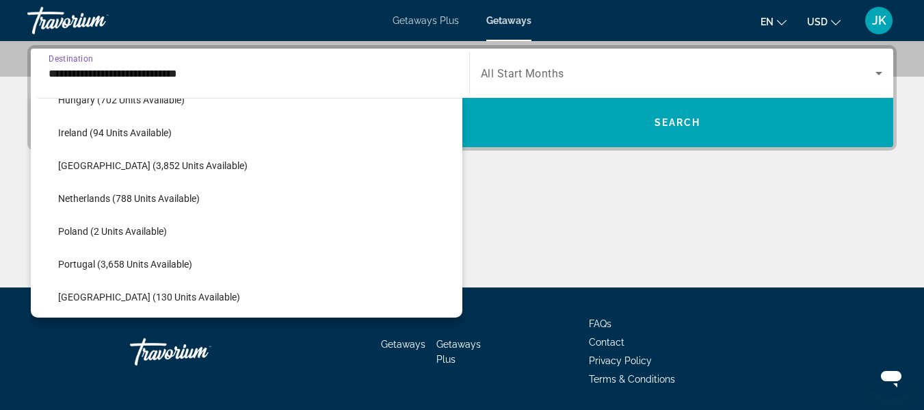
scroll to position [629, 0]
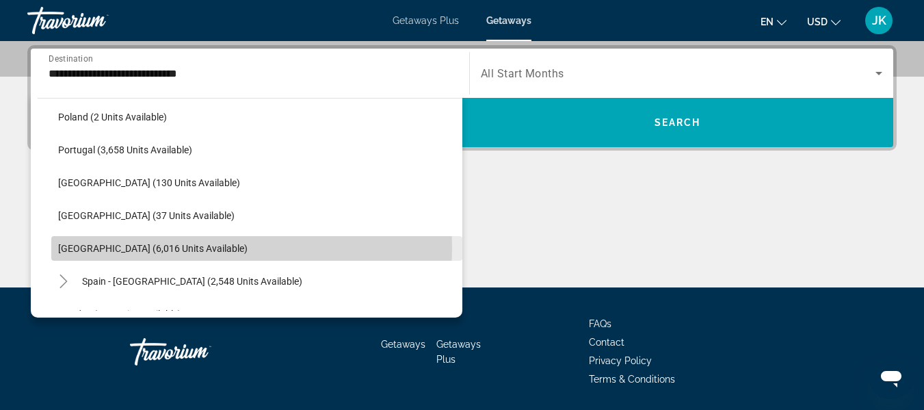
click at [121, 246] on span "[GEOGRAPHIC_DATA] (6,016 units available)" at bounding box center [153, 248] width 190 height 11
type input "**********"
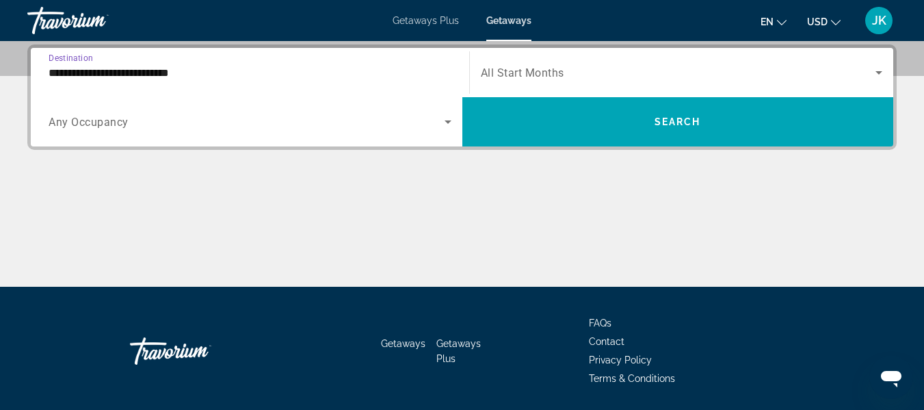
click at [192, 127] on span "Search widget" at bounding box center [247, 122] width 396 height 16
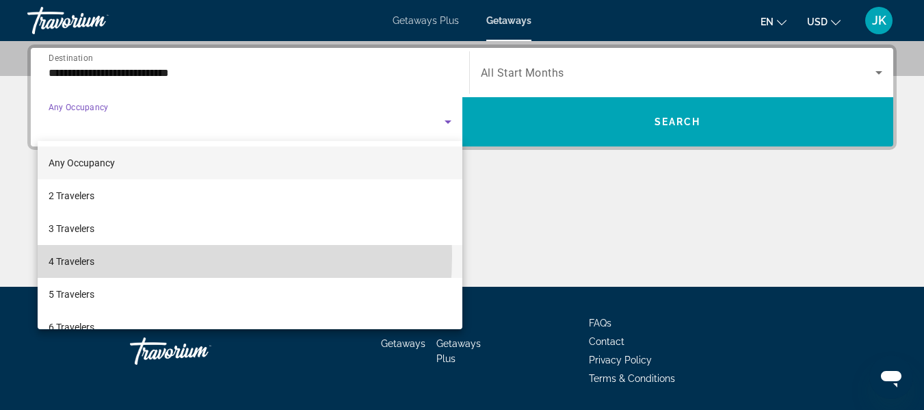
click at [99, 256] on mat-option "4 Travelers" at bounding box center [250, 261] width 425 height 33
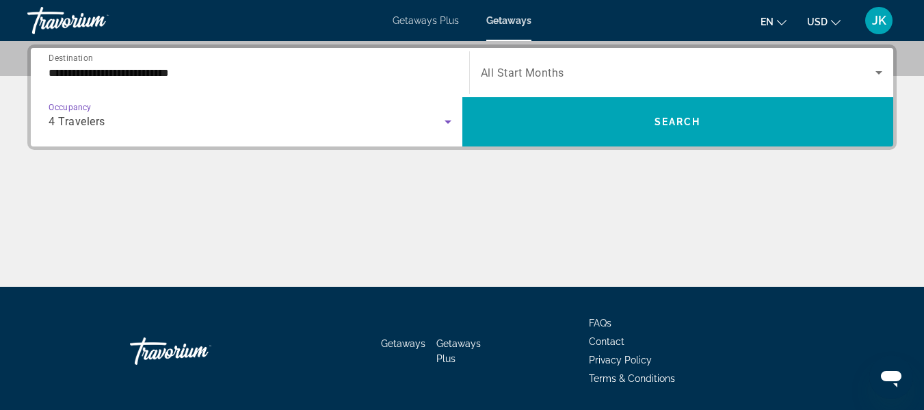
click at [515, 70] on span "All Start Months" at bounding box center [522, 72] width 83 height 13
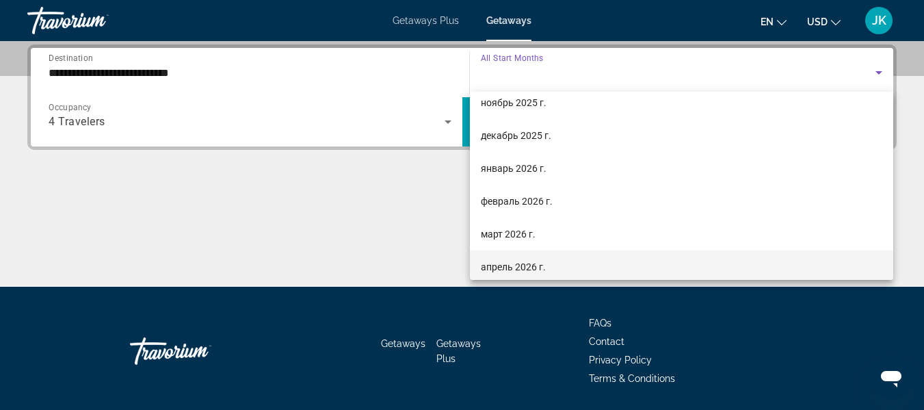
scroll to position [205, 0]
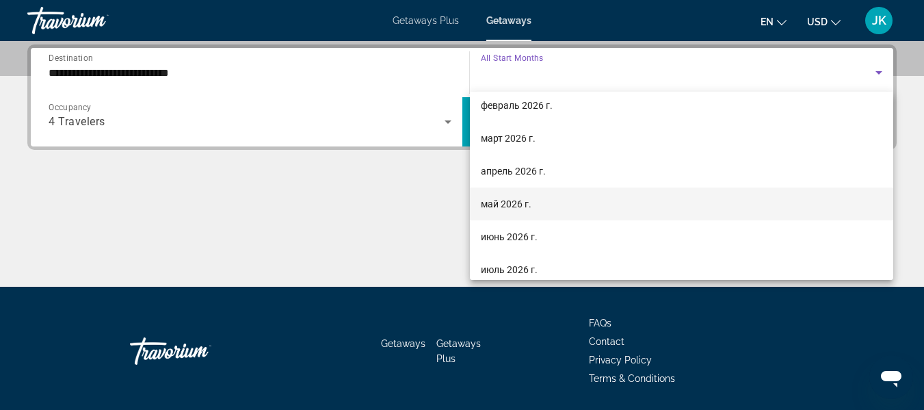
click at [505, 202] on span "май 2026 г." at bounding box center [506, 204] width 51 height 16
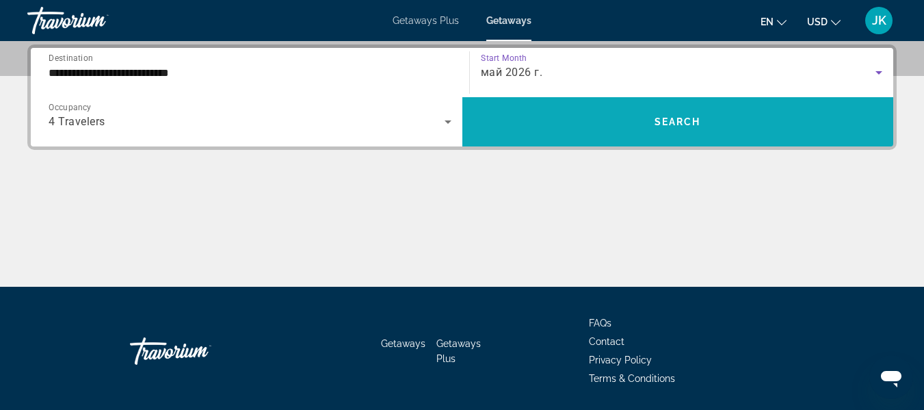
click at [649, 120] on span "Search widget" at bounding box center [678, 121] width 432 height 33
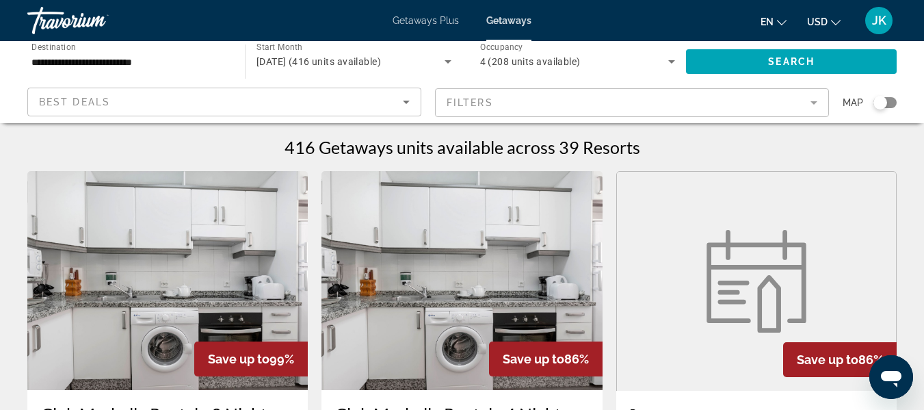
click at [825, 26] on span "USD" at bounding box center [817, 21] width 21 height 11
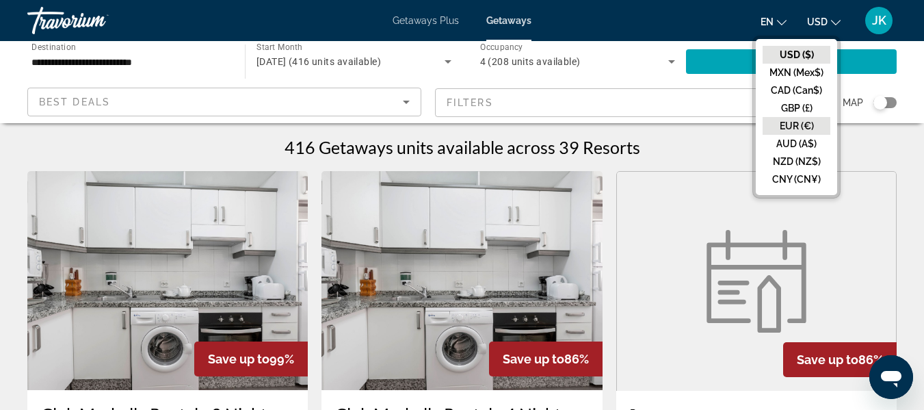
click at [793, 119] on button "EUR (€)" at bounding box center [797, 126] width 68 height 18
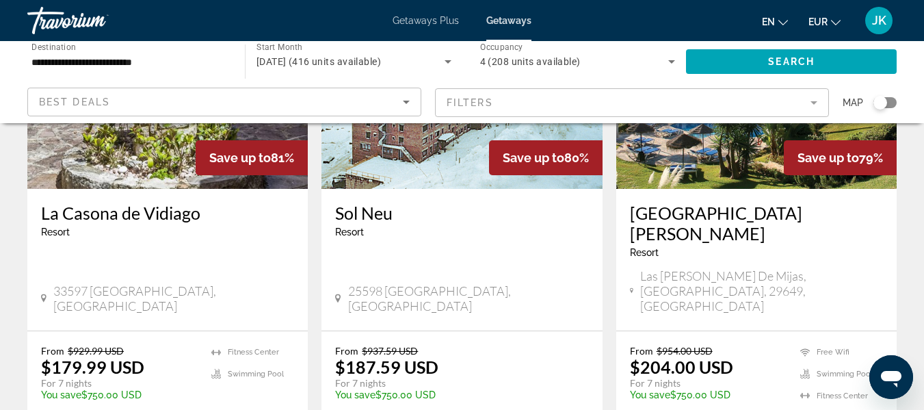
scroll to position [684, 0]
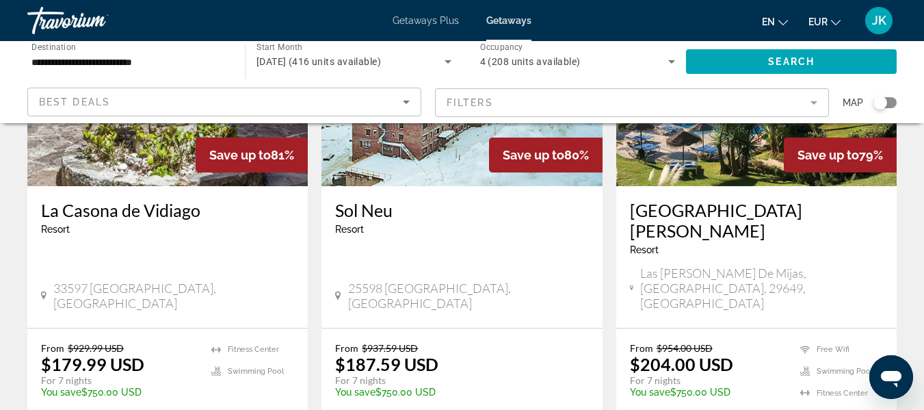
click at [695, 105] on mat-form-field "Filters" at bounding box center [632, 102] width 394 height 29
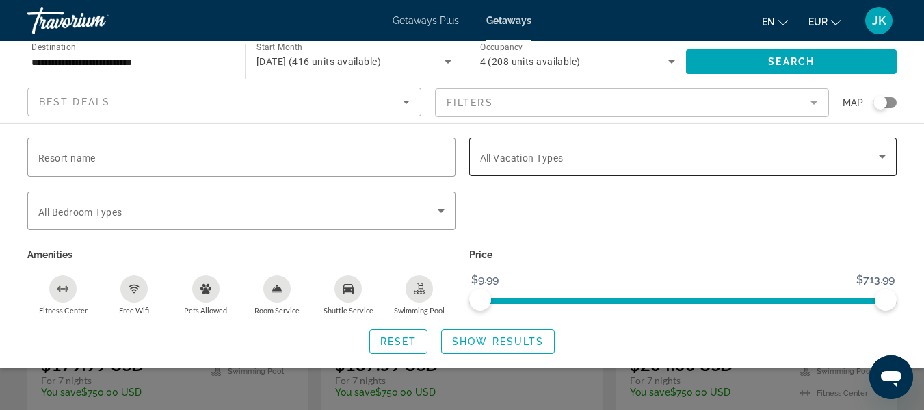
click at [675, 157] on span "Search widget" at bounding box center [680, 156] width 400 height 16
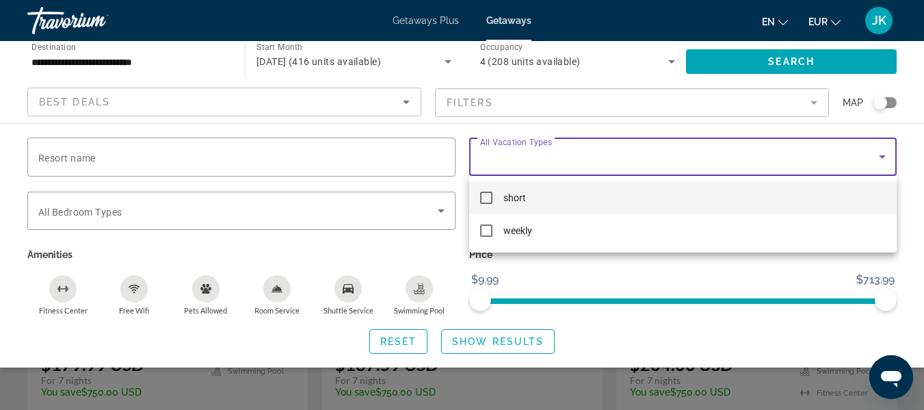
click at [631, 155] on div at bounding box center [462, 205] width 924 height 410
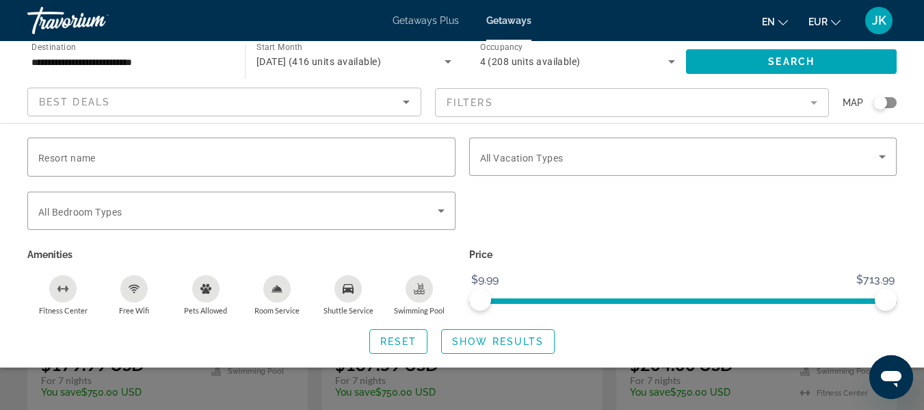
click at [553, 107] on mat-form-field "Filters" at bounding box center [632, 102] width 394 height 29
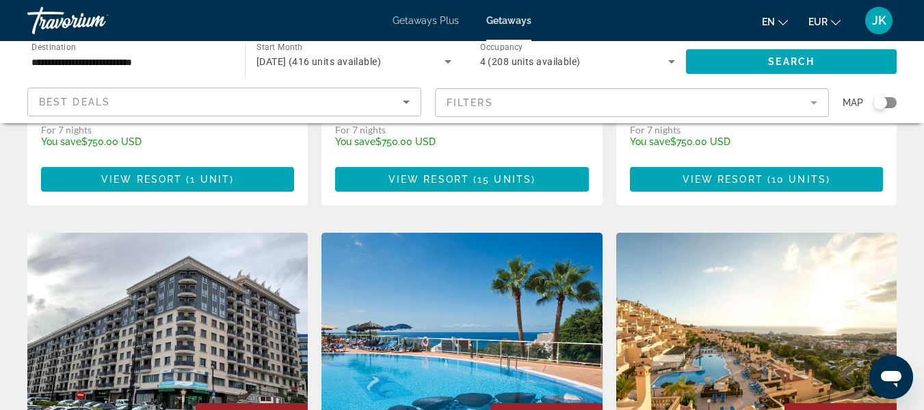
scroll to position [1886, 0]
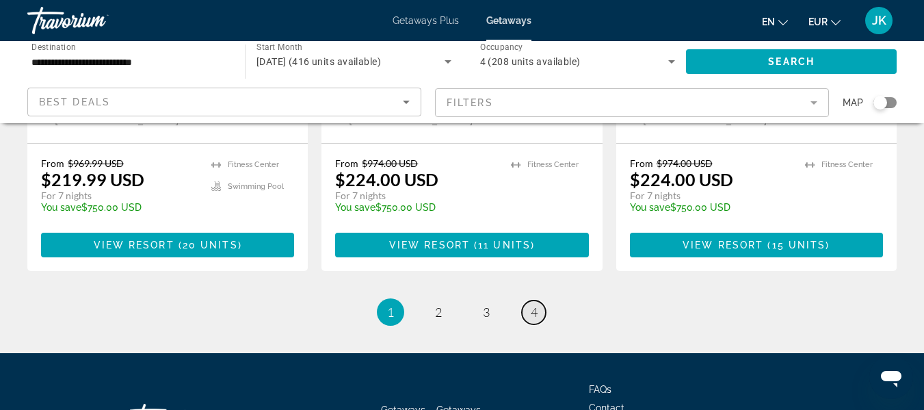
click at [534, 304] on span "4" at bounding box center [534, 311] width 7 height 15
